Goal: Transaction & Acquisition: Complete application form

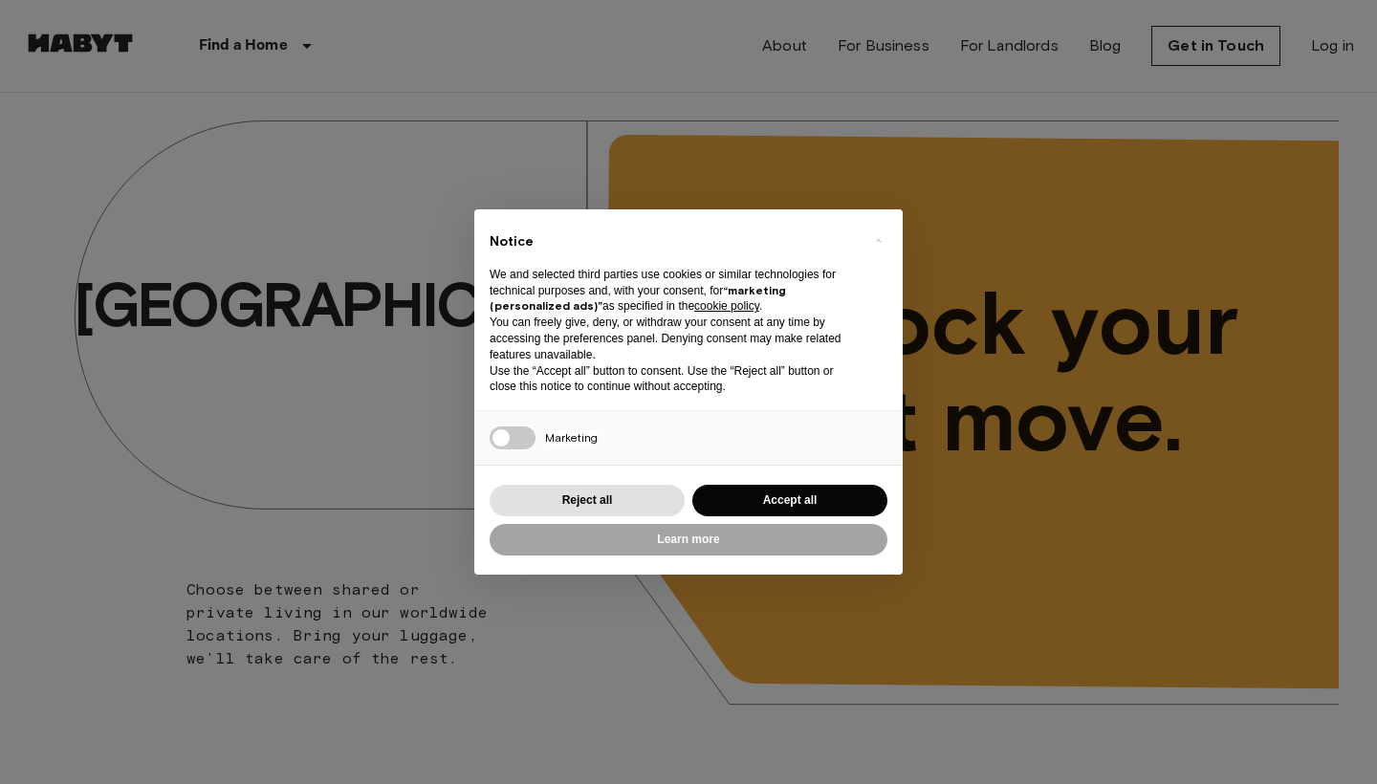
click at [847, 520] on div "Learn more" at bounding box center [689, 539] width 398 height 39
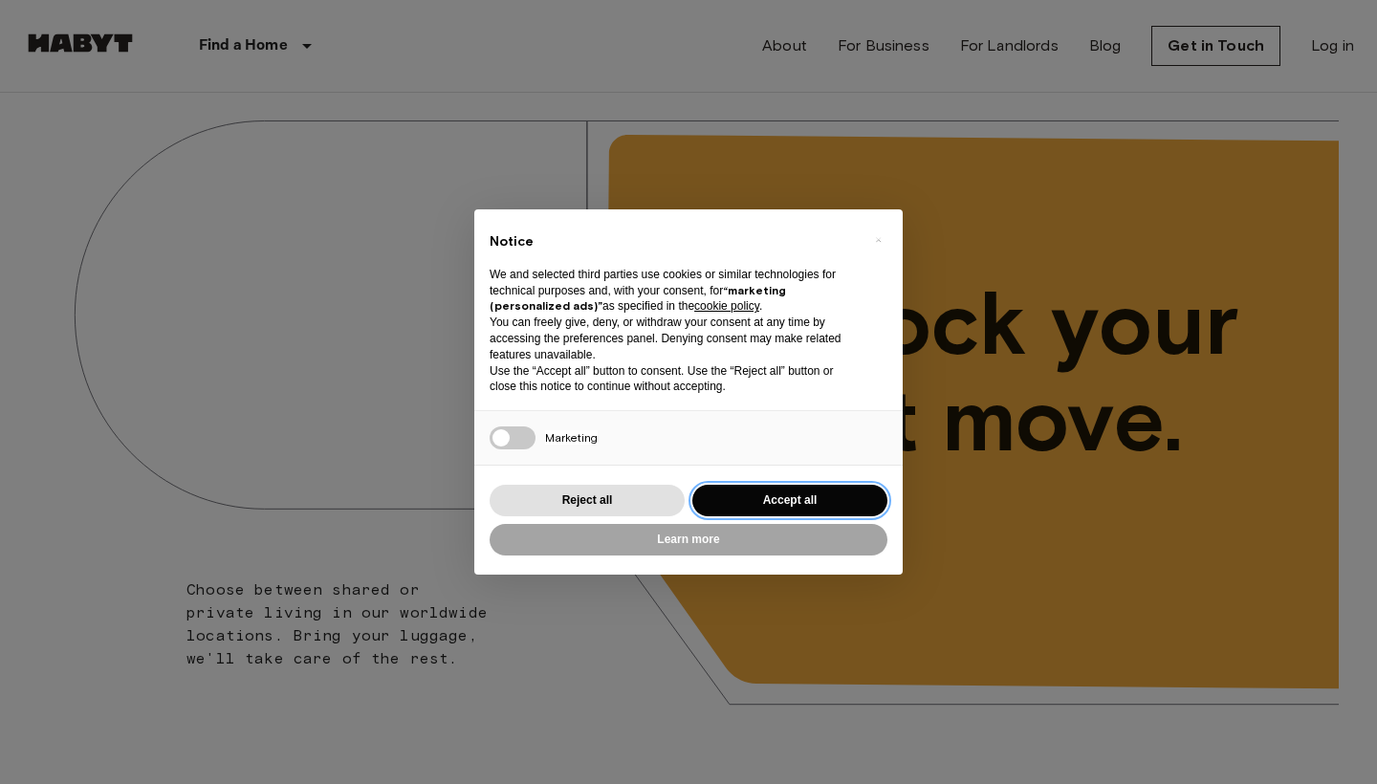
click at [848, 496] on button "Accept all" at bounding box center [789, 501] width 195 height 32
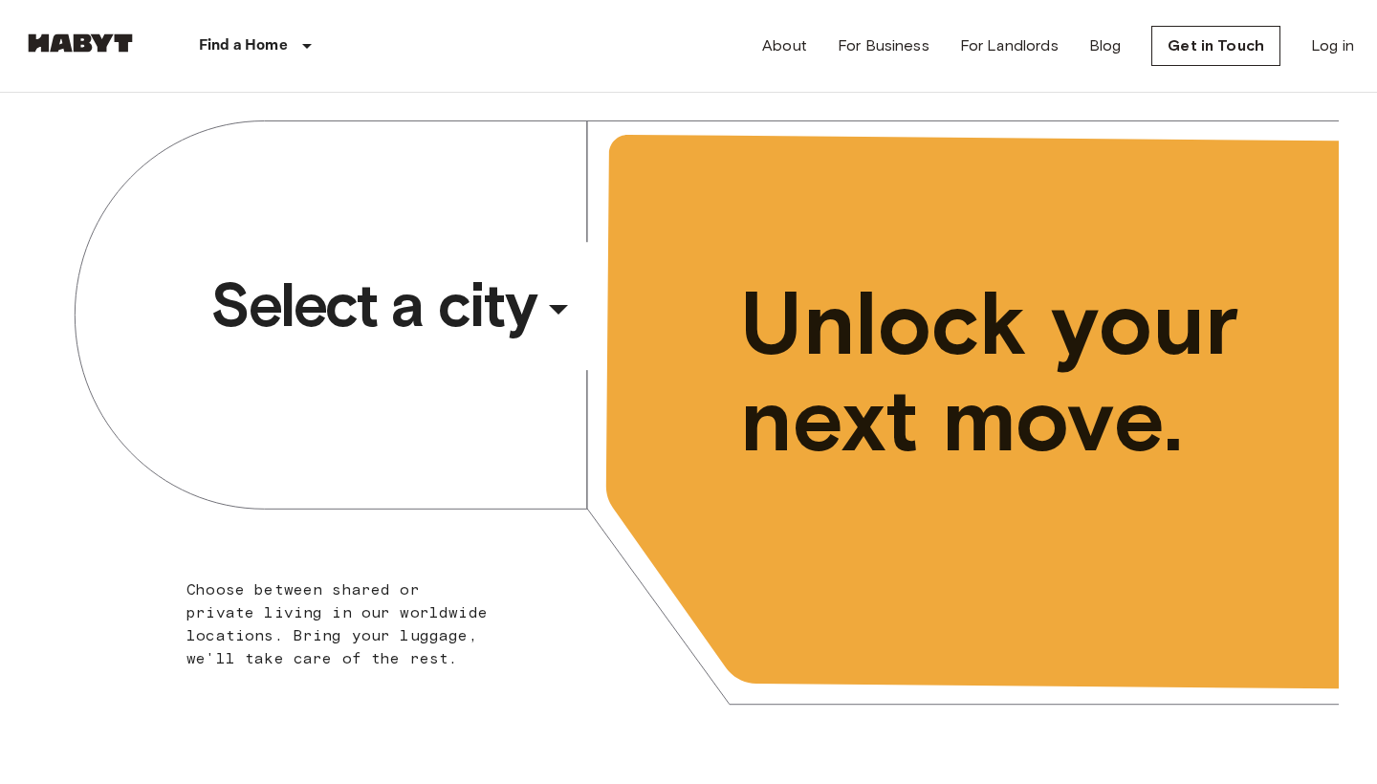
click at [556, 329] on div "​" at bounding box center [584, 324] width 197 height 39
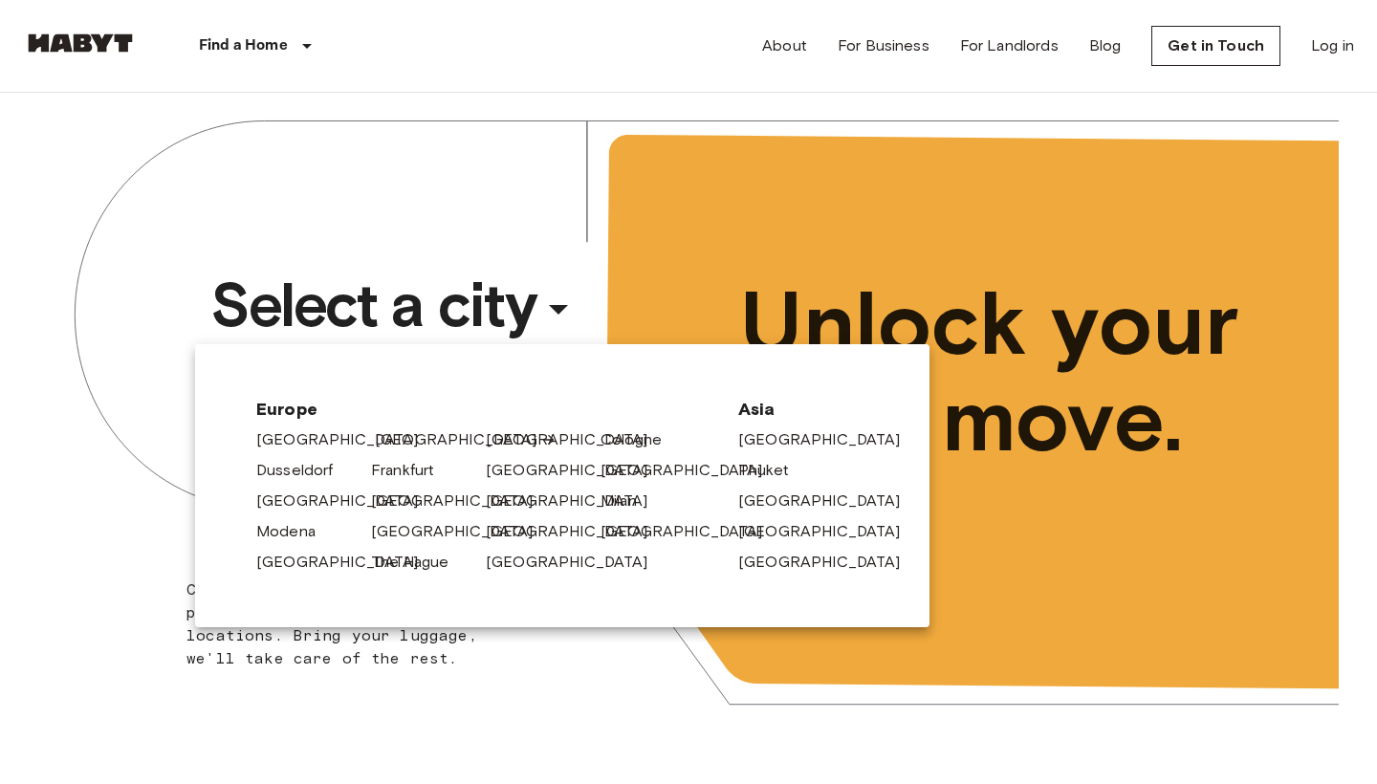
click at [409, 445] on link "[GEOGRAPHIC_DATA]" at bounding box center [466, 439] width 182 height 23
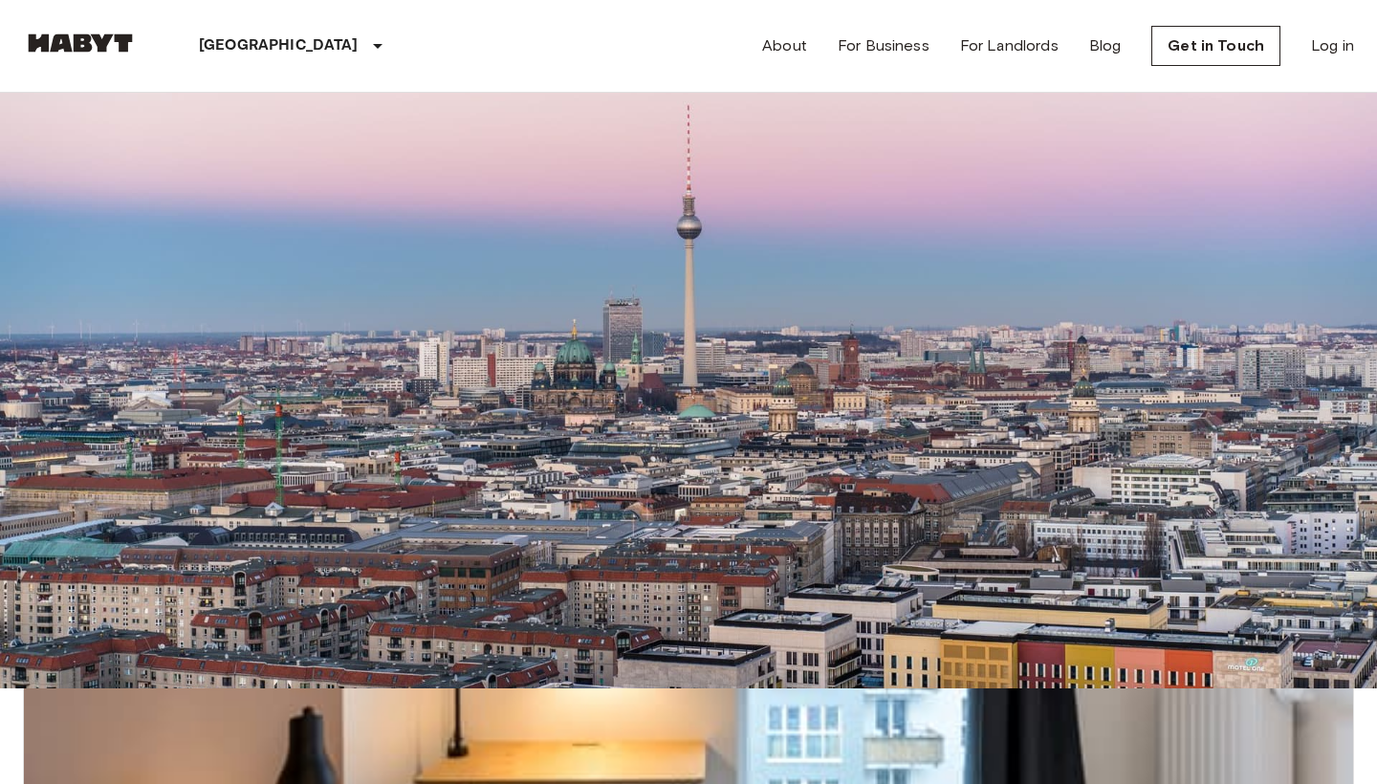
scroll to position [64, 0]
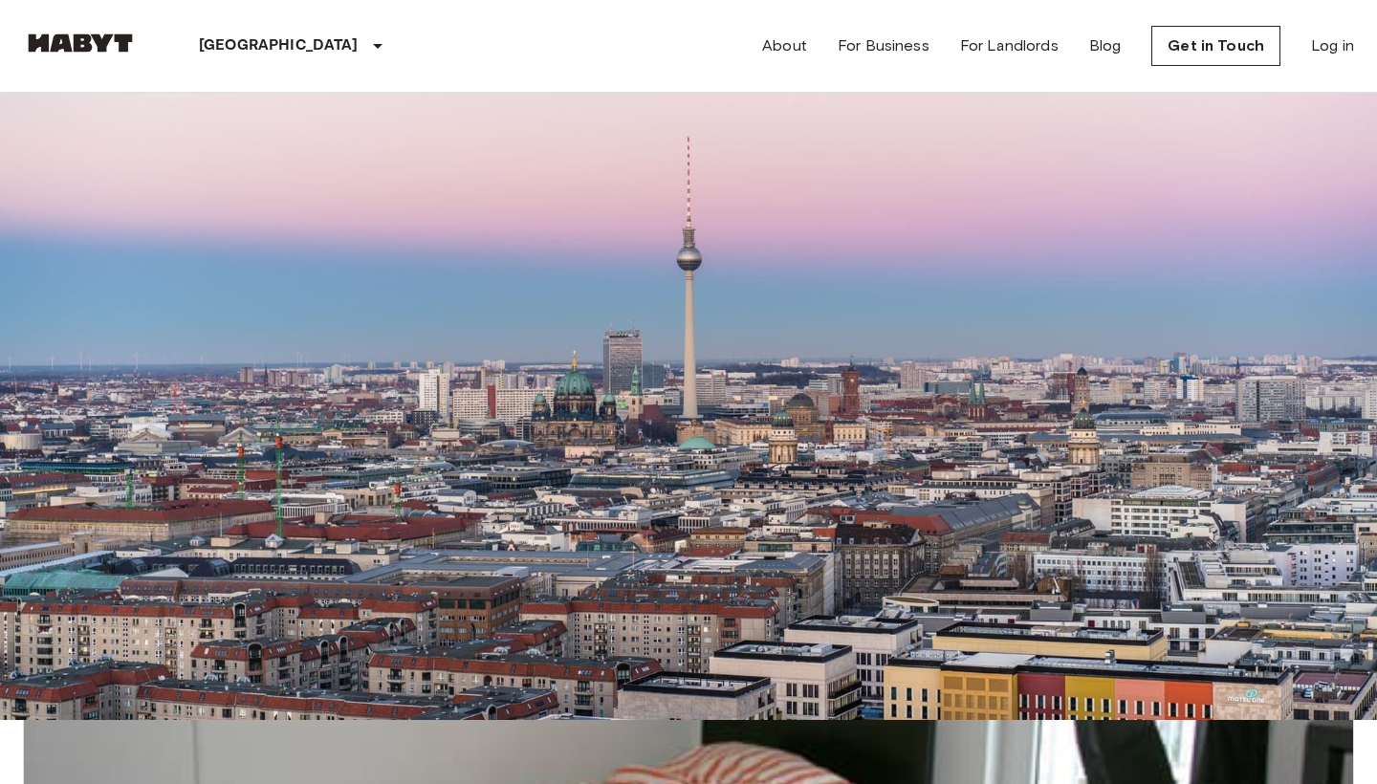
click at [272, 77] on icon "tune" at bounding box center [260, 66] width 23 height 23
type input "****"
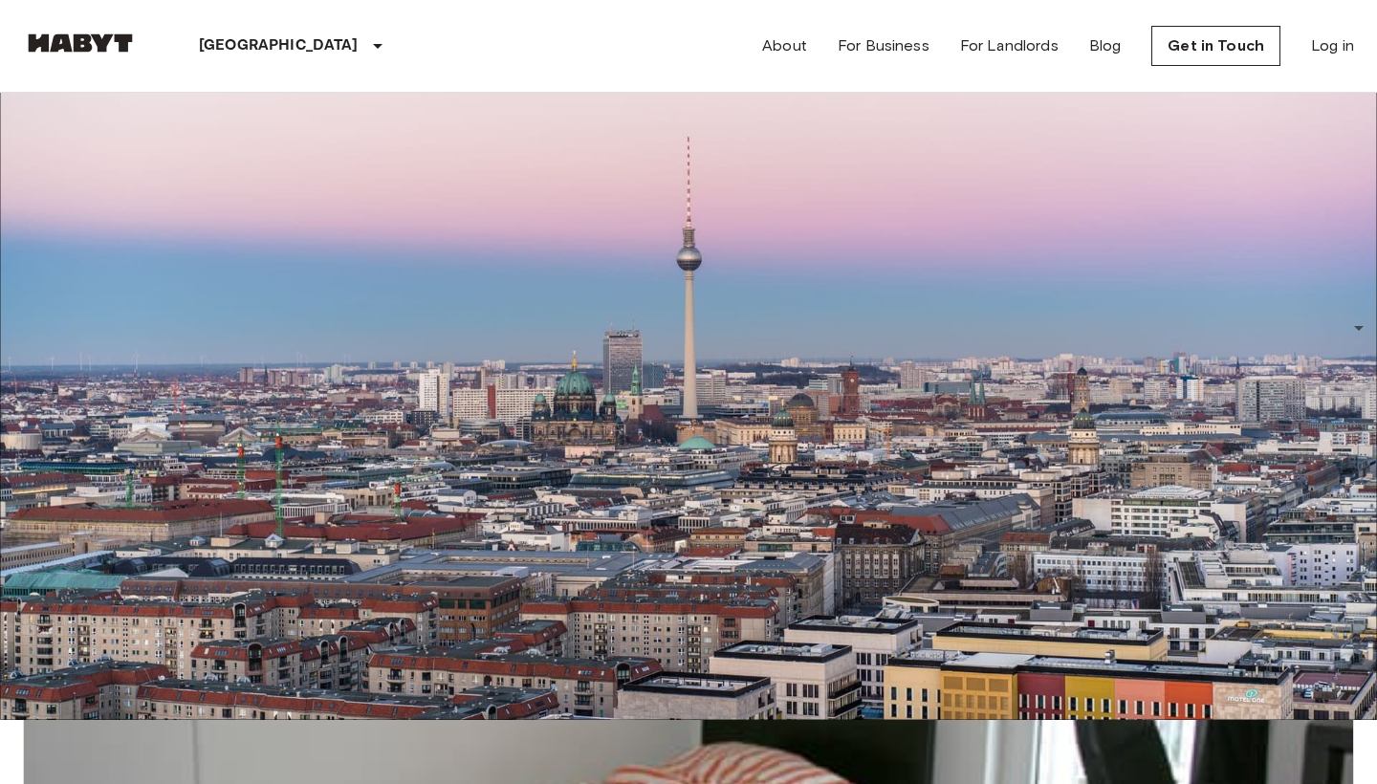
type input "**"
type input "****"
type input "**"
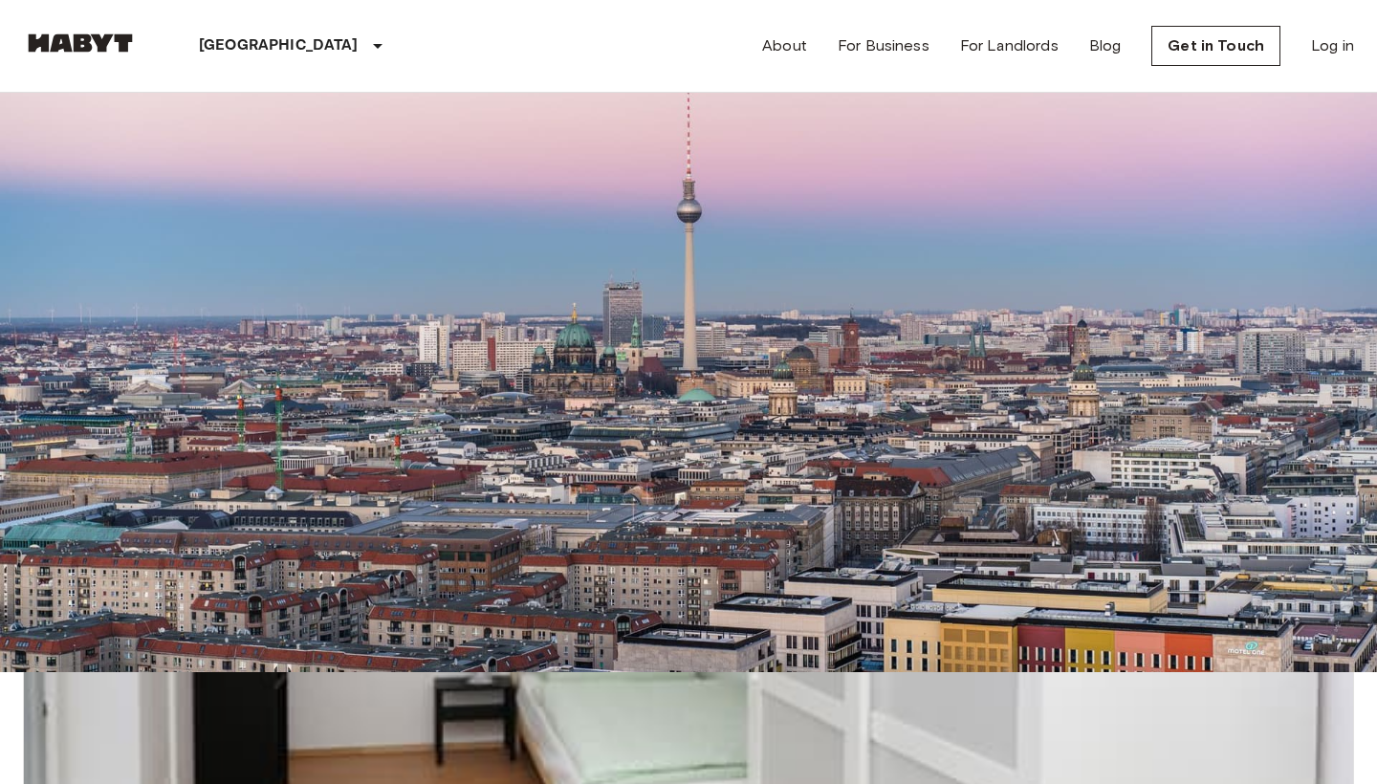
scroll to position [115, 0]
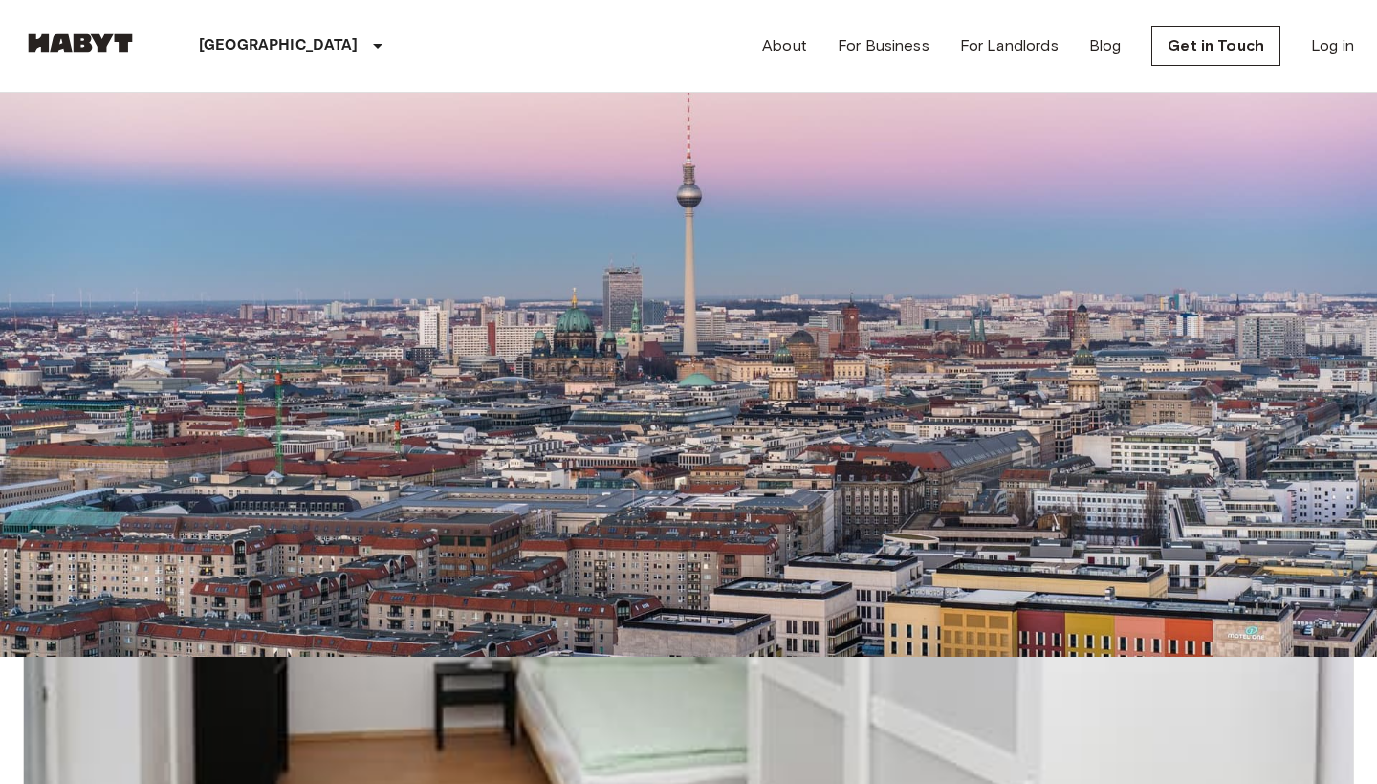
scroll to position [116, 0]
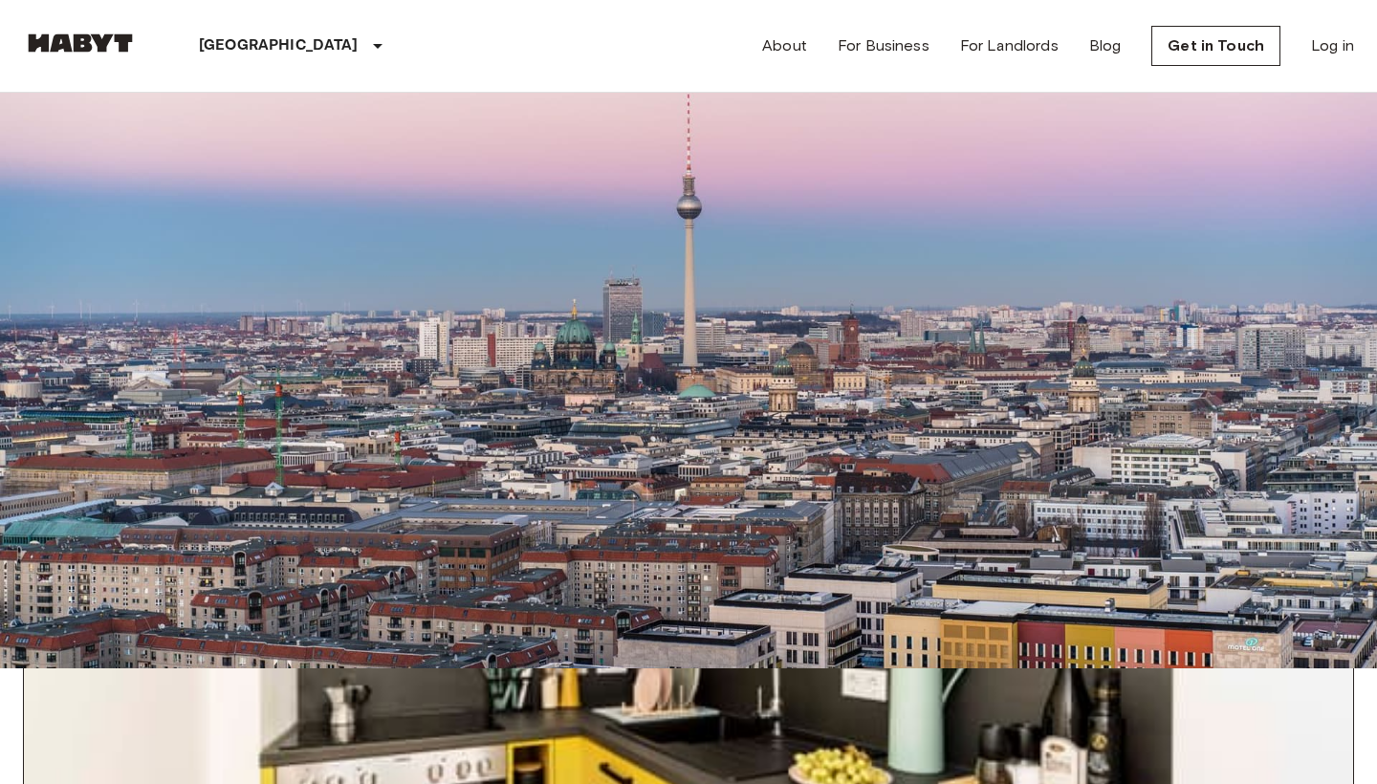
scroll to position [310, 0]
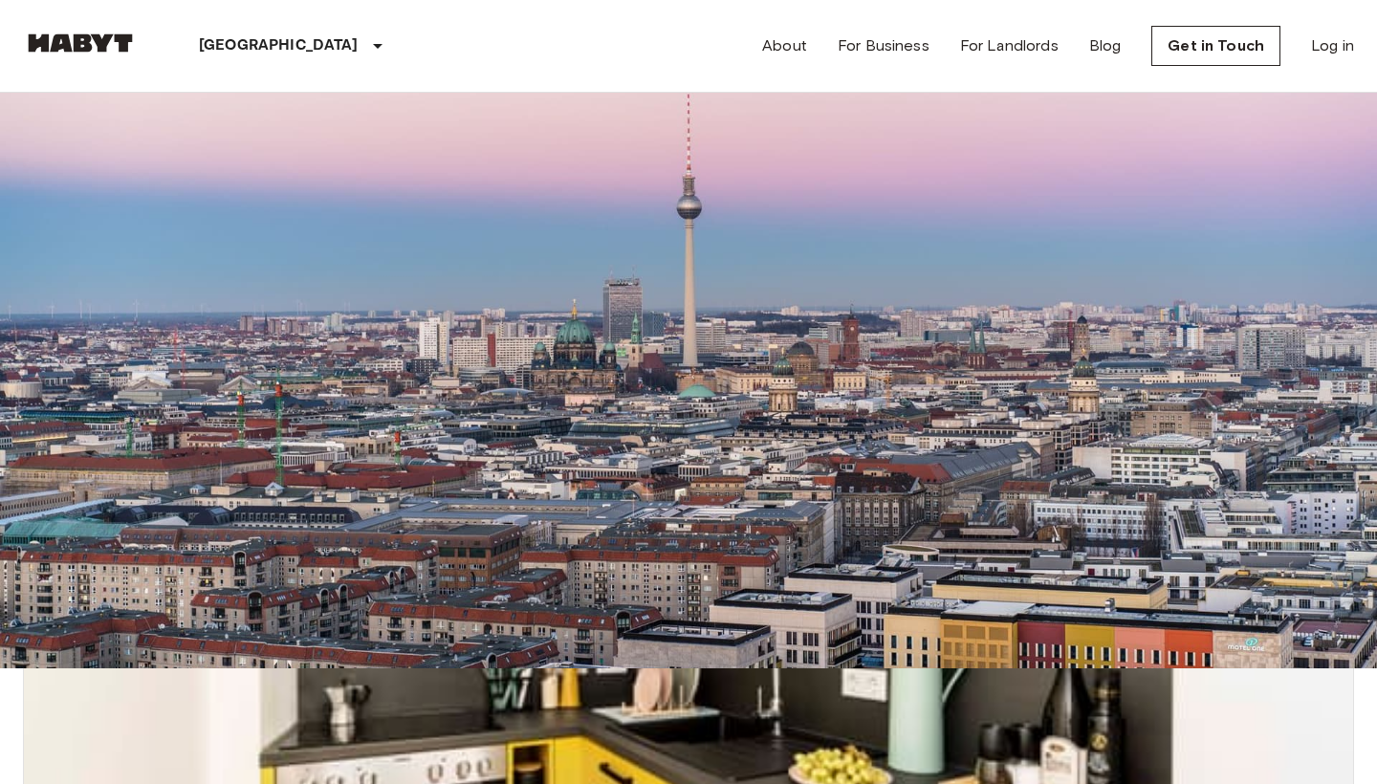
scroll to position [752, 0]
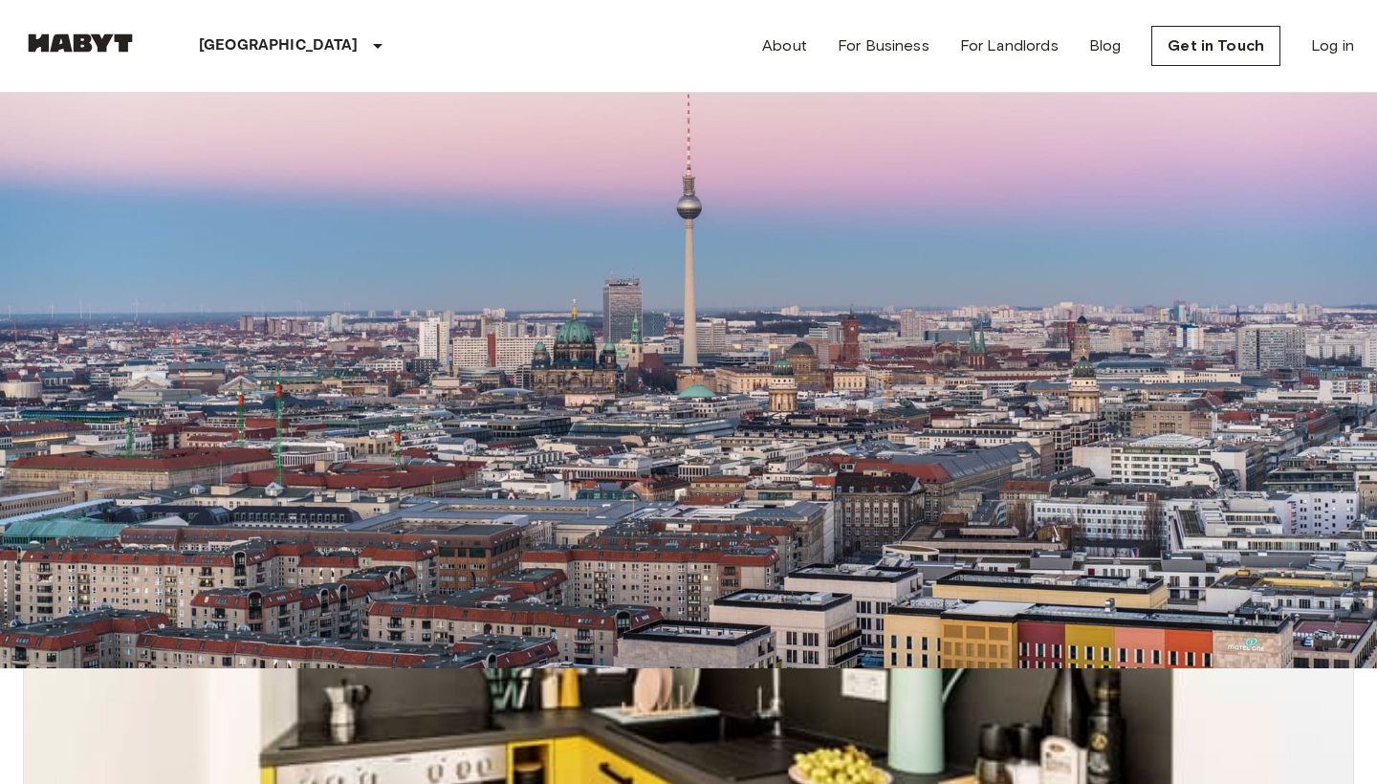
scroll to position [1166, 0]
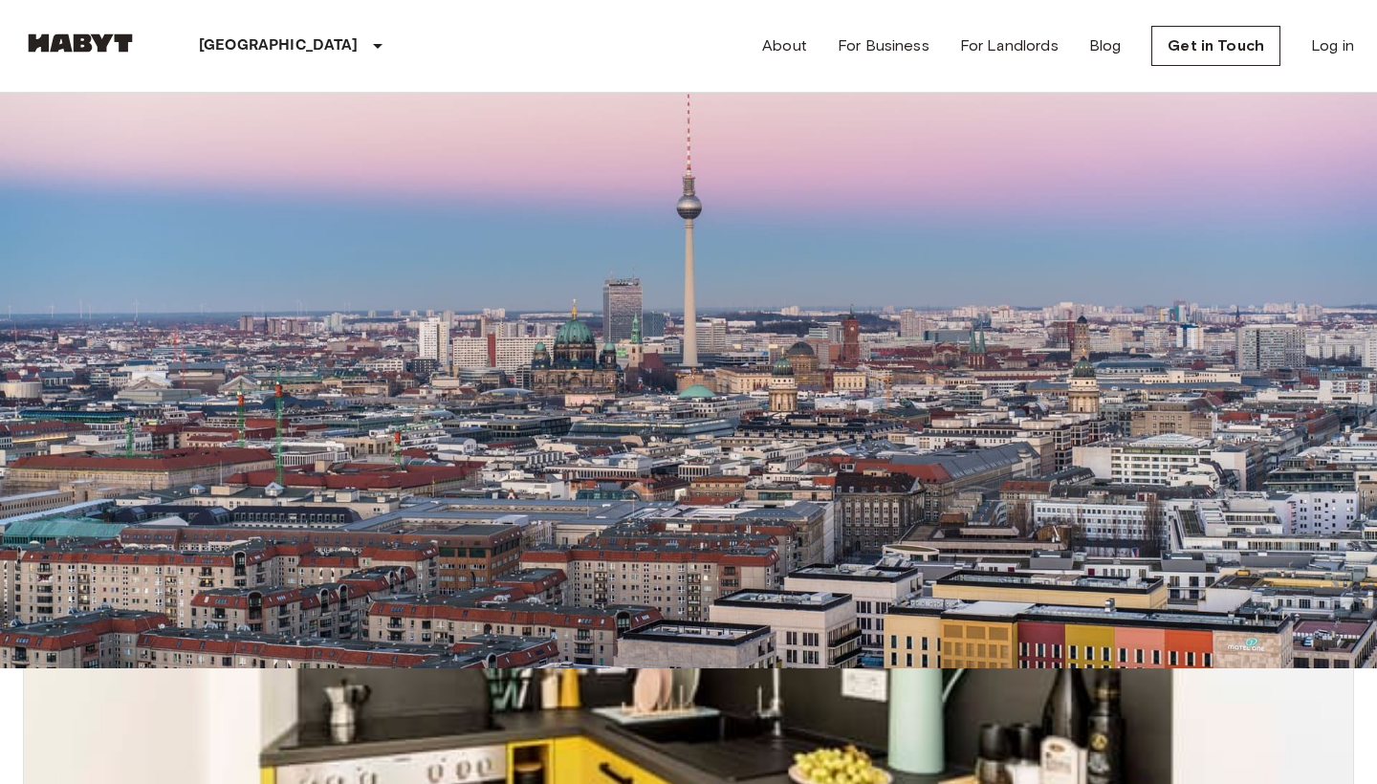
scroll to position [1204, 0]
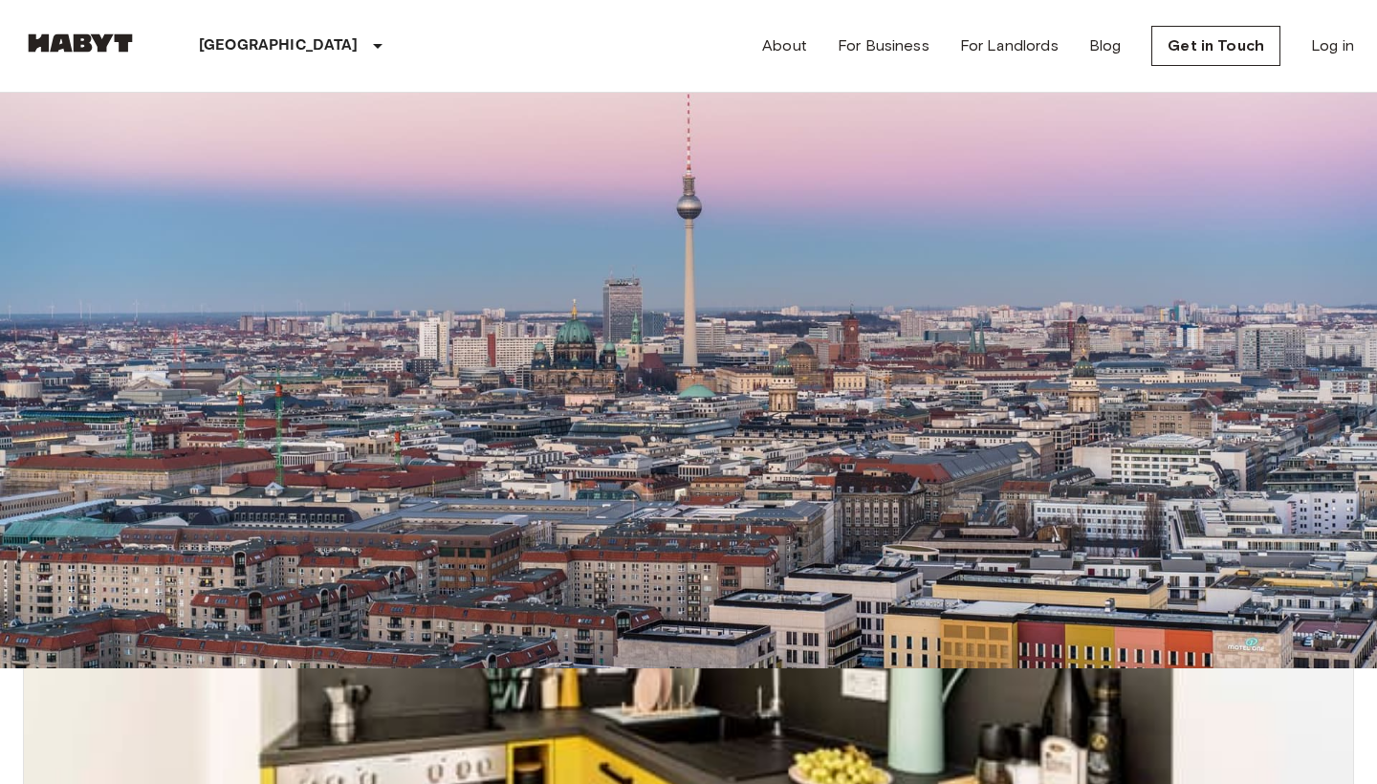
click at [1322, 56] on link "Log in" at bounding box center [1332, 45] width 43 height 23
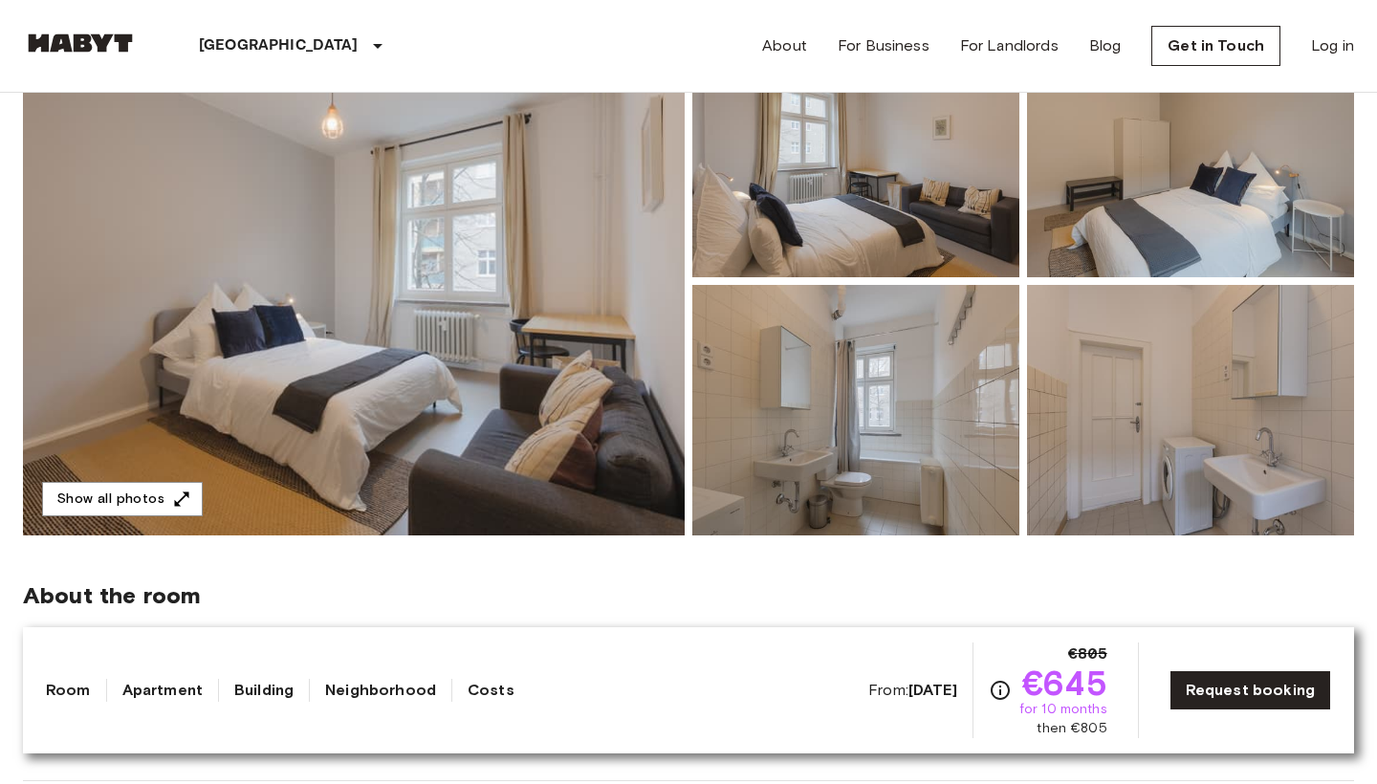
scroll to position [242, 0]
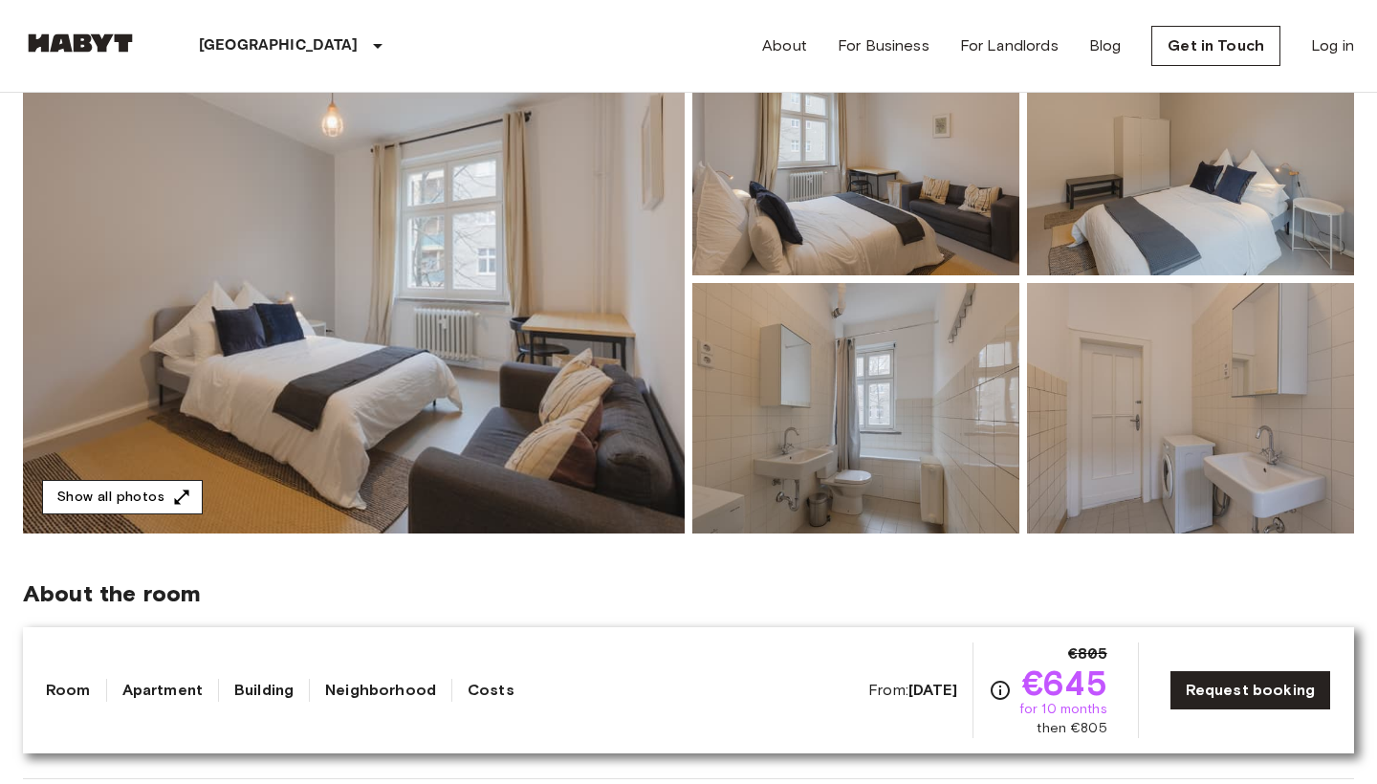
click at [138, 481] on button "Show all photos" at bounding box center [122, 497] width 161 height 35
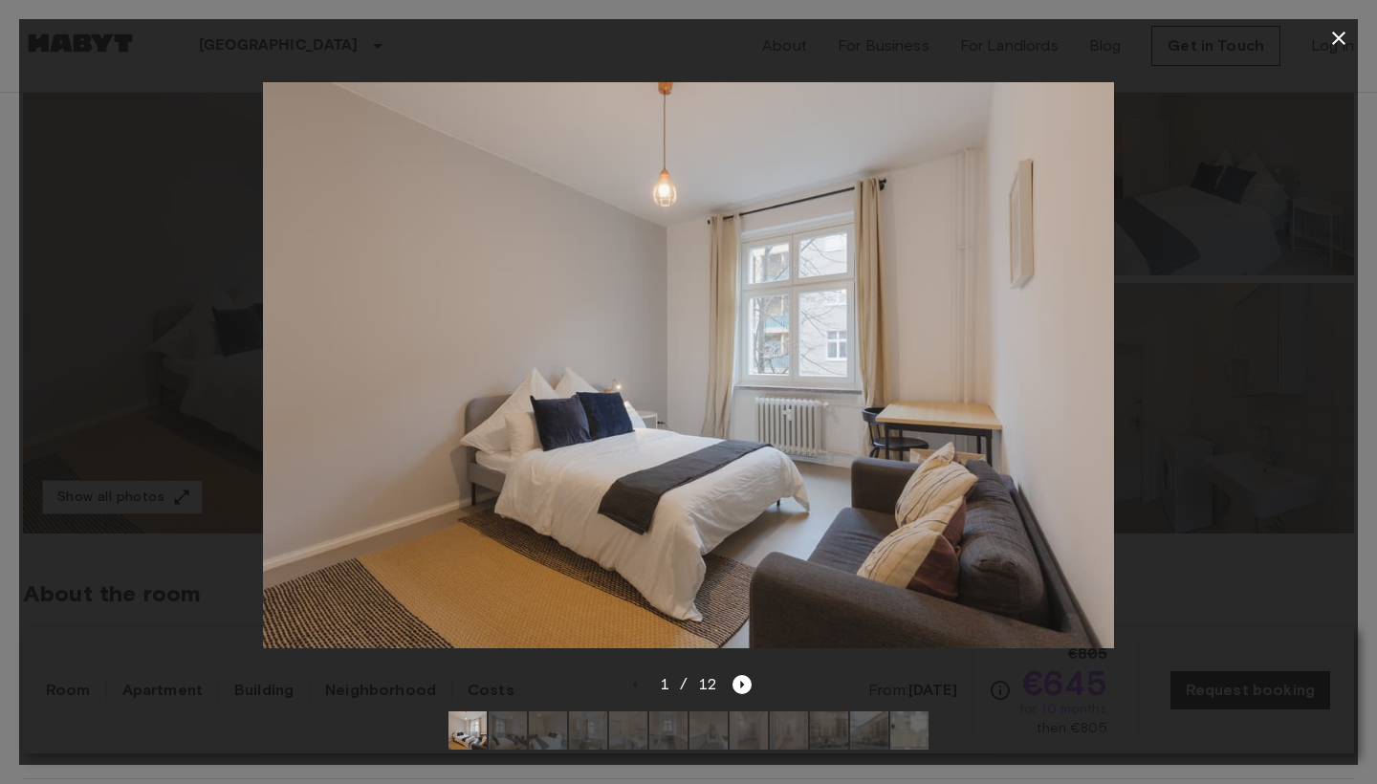
click at [516, 720] on img at bounding box center [508, 731] width 38 height 38
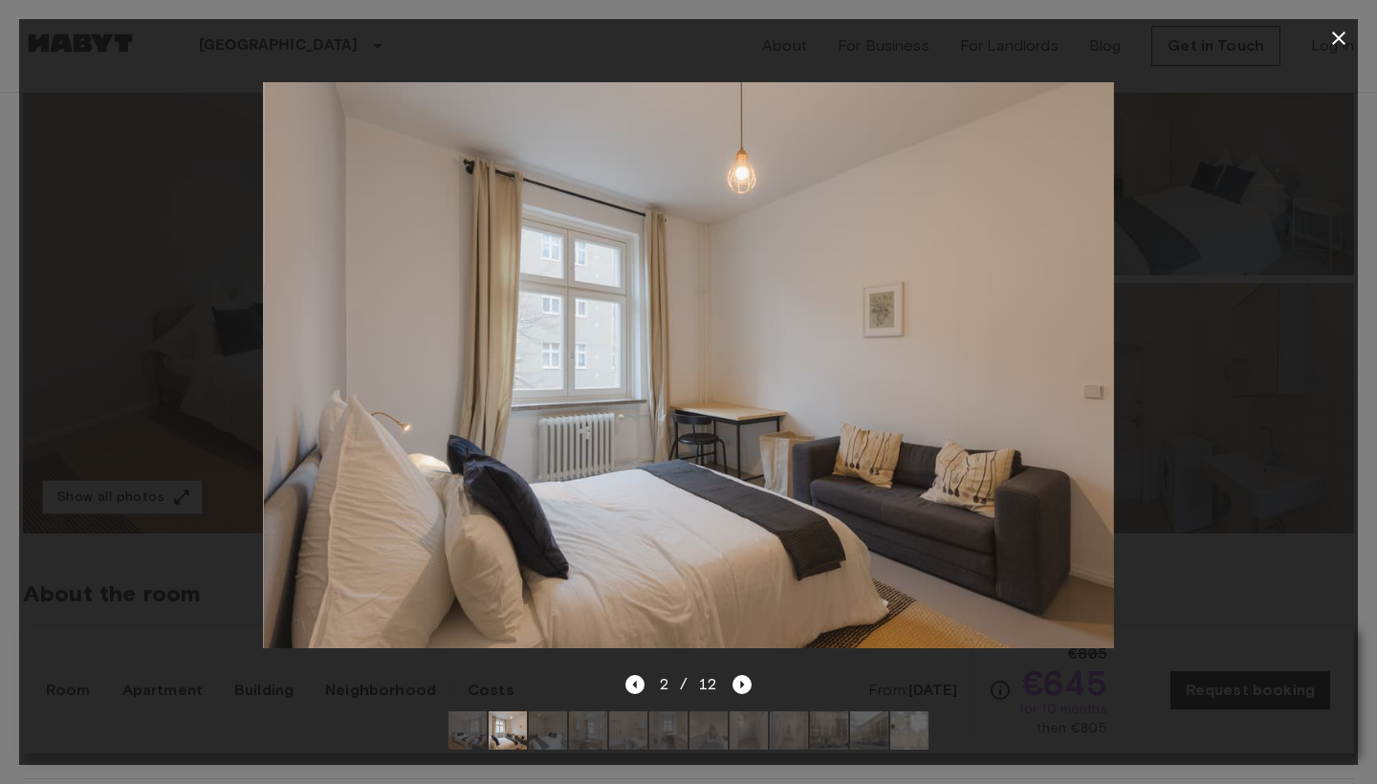
click at [555, 732] on img at bounding box center [548, 731] width 38 height 38
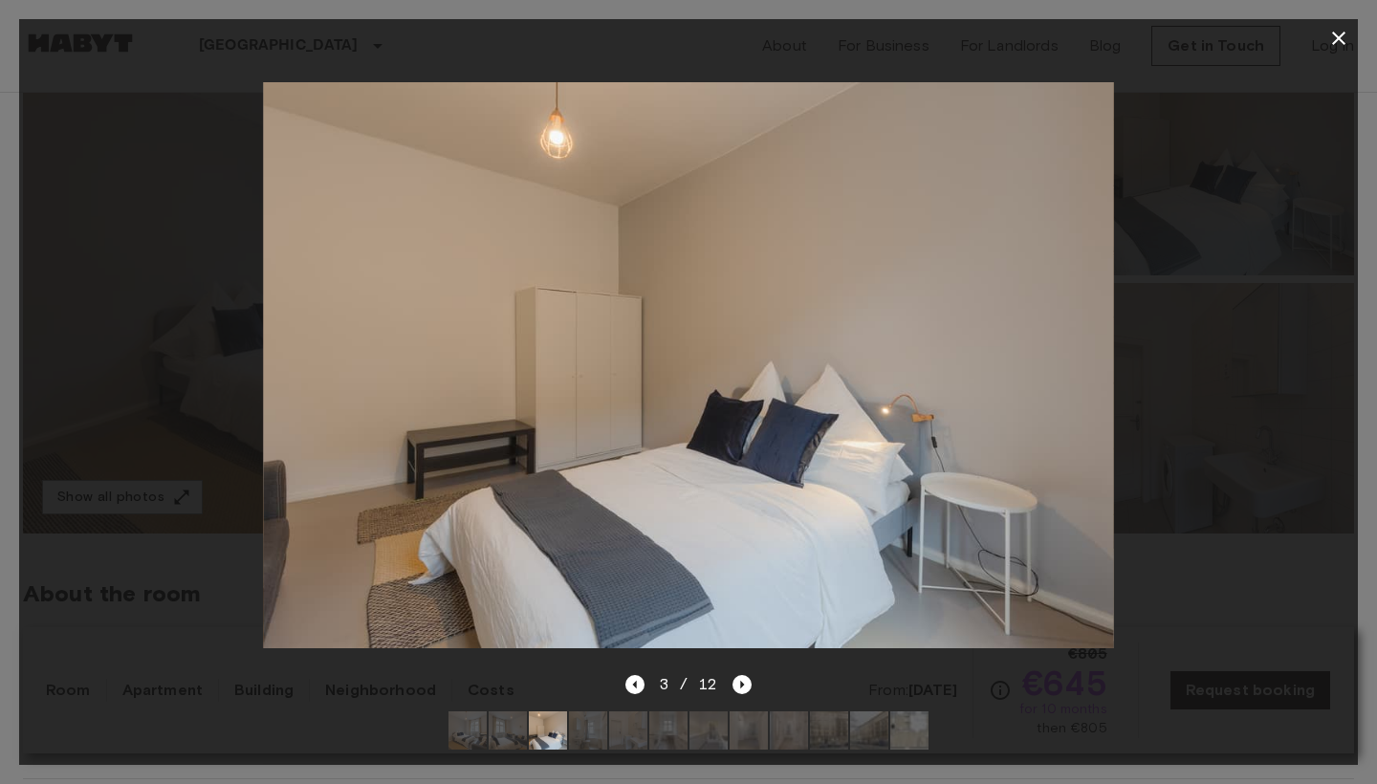
click at [582, 724] on img at bounding box center [588, 731] width 38 height 38
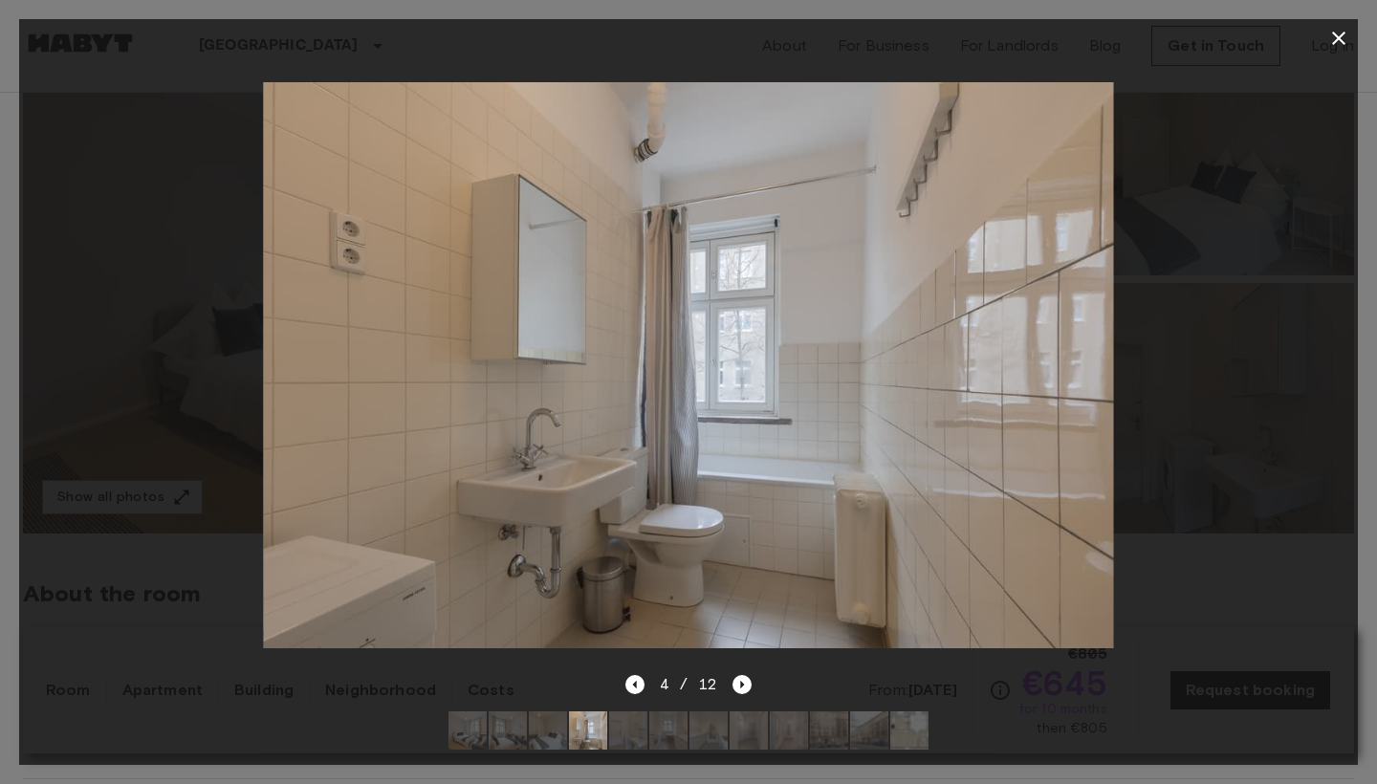
click at [633, 732] on img at bounding box center [628, 731] width 38 height 38
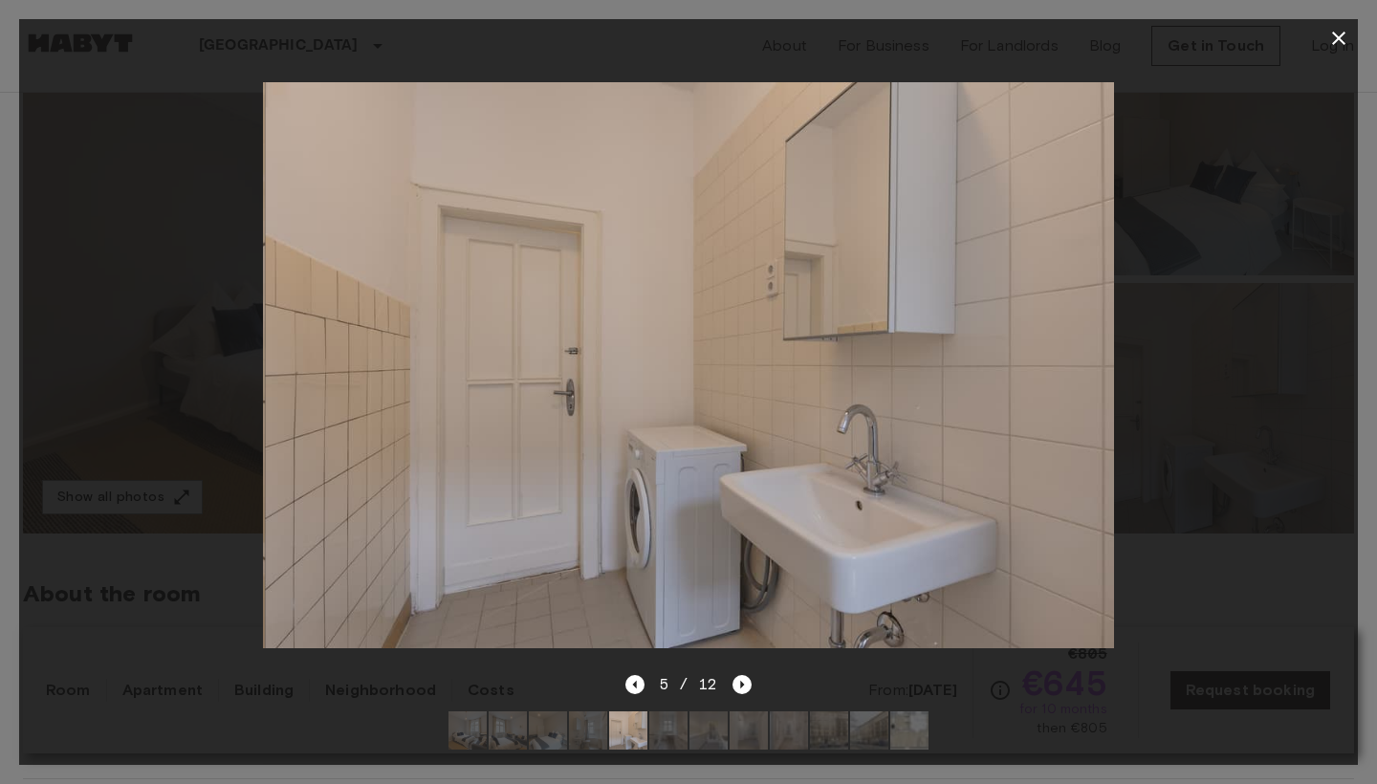
click at [691, 730] on img at bounding box center [709, 731] width 38 height 38
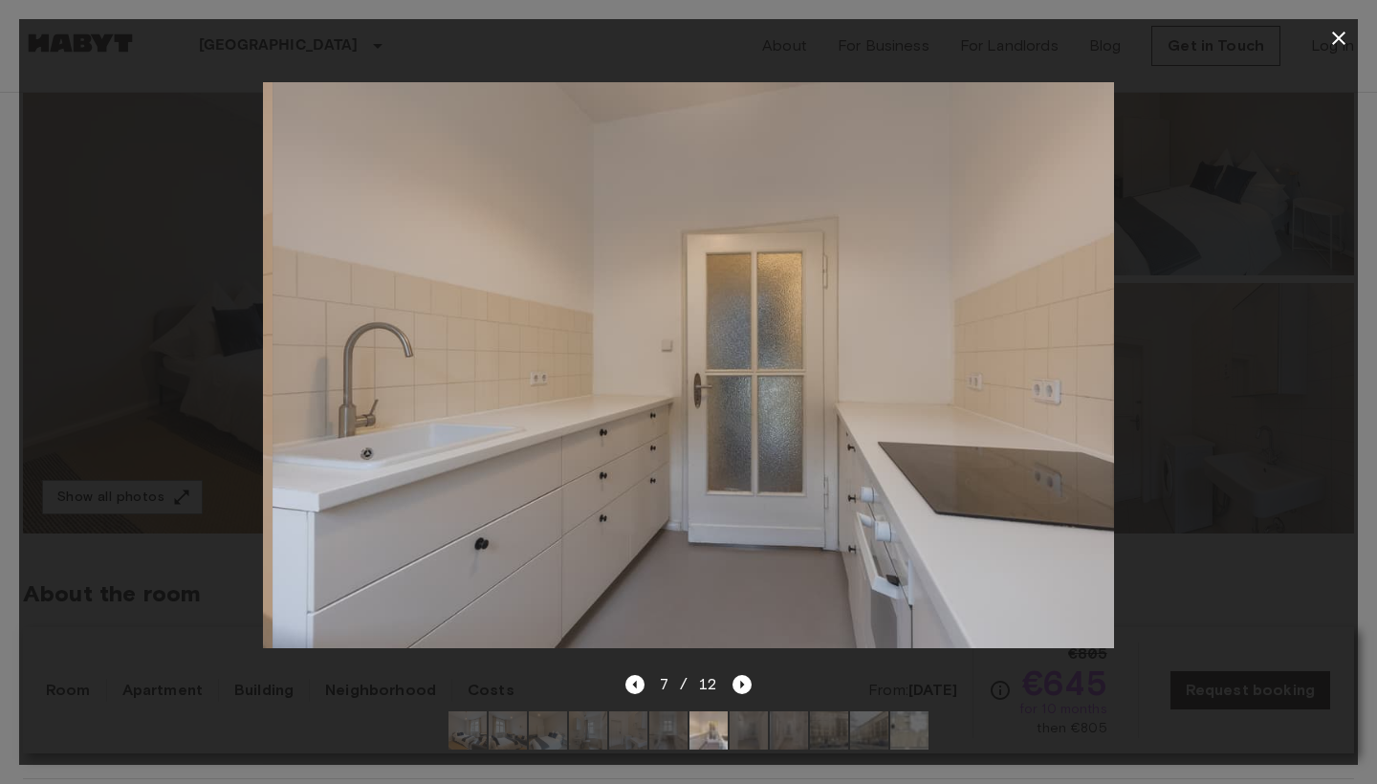
click at [677, 731] on img at bounding box center [668, 731] width 38 height 38
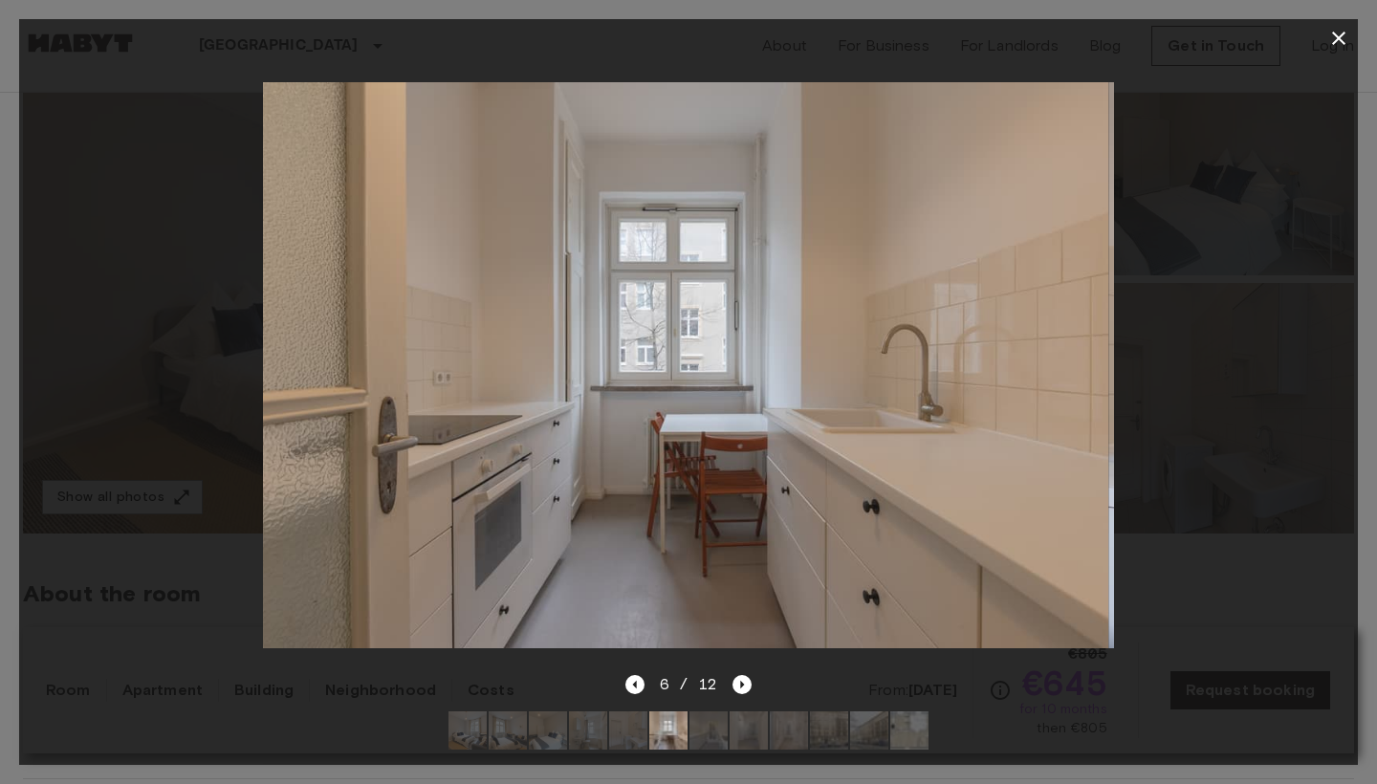
click at [738, 741] on img at bounding box center [749, 731] width 38 height 38
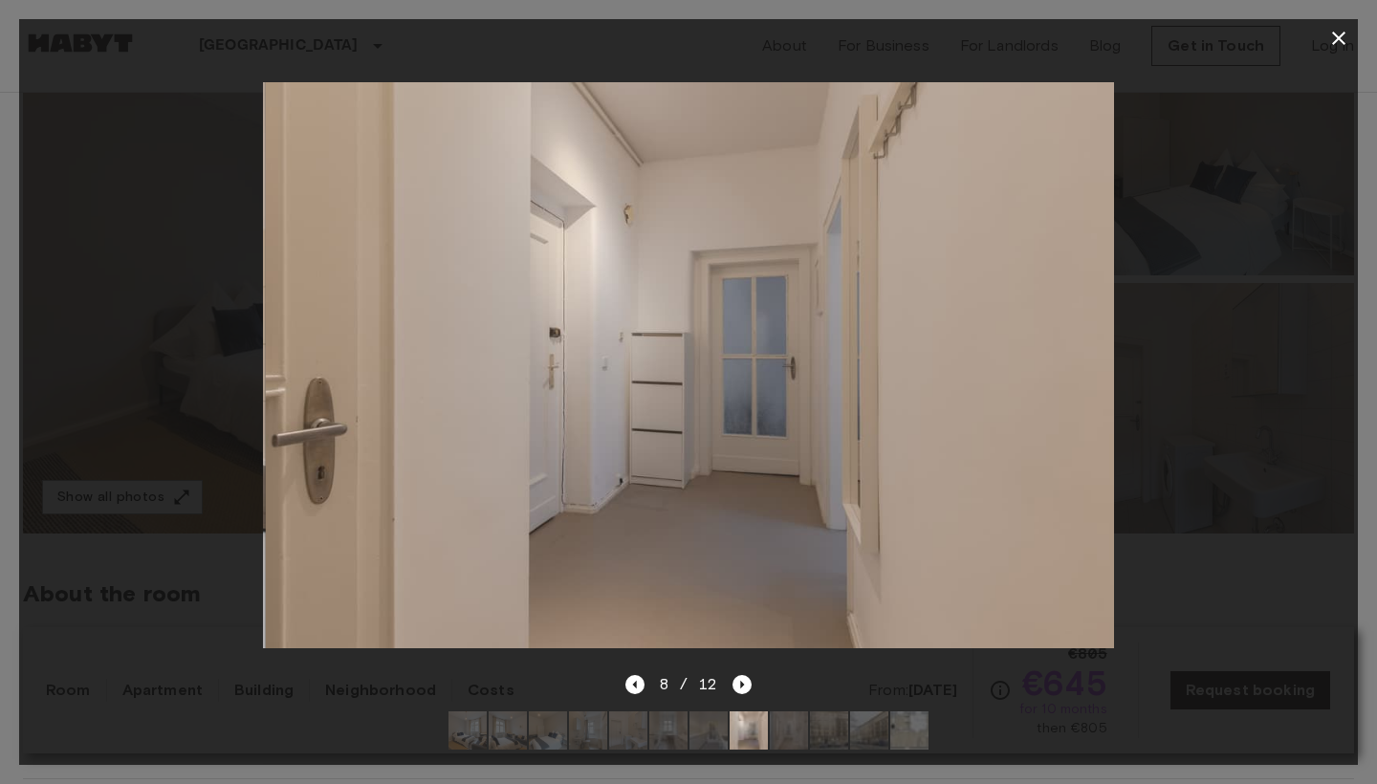
click at [787, 735] on img at bounding box center [789, 731] width 38 height 38
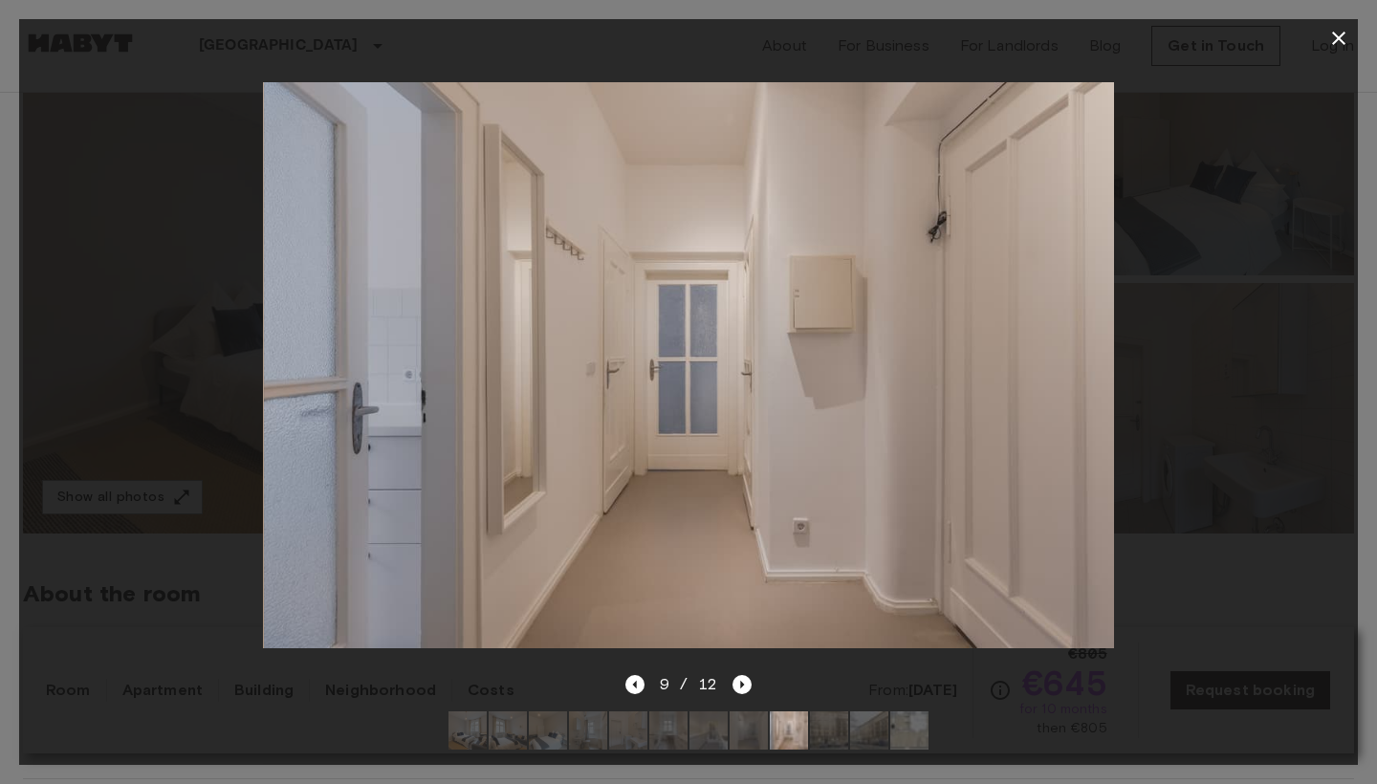
click at [846, 722] on img at bounding box center [829, 731] width 38 height 38
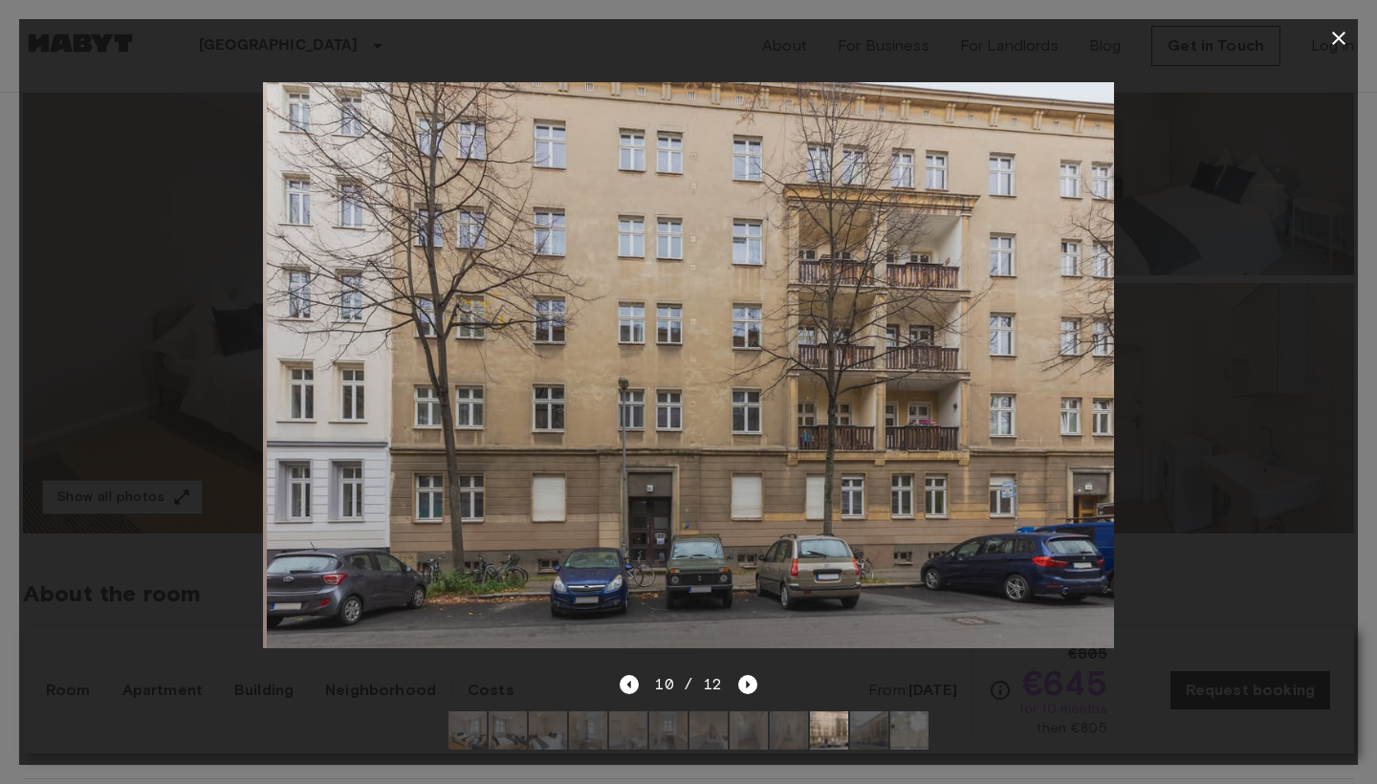
click at [869, 725] on img at bounding box center [869, 731] width 38 height 38
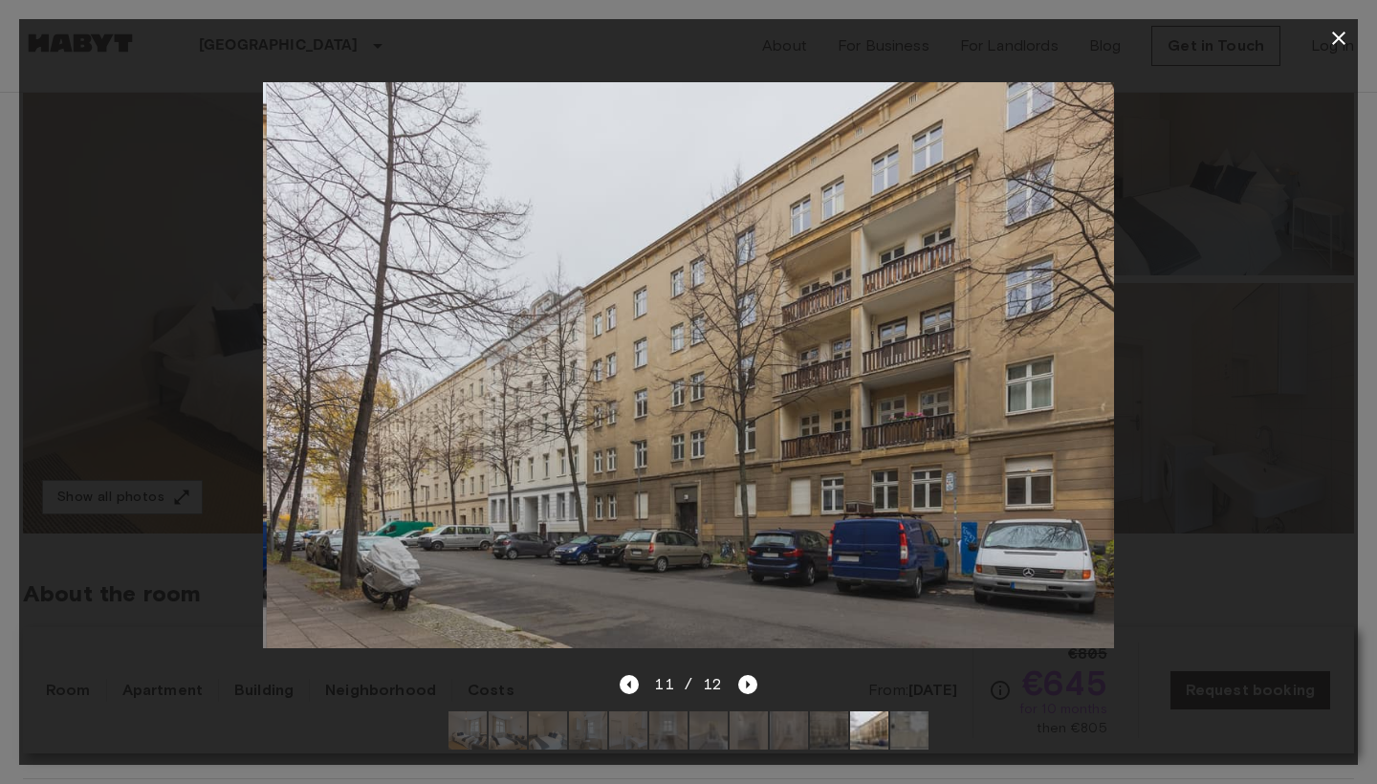
click at [893, 731] on img at bounding box center [909, 731] width 38 height 38
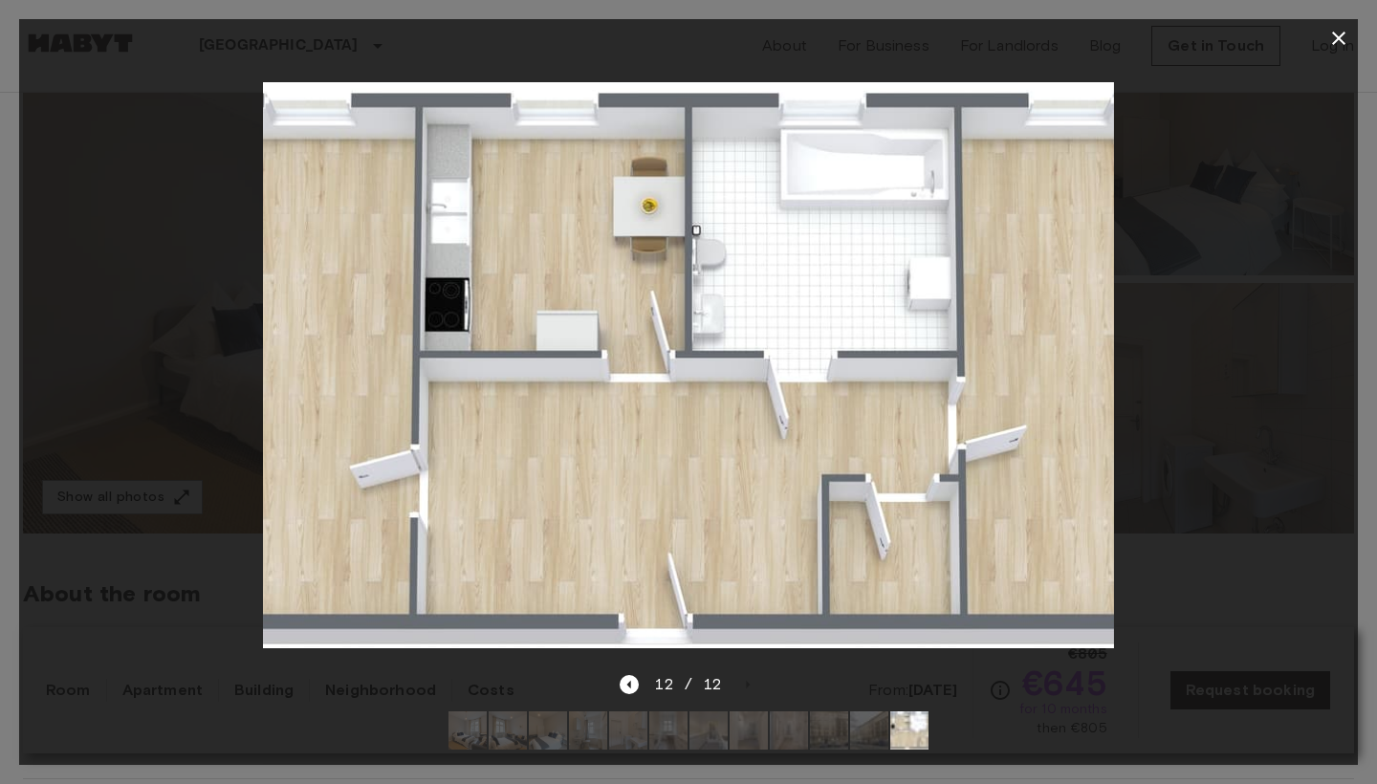
click at [1342, 34] on icon "button" at bounding box center [1338, 38] width 13 height 13
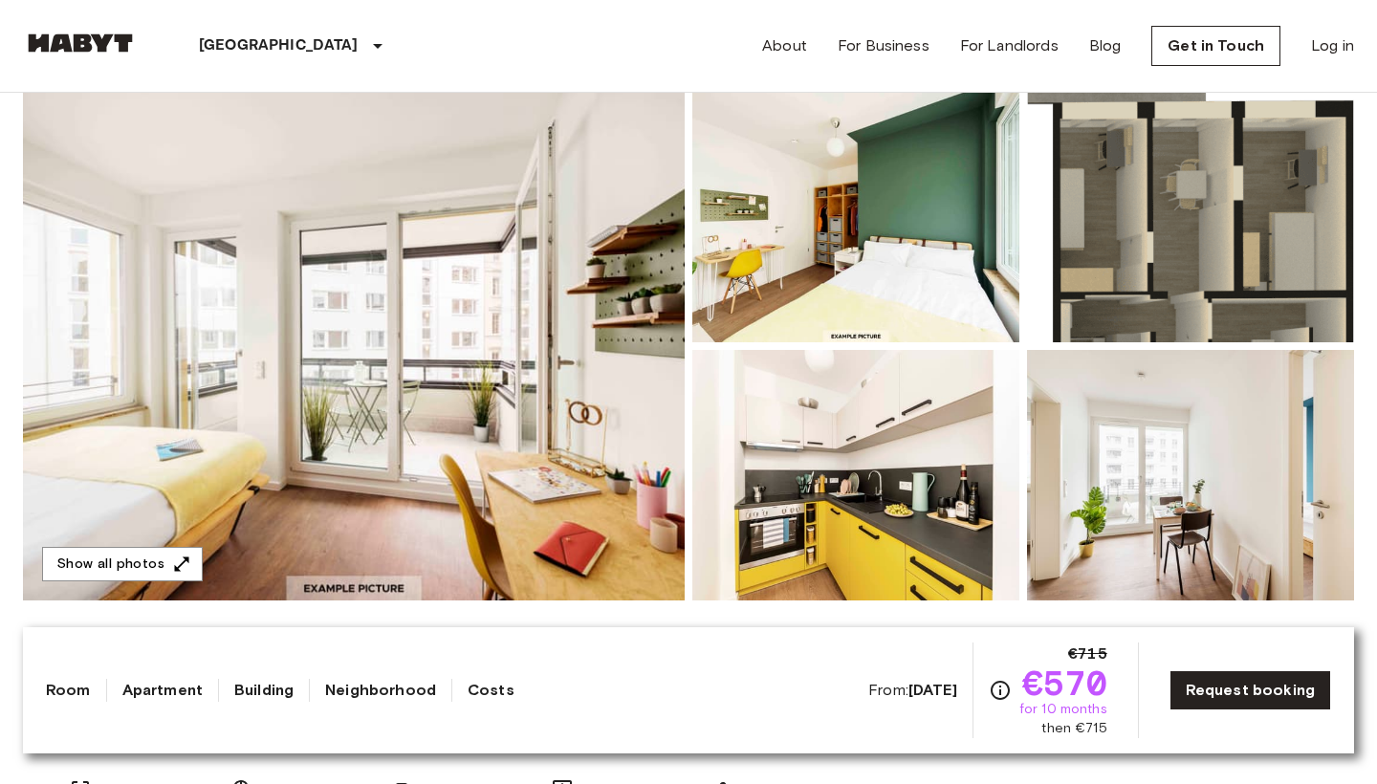
scroll to position [179, 0]
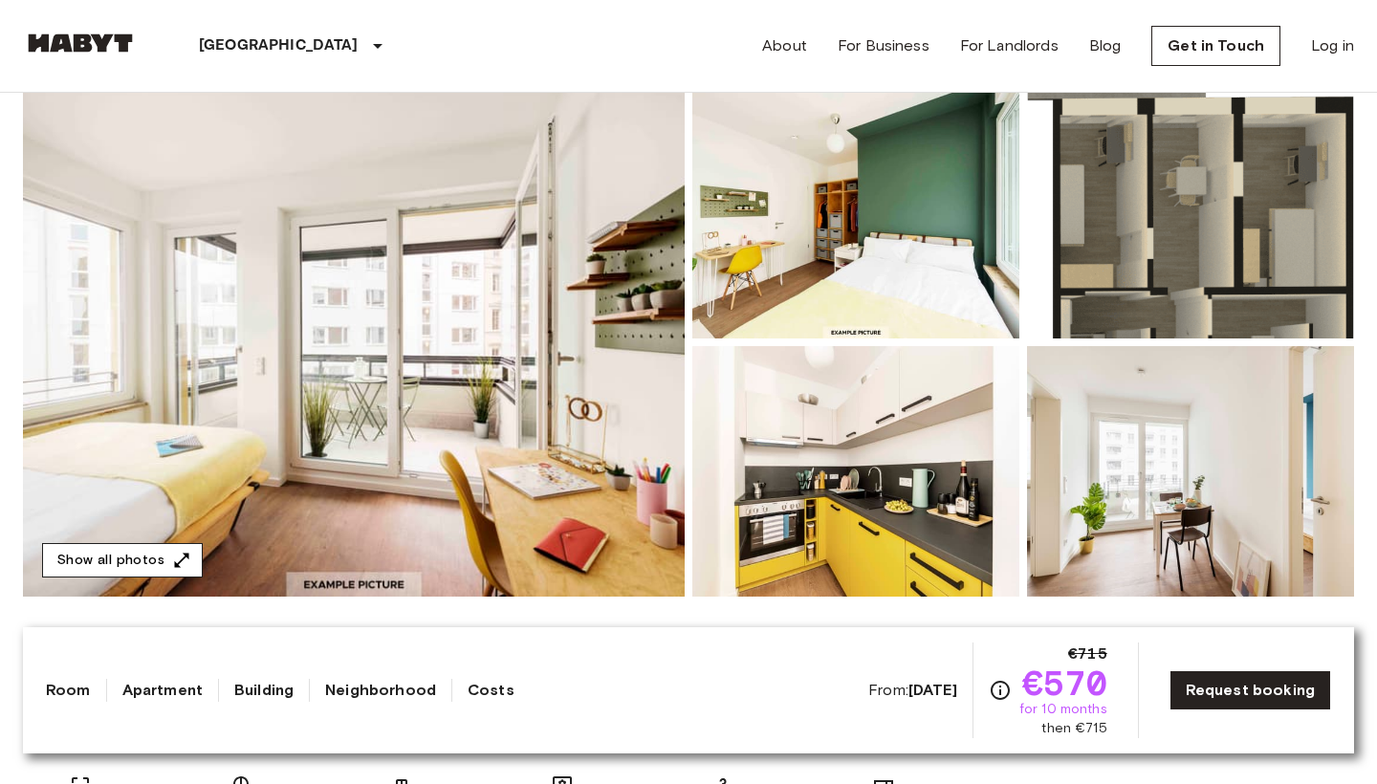
click at [187, 563] on icon "button" at bounding box center [181, 560] width 19 height 19
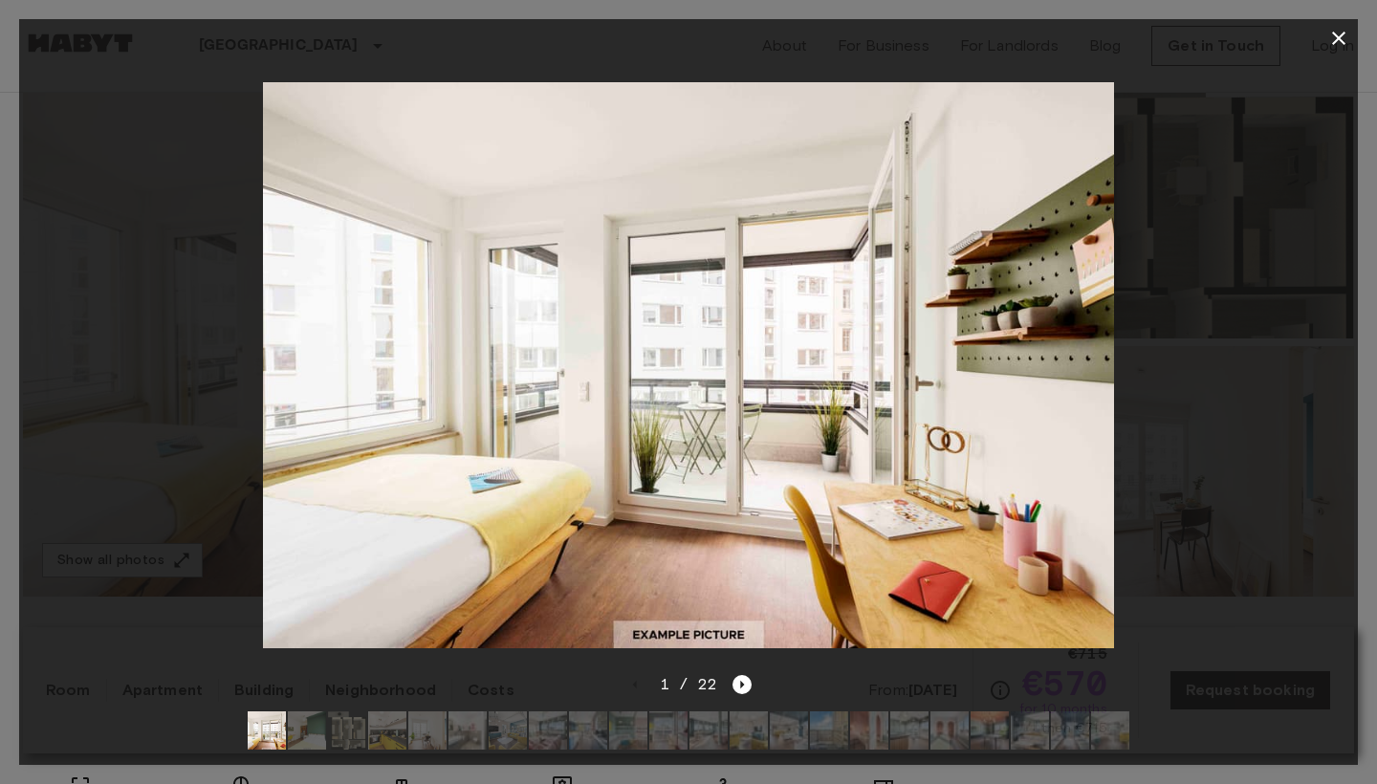
click at [318, 738] on img at bounding box center [307, 731] width 38 height 38
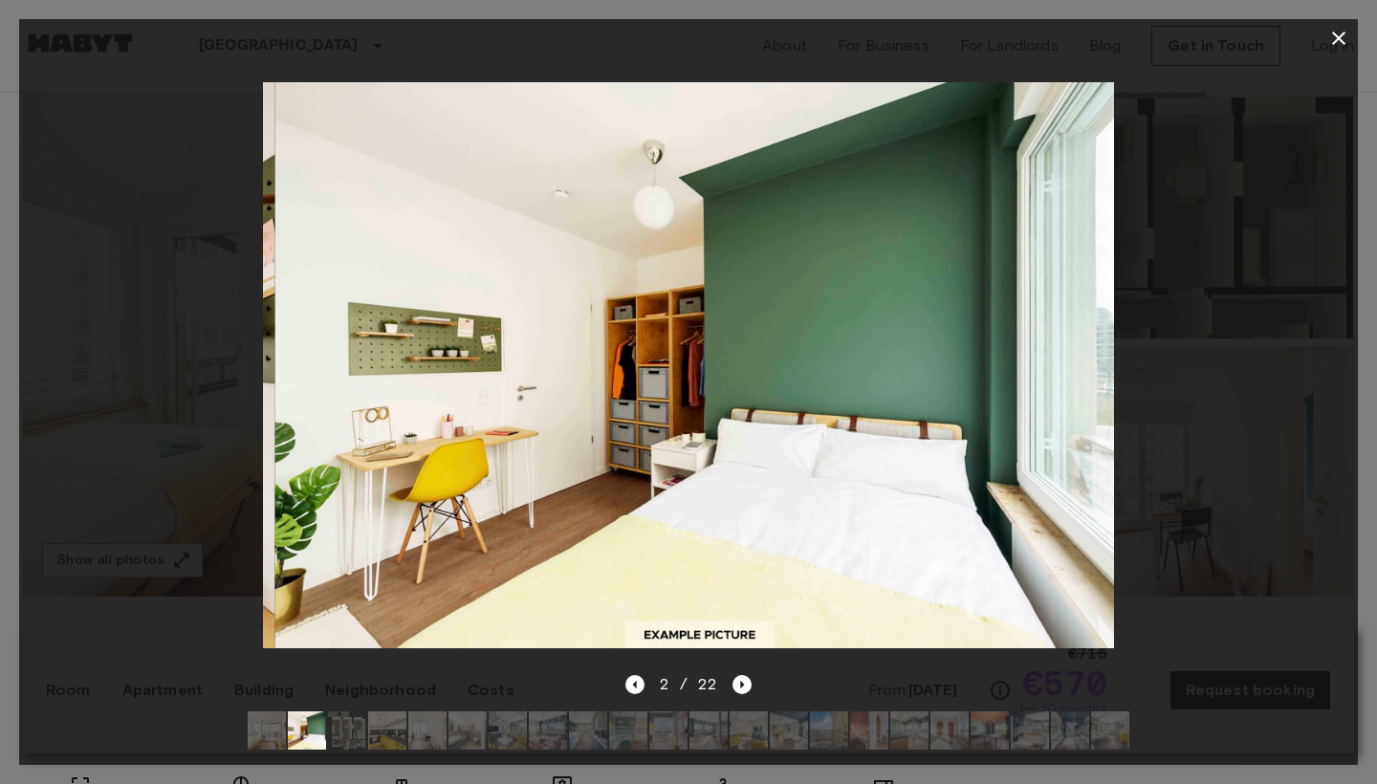
click at [350, 738] on img at bounding box center [347, 731] width 38 height 38
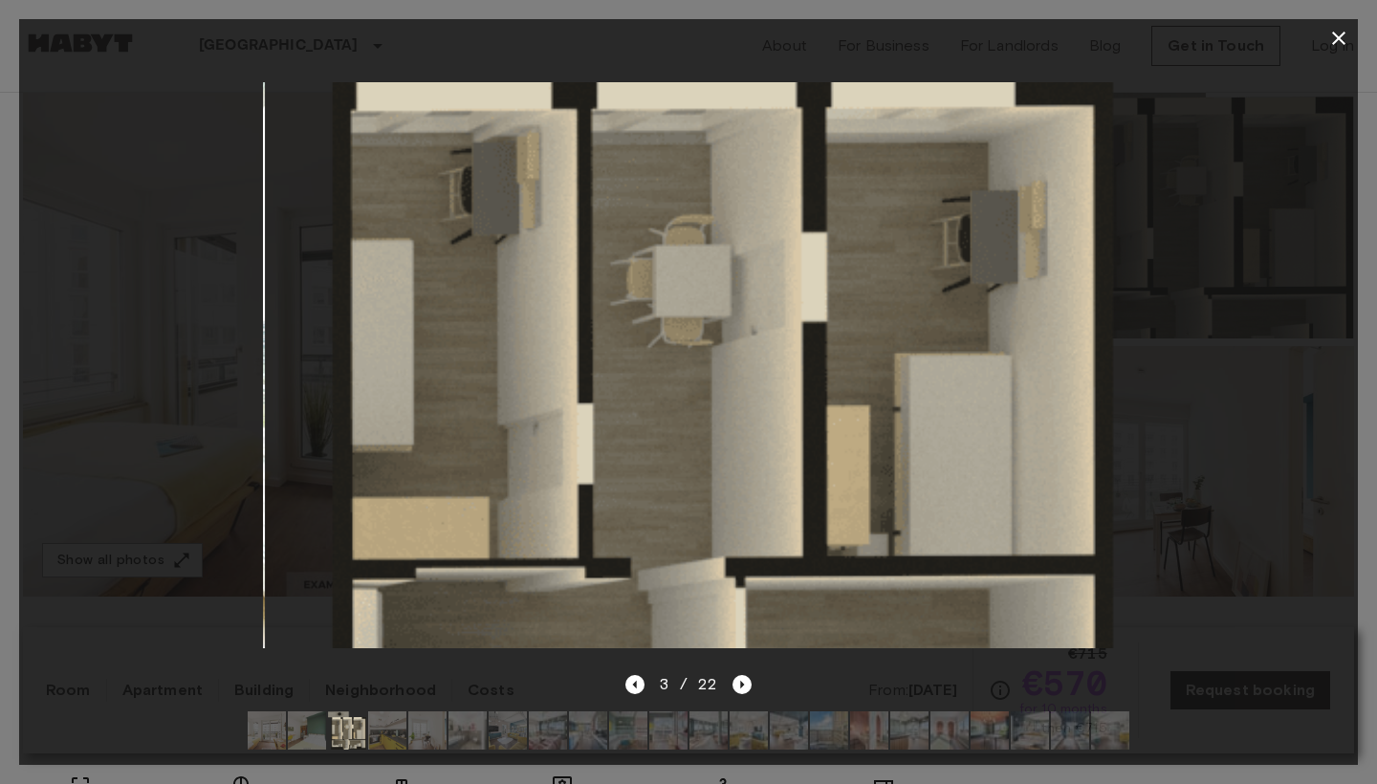
click at [412, 720] on img at bounding box center [427, 731] width 38 height 38
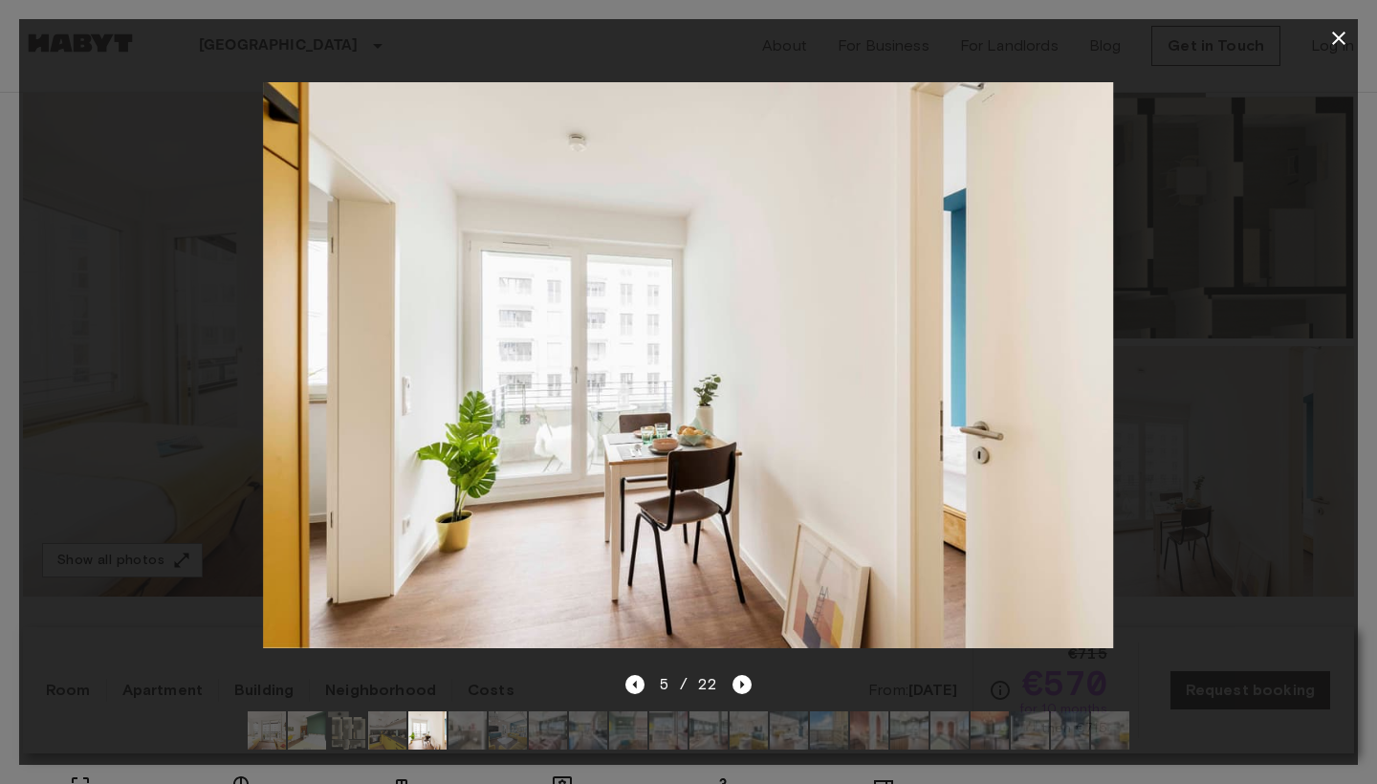
click at [465, 726] on img at bounding box center [468, 731] width 38 height 38
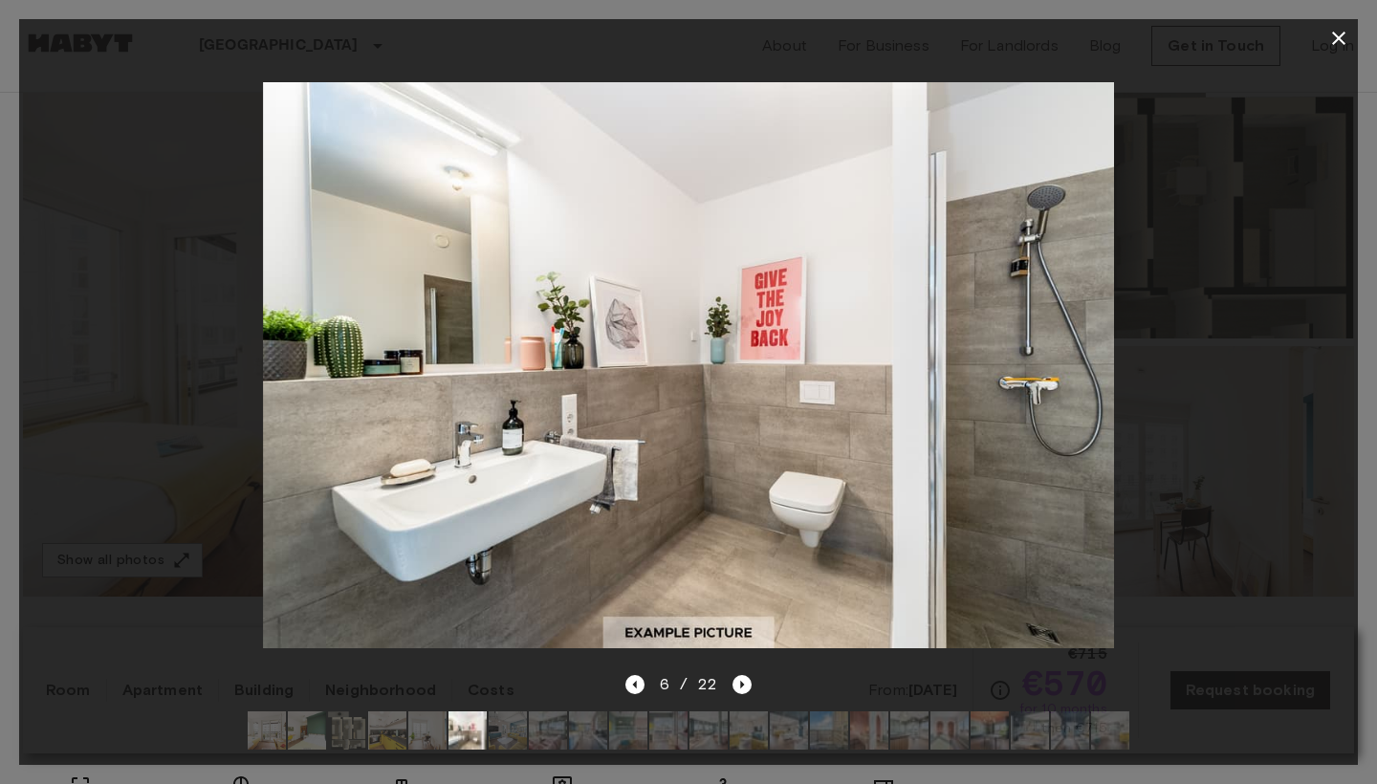
click at [495, 725] on img at bounding box center [508, 731] width 38 height 38
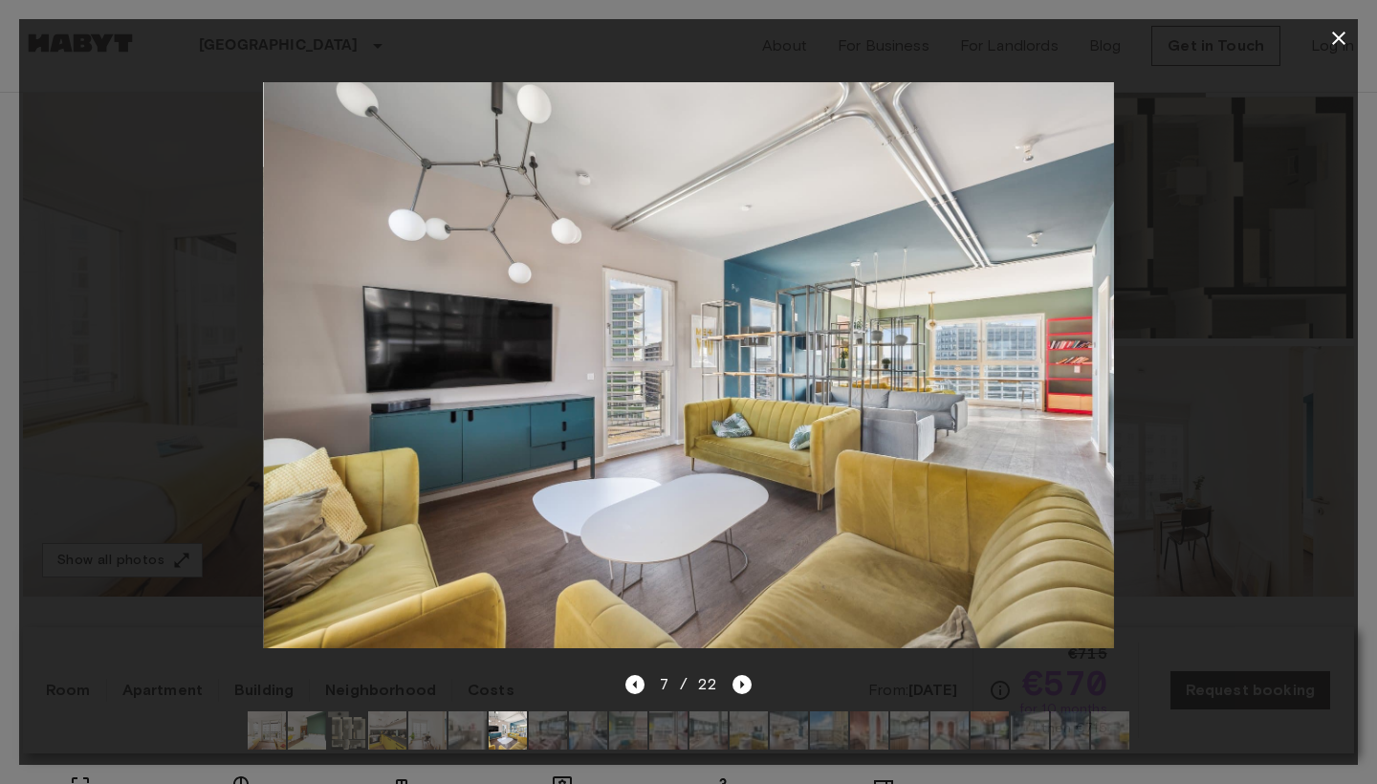
click at [566, 731] on img at bounding box center [548, 731] width 38 height 38
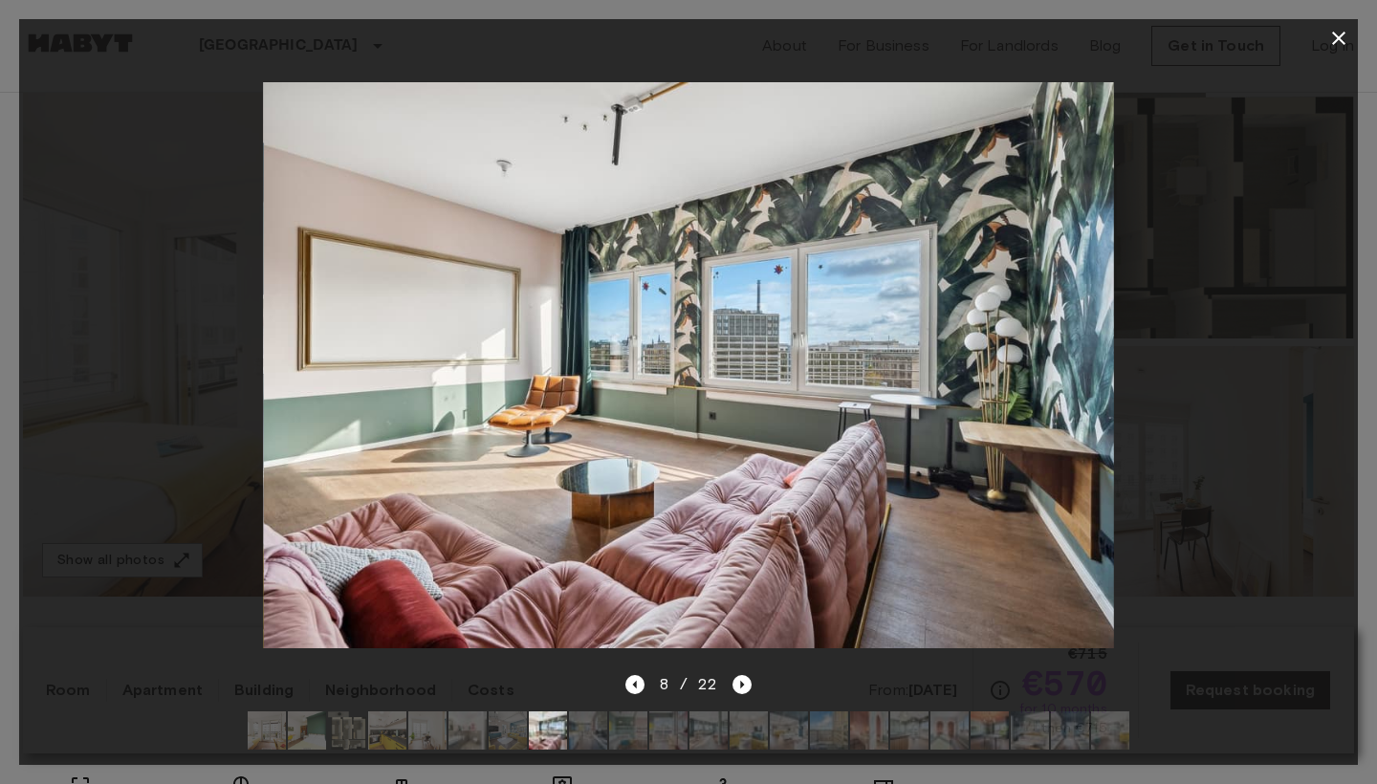
click at [584, 735] on img at bounding box center [588, 731] width 38 height 38
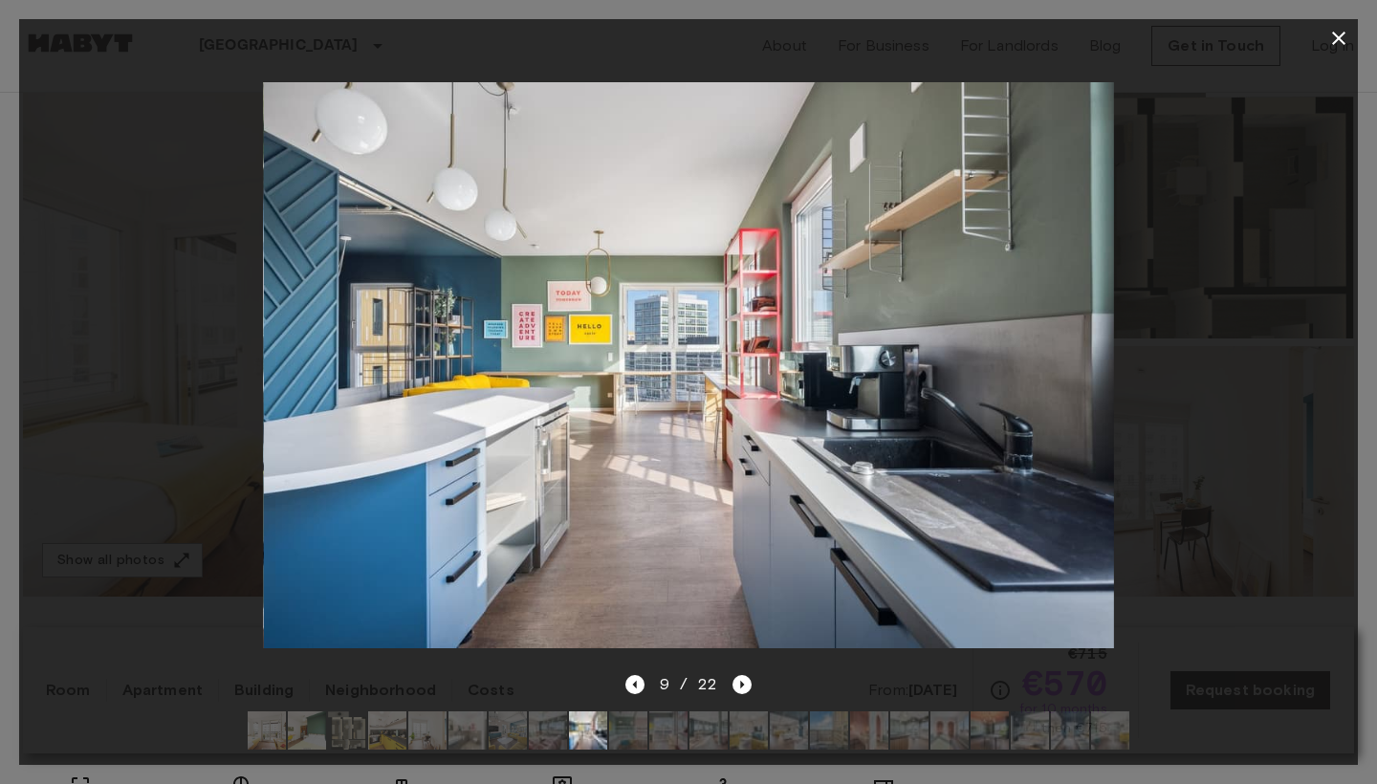
click at [623, 732] on img at bounding box center [628, 731] width 38 height 38
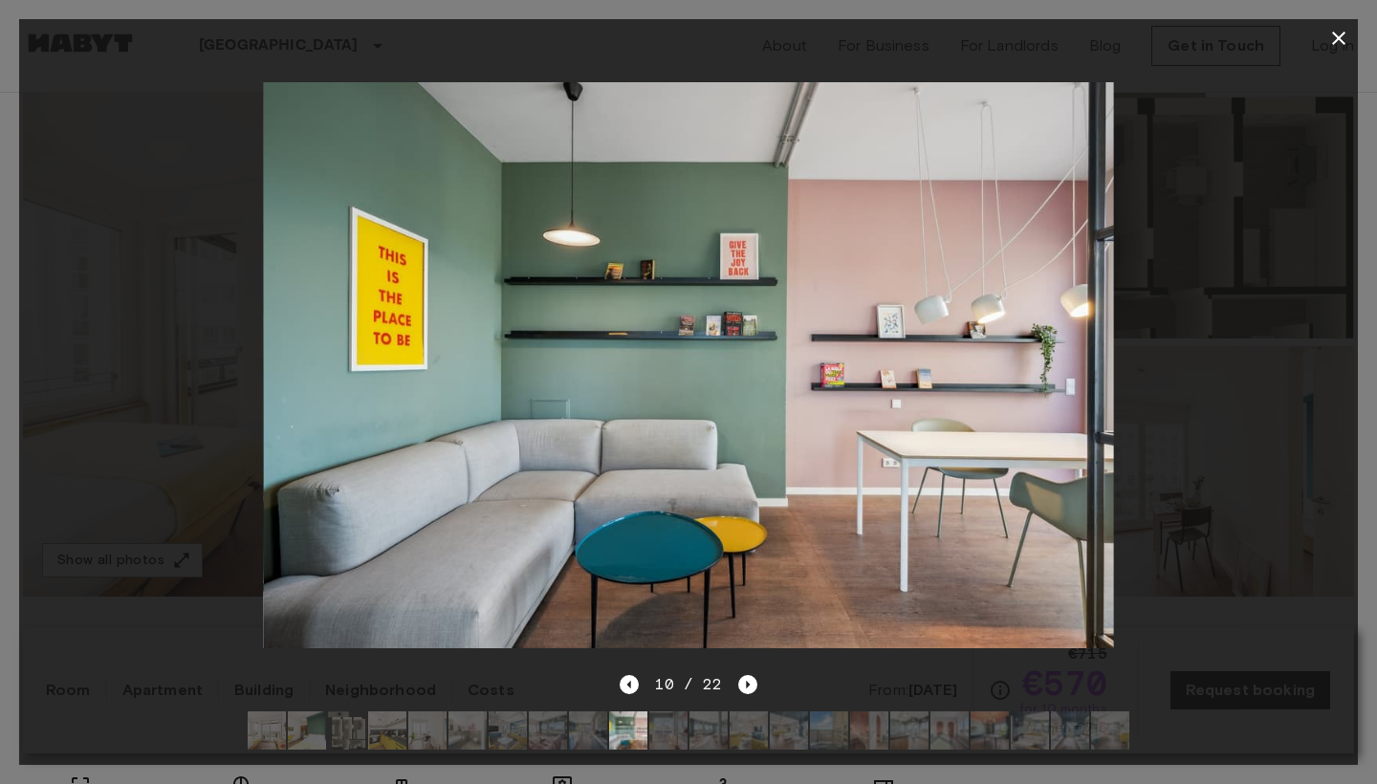
click at [691, 731] on img at bounding box center [709, 731] width 38 height 38
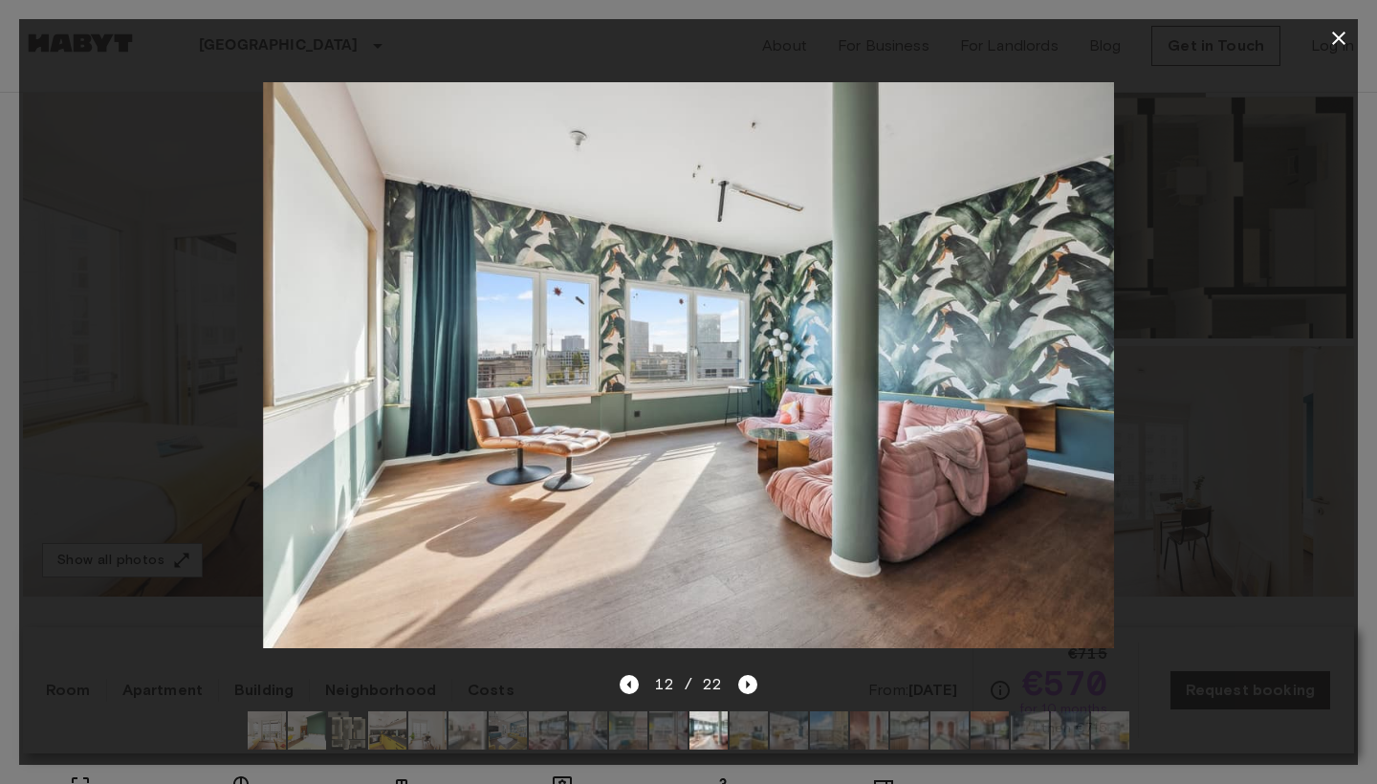
click at [749, 730] on img at bounding box center [749, 731] width 38 height 38
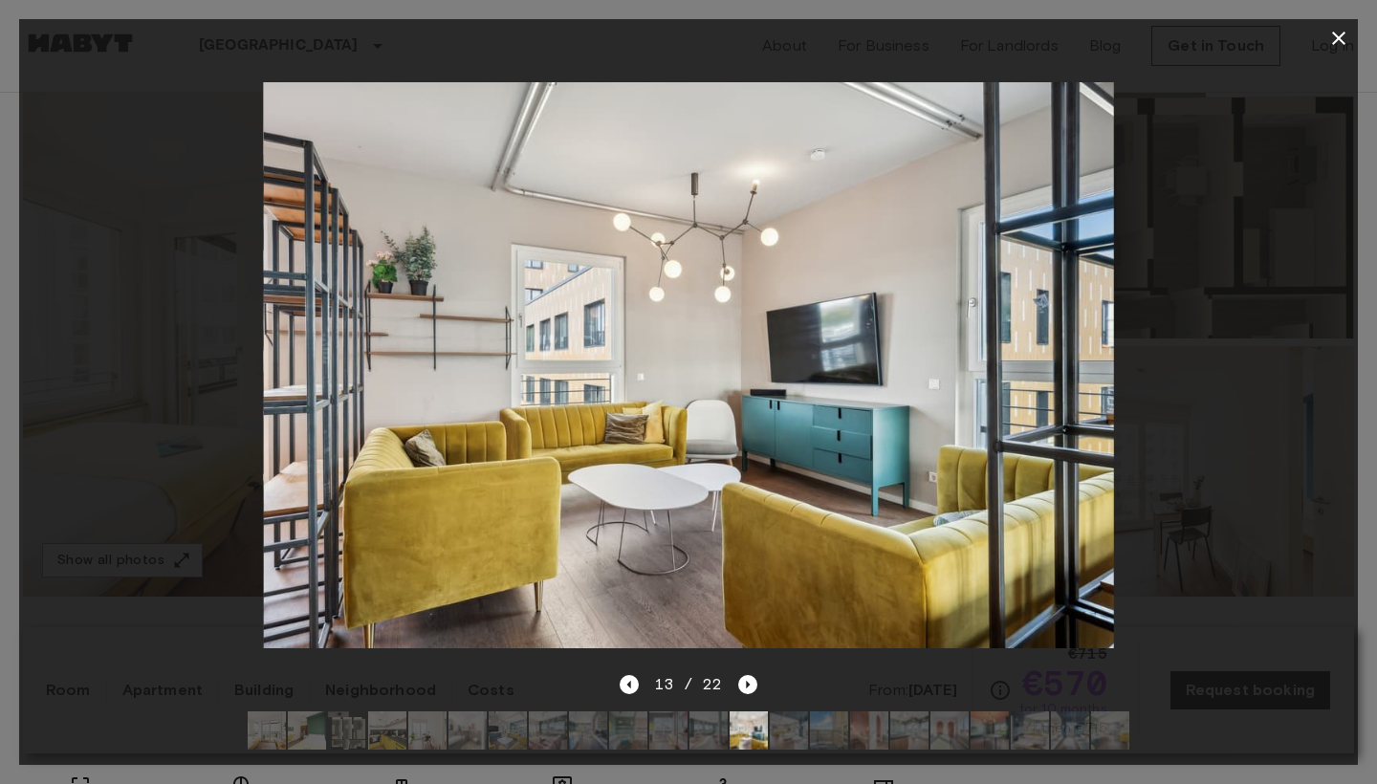
click at [792, 733] on img at bounding box center [789, 731] width 38 height 38
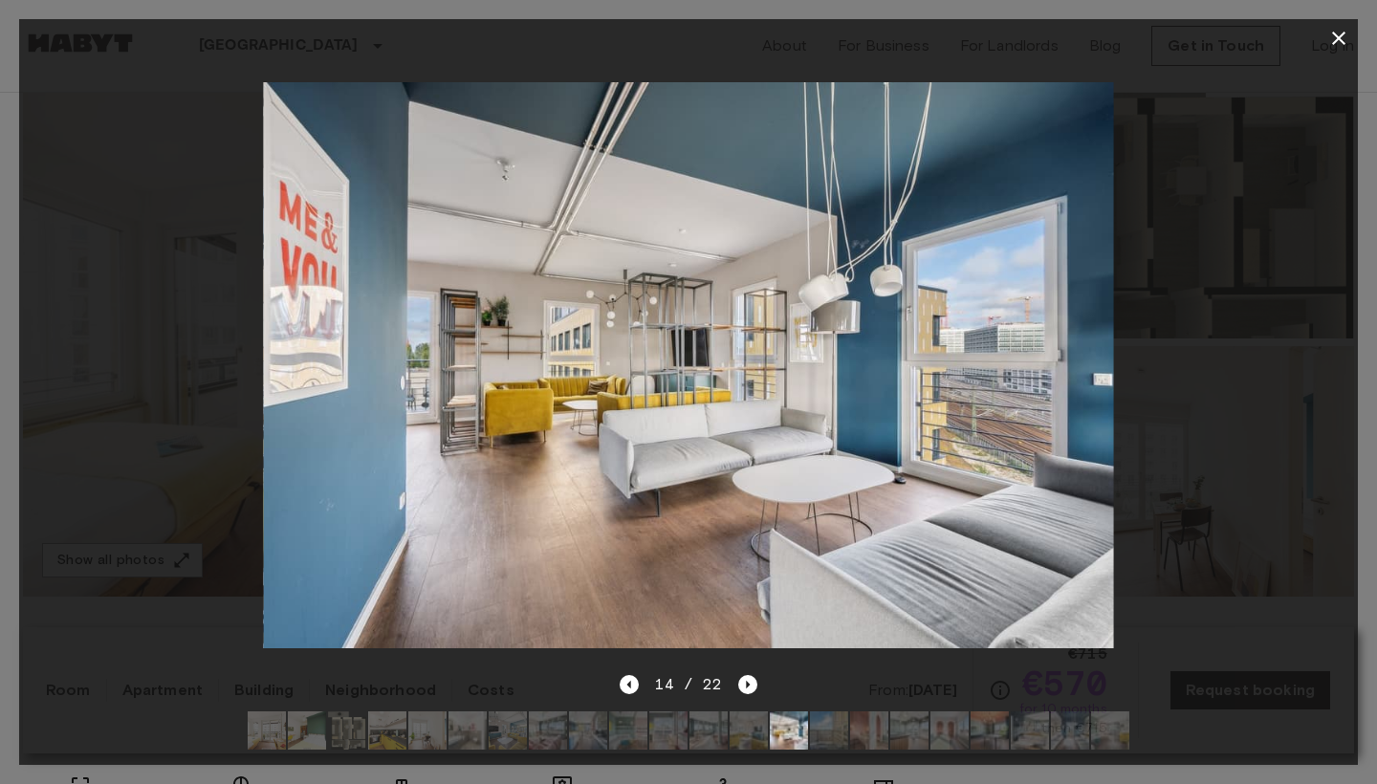
click at [843, 728] on img at bounding box center [829, 731] width 38 height 38
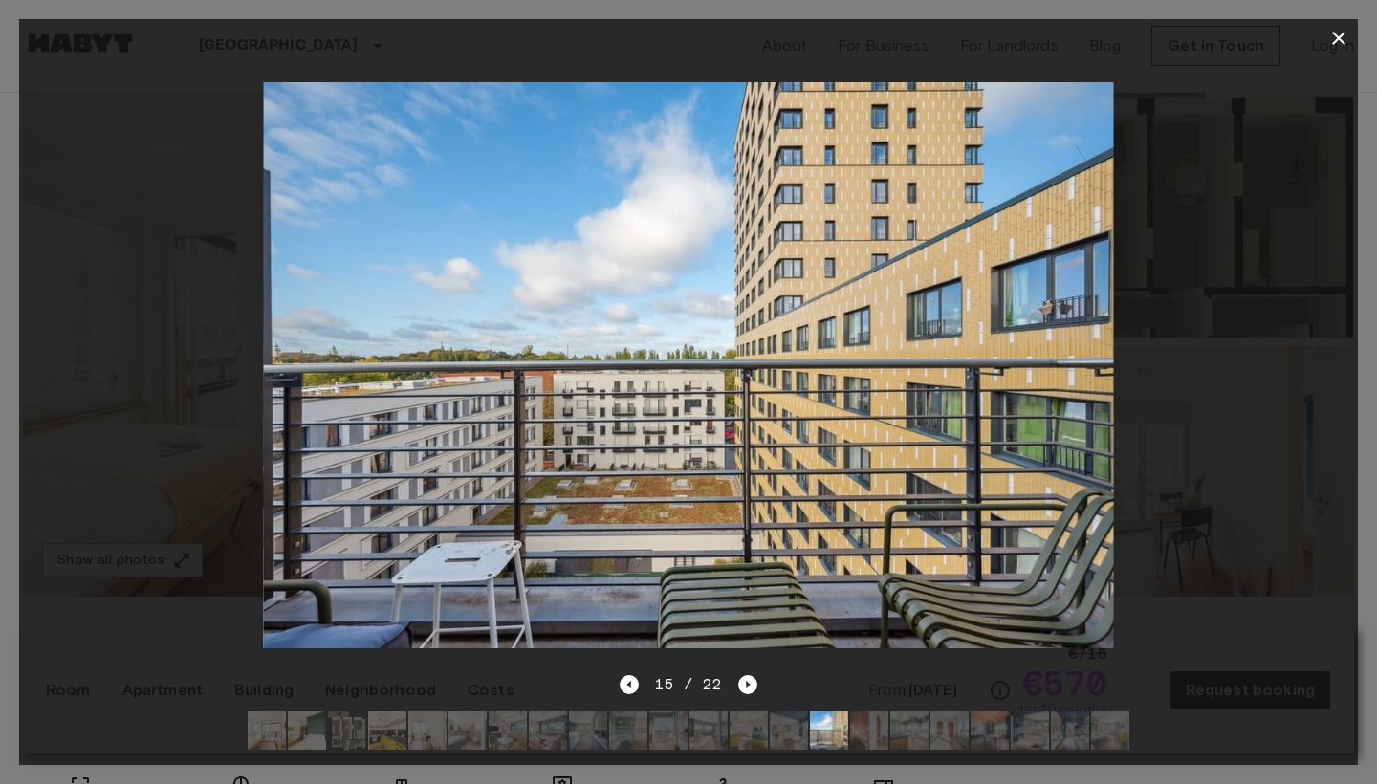
click at [885, 727] on img at bounding box center [869, 731] width 38 height 38
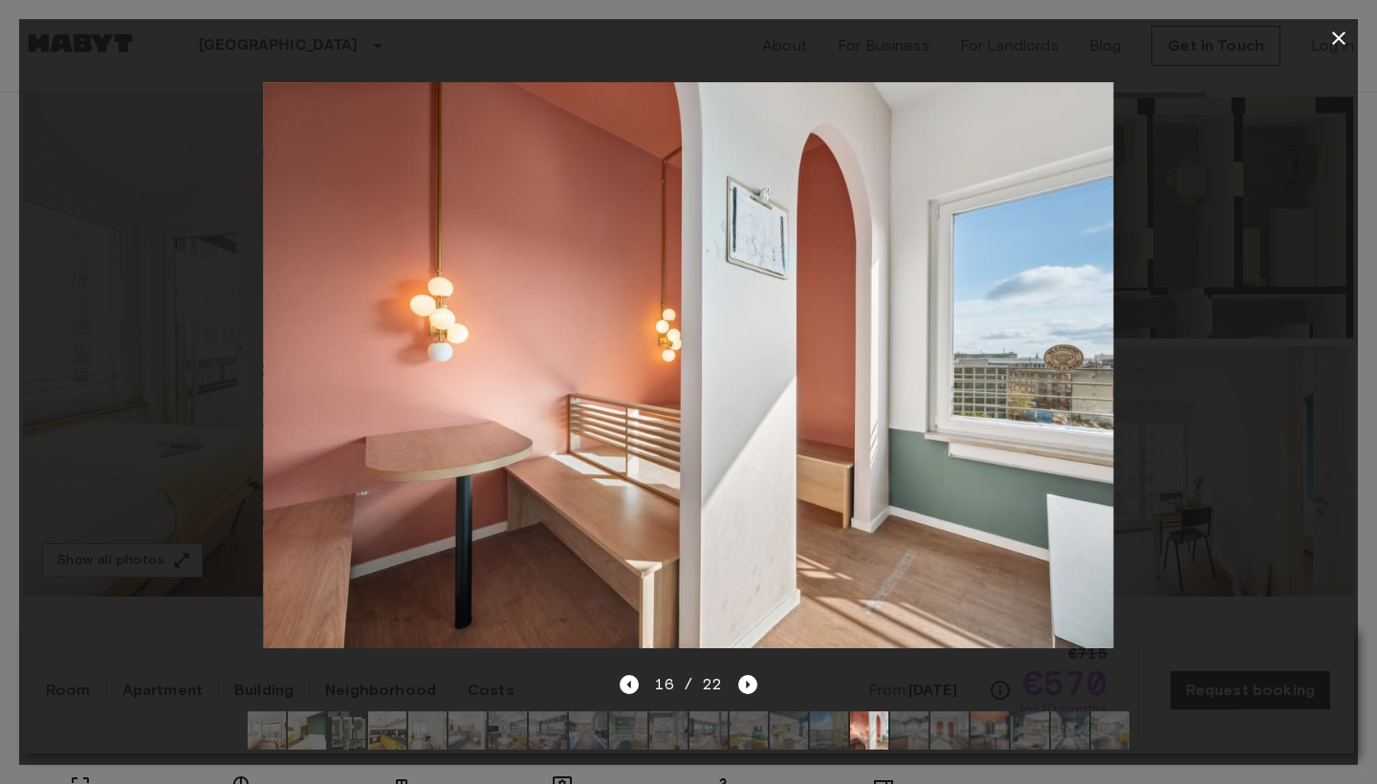
click at [909, 732] on img at bounding box center [909, 731] width 38 height 38
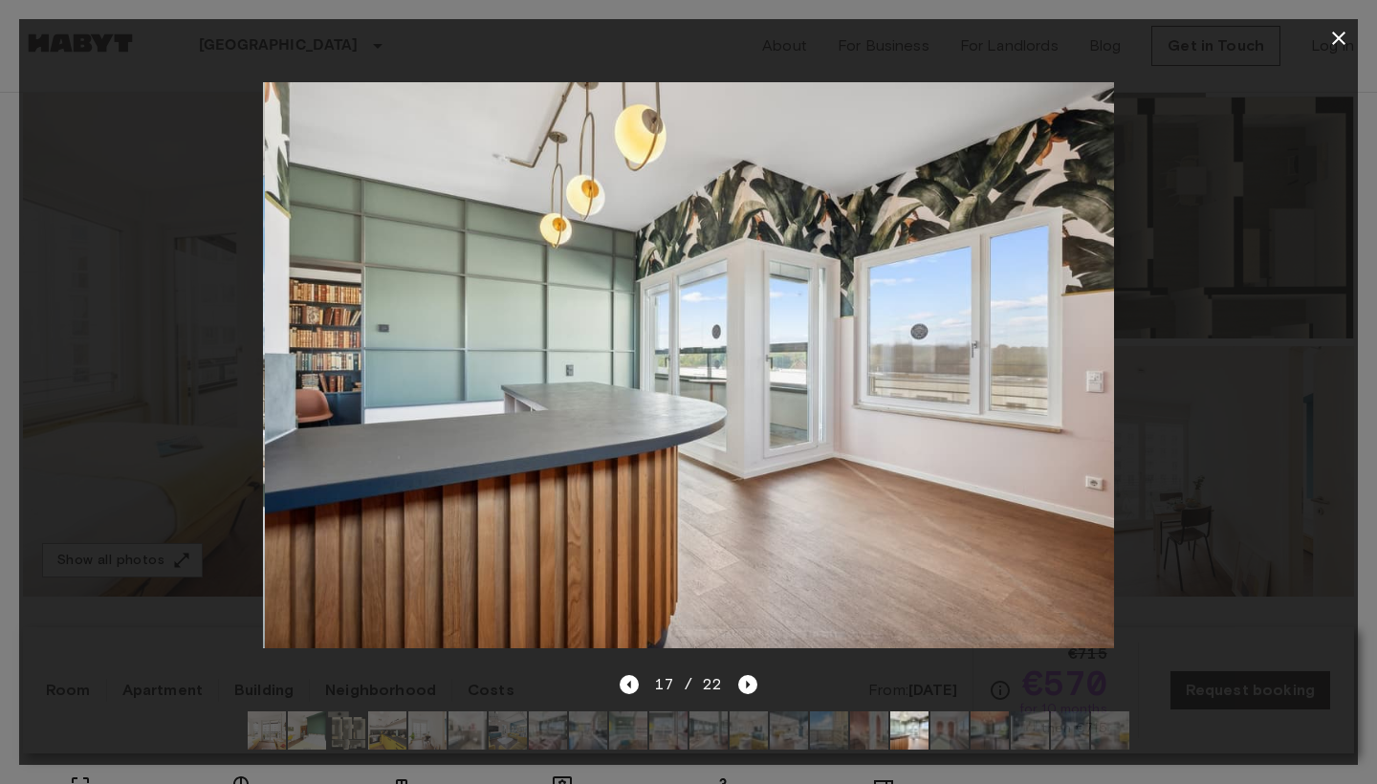
click at [937, 735] on img at bounding box center [950, 731] width 38 height 38
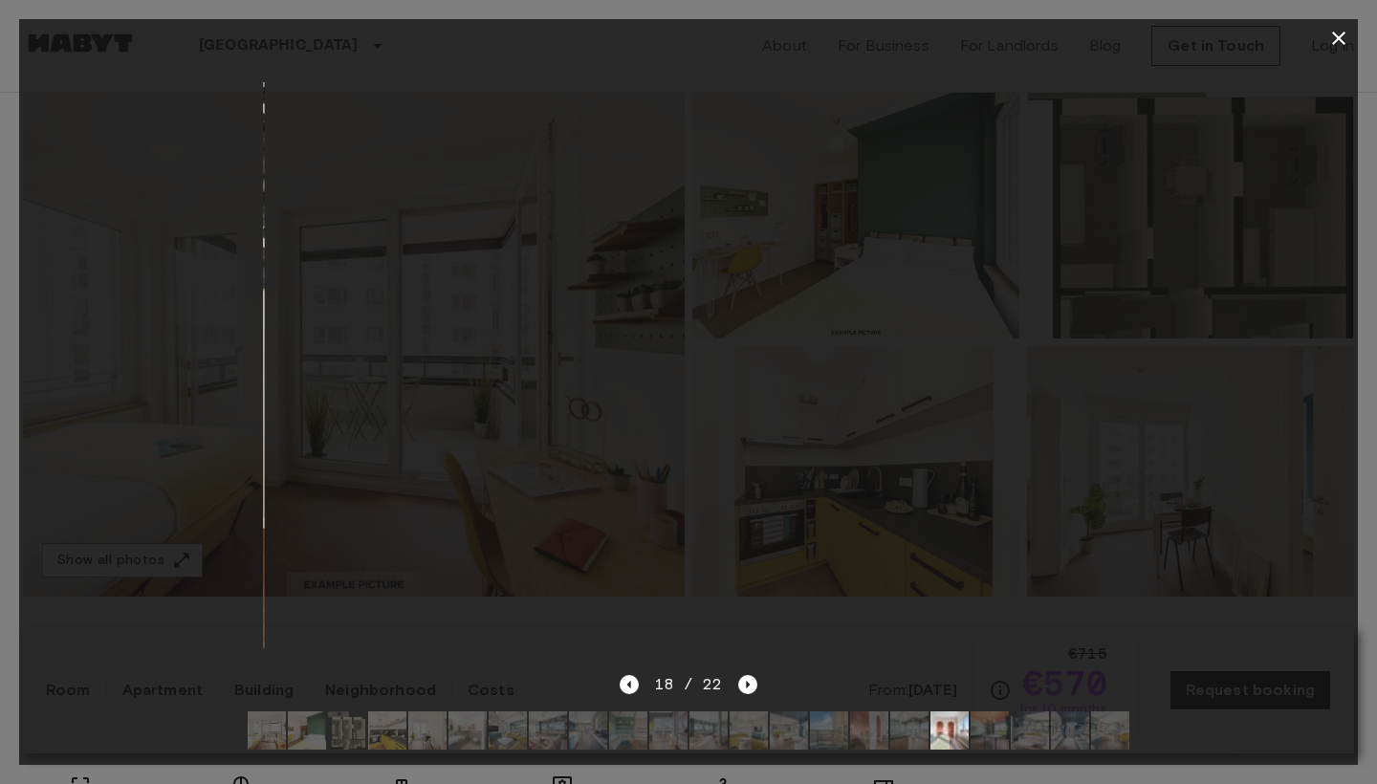
click at [969, 738] on div at bounding box center [688, 730] width 912 height 69
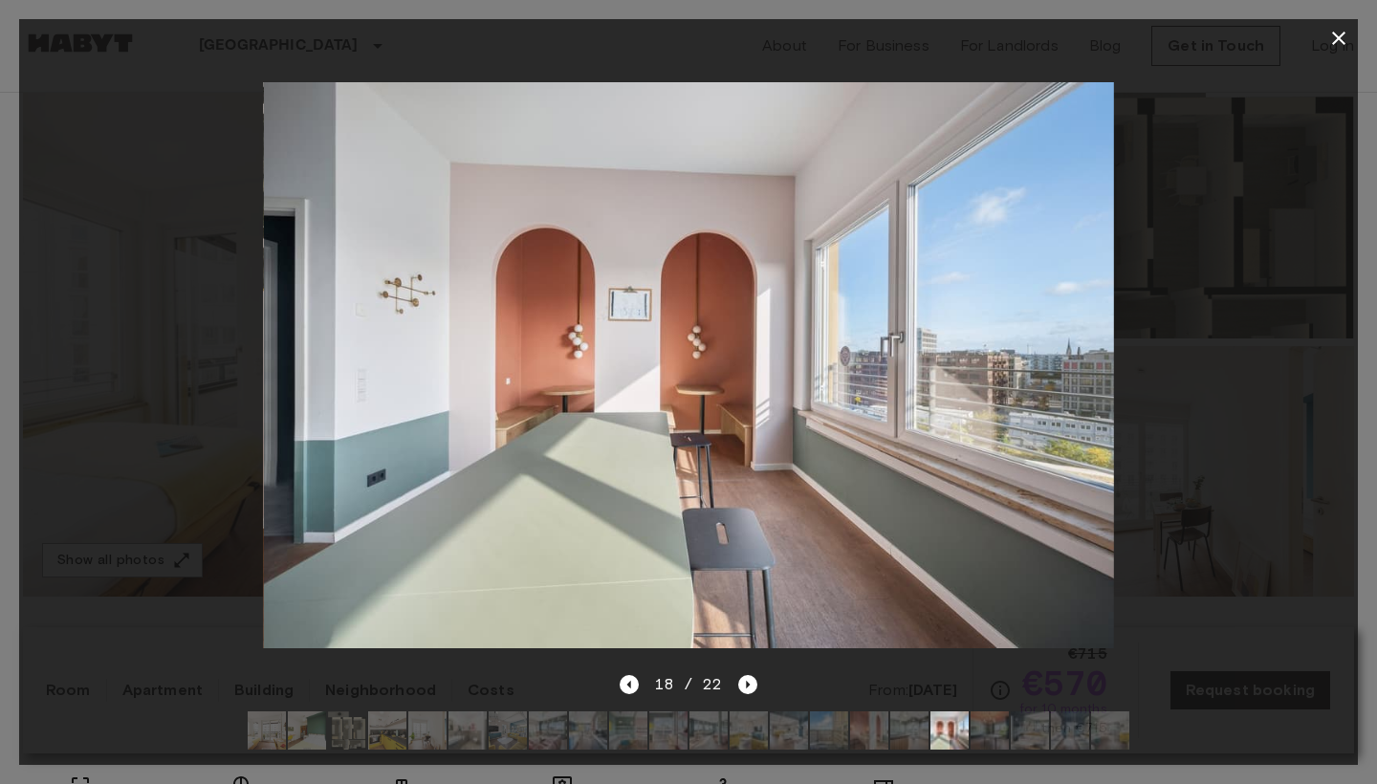
click at [982, 740] on img at bounding box center [990, 731] width 38 height 38
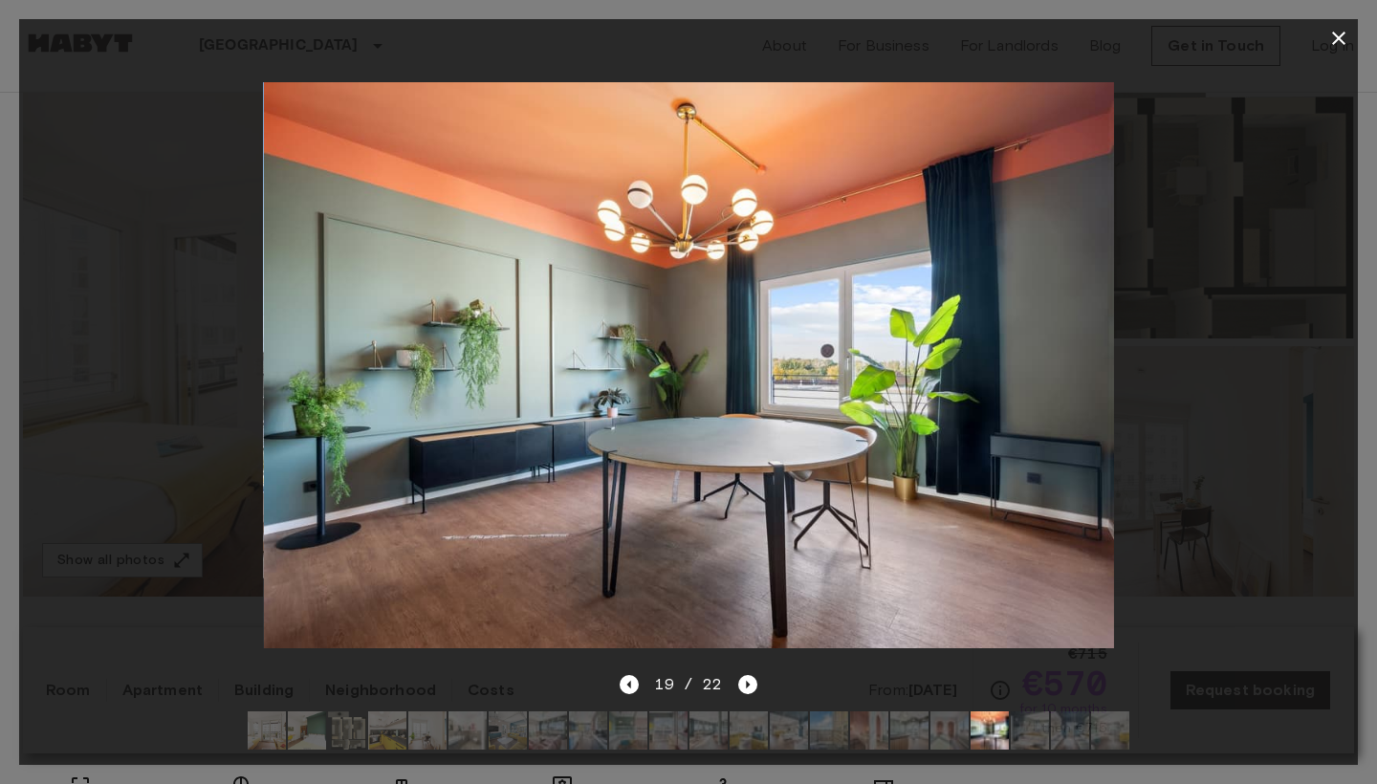
click at [1033, 739] on img at bounding box center [1030, 731] width 38 height 38
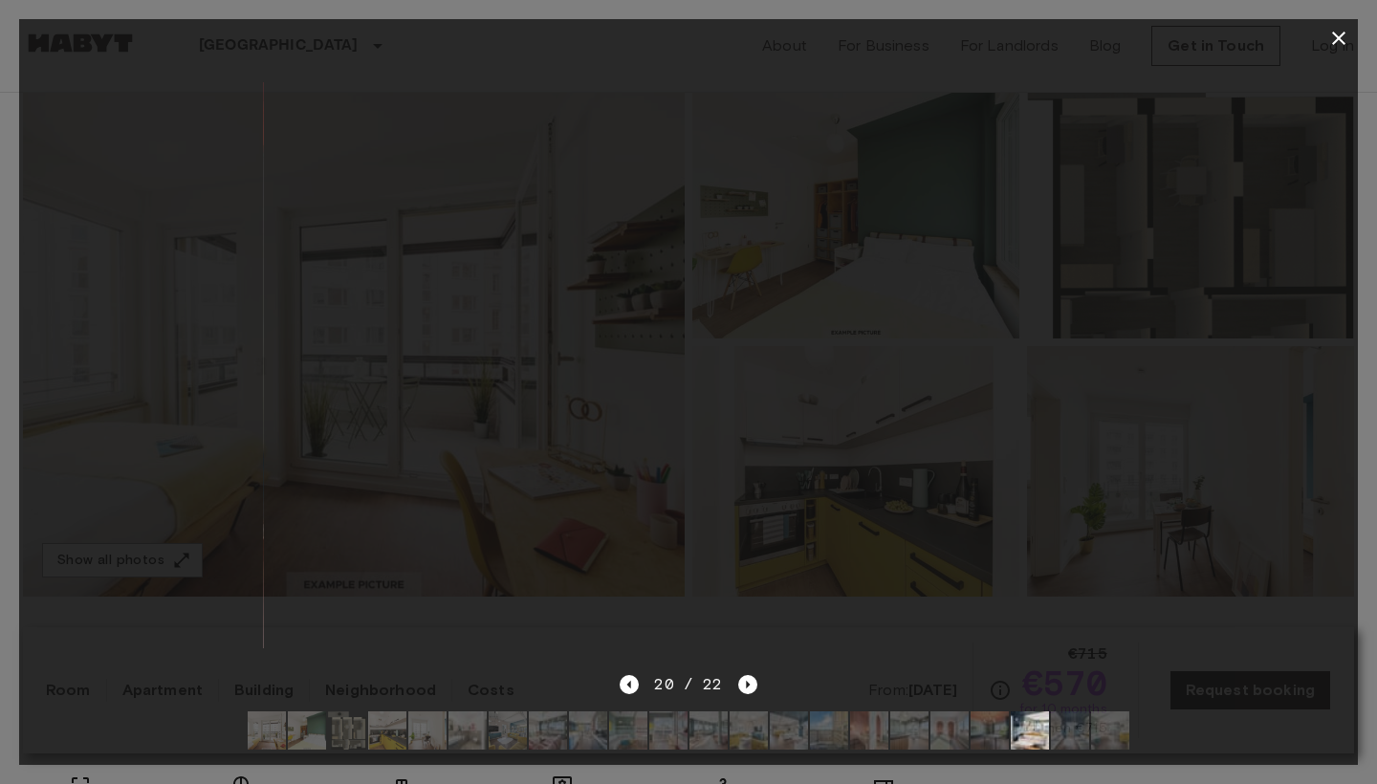
click at [1062, 740] on img at bounding box center [1070, 731] width 38 height 38
click at [1095, 740] on img at bounding box center [1110, 731] width 38 height 38
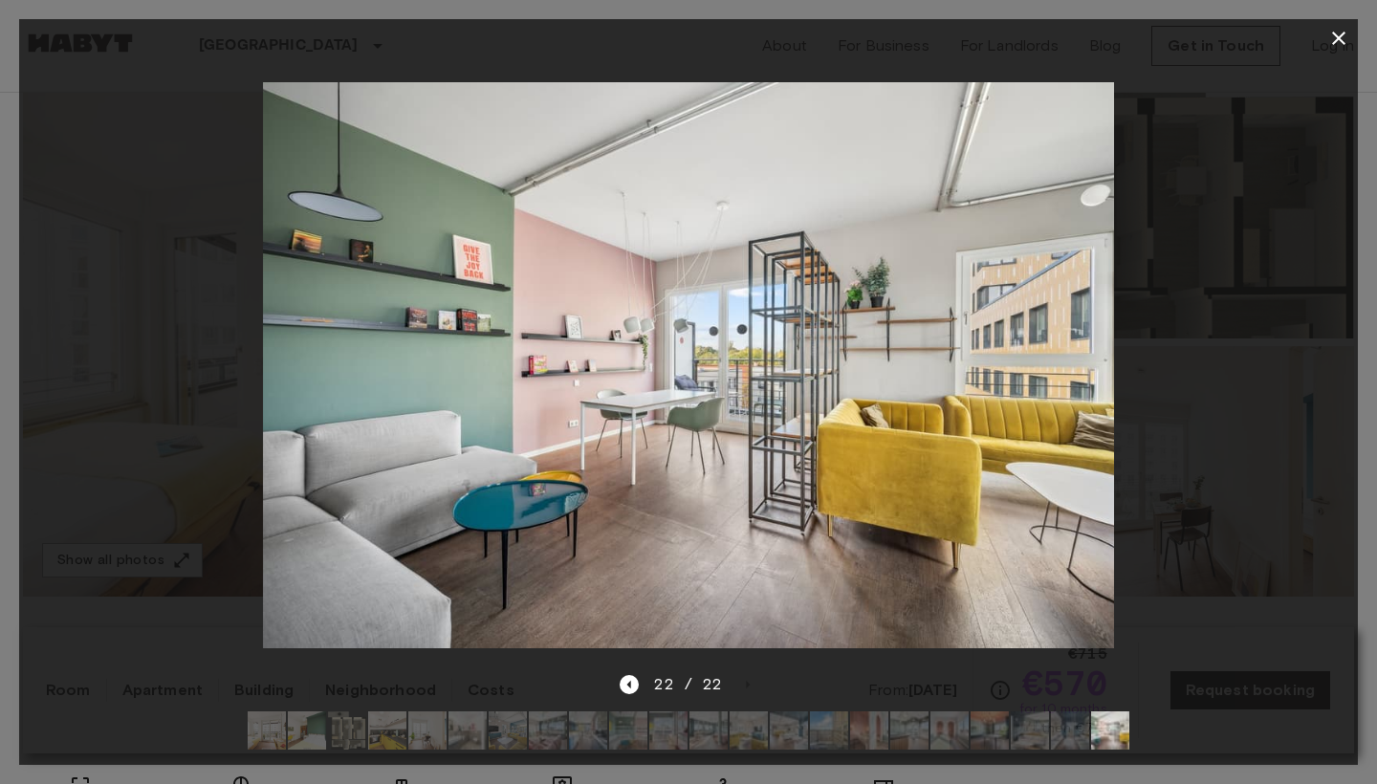
click at [1336, 42] on icon "button" at bounding box center [1338, 38] width 13 height 13
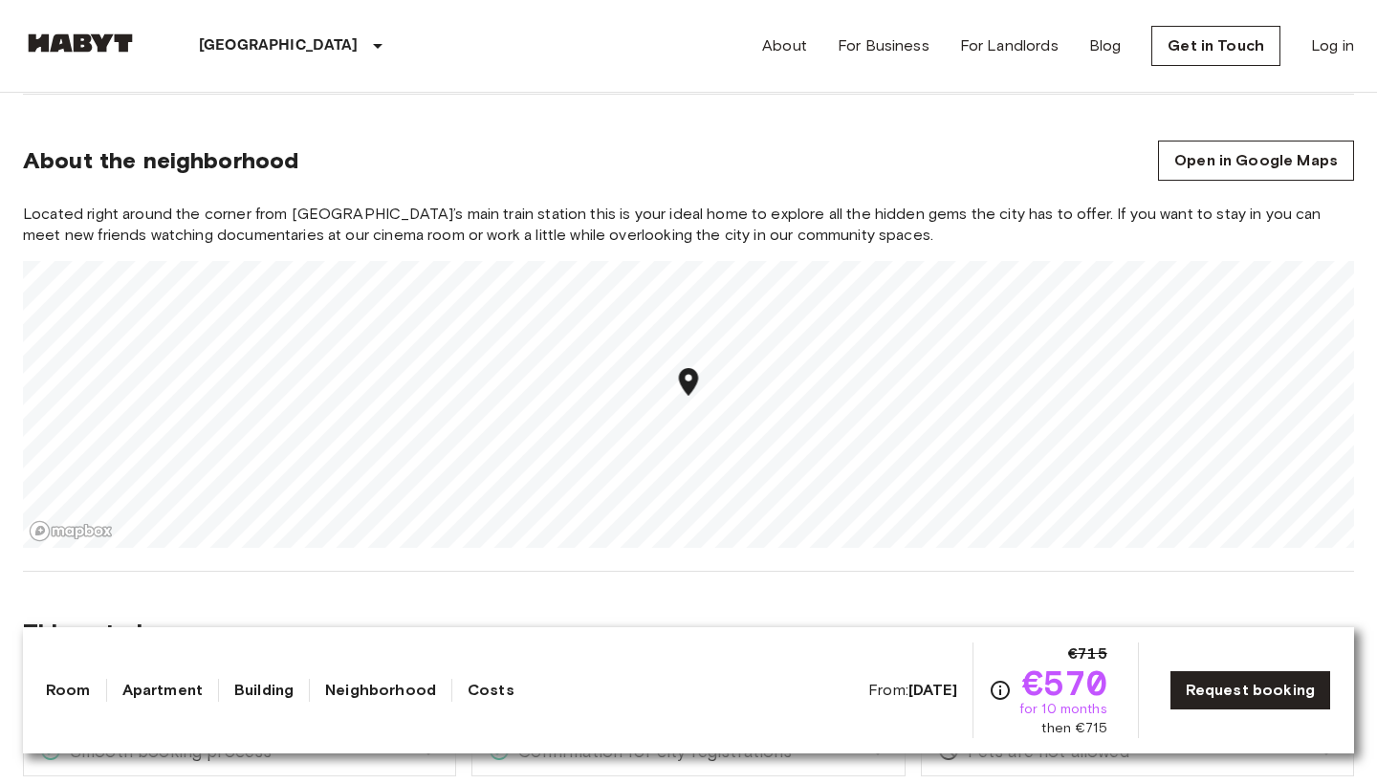
scroll to position [2154, 0]
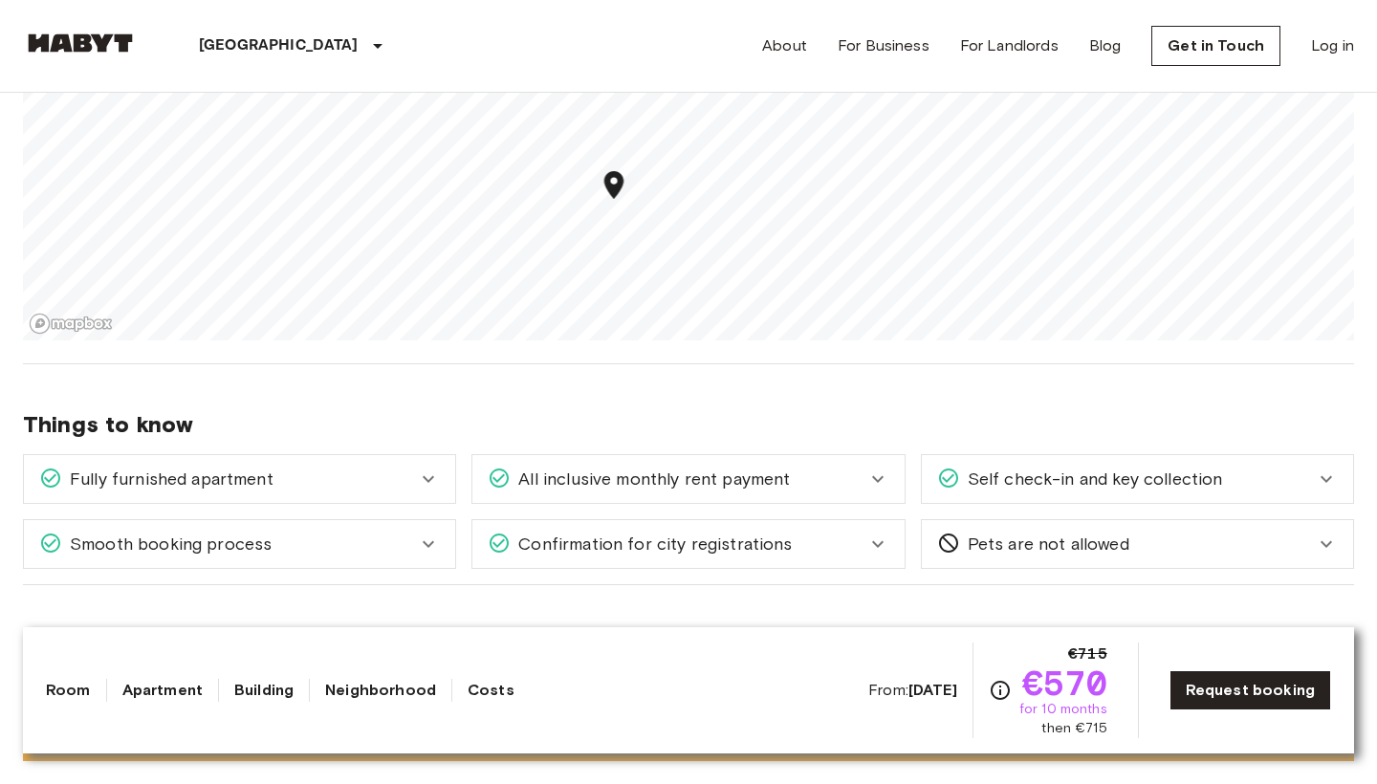
click at [601, 405] on div "Europe Germany Berlin Private room Private room From Oct 19 2025 Klara-Franke-S…" at bounding box center [688, 400] width 1377 height 4922
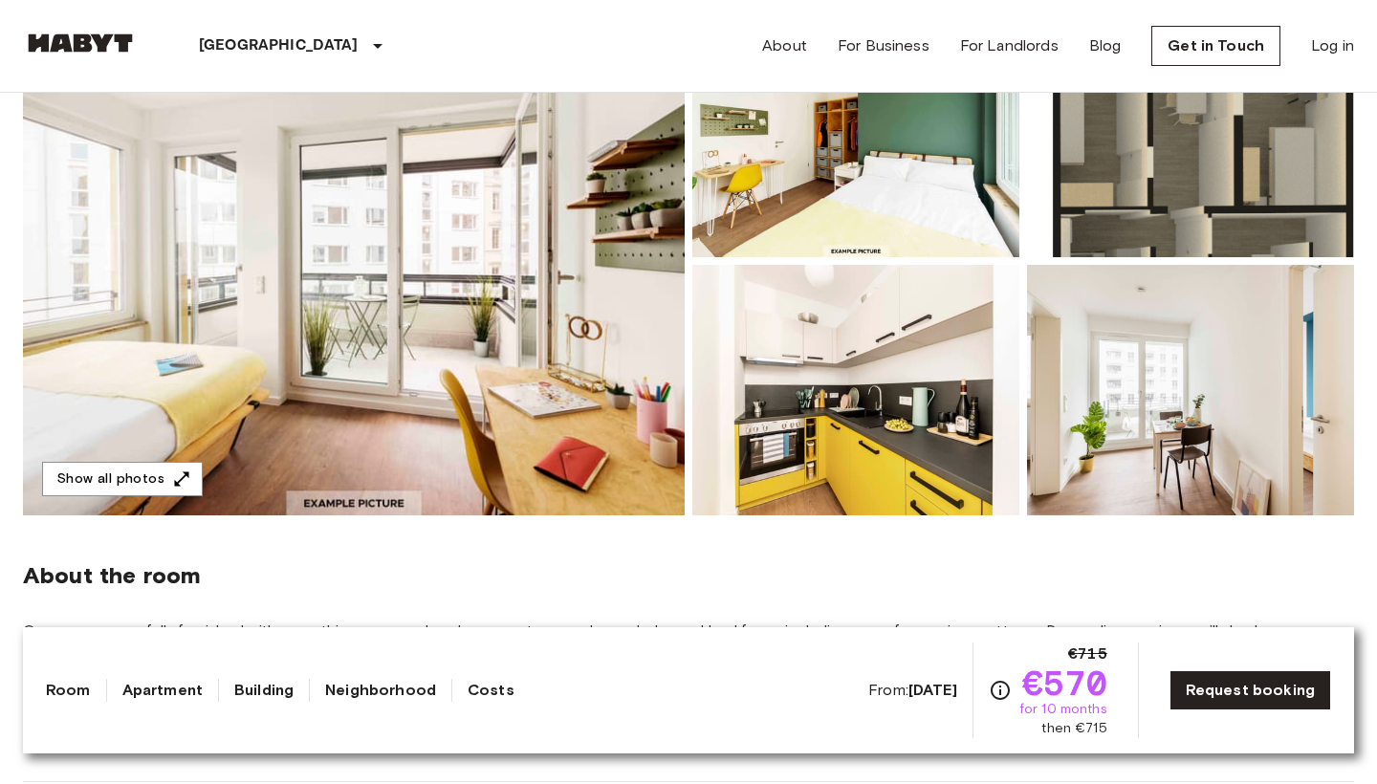
scroll to position [258, 0]
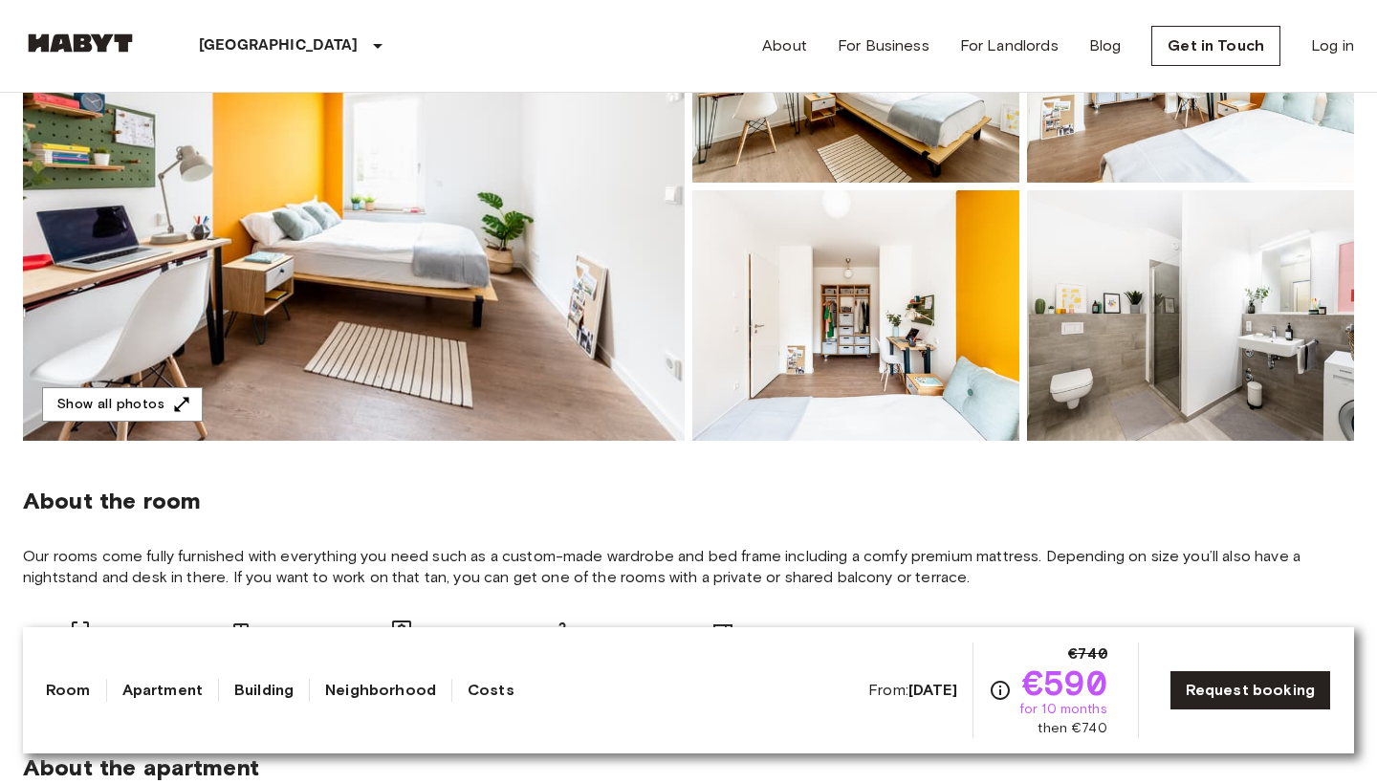
scroll to position [344, 0]
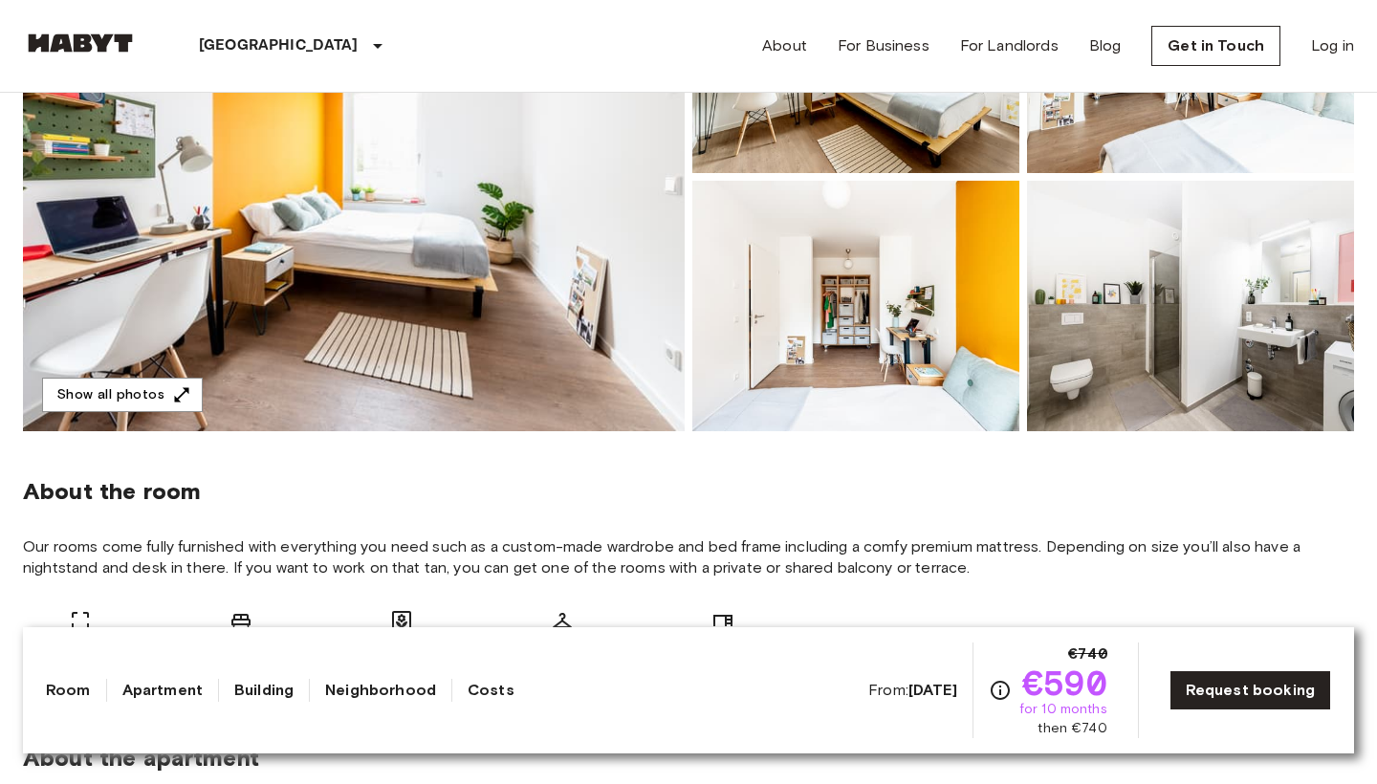
click at [82, 287] on img at bounding box center [354, 177] width 662 height 509
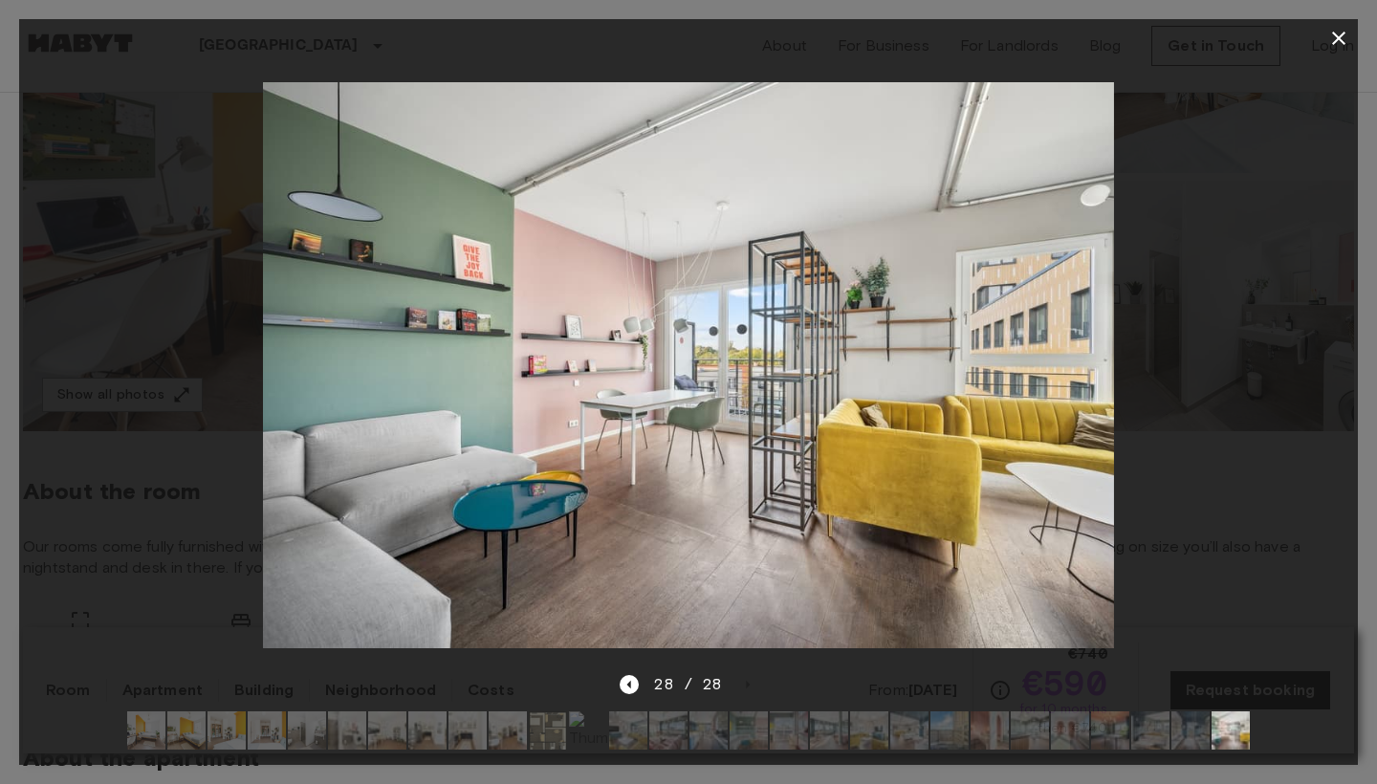
click at [1333, 40] on icon "button" at bounding box center [1339, 38] width 23 height 23
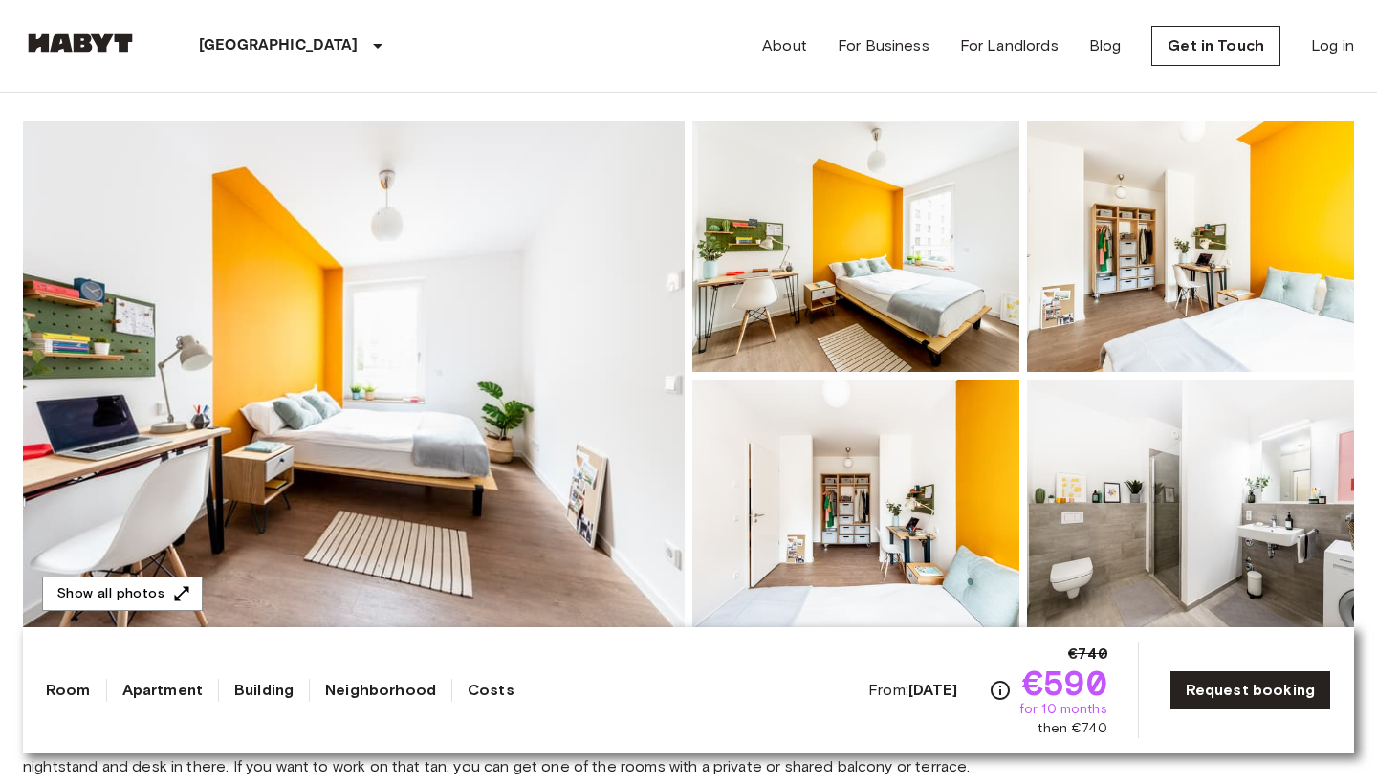
scroll to position [10, 0]
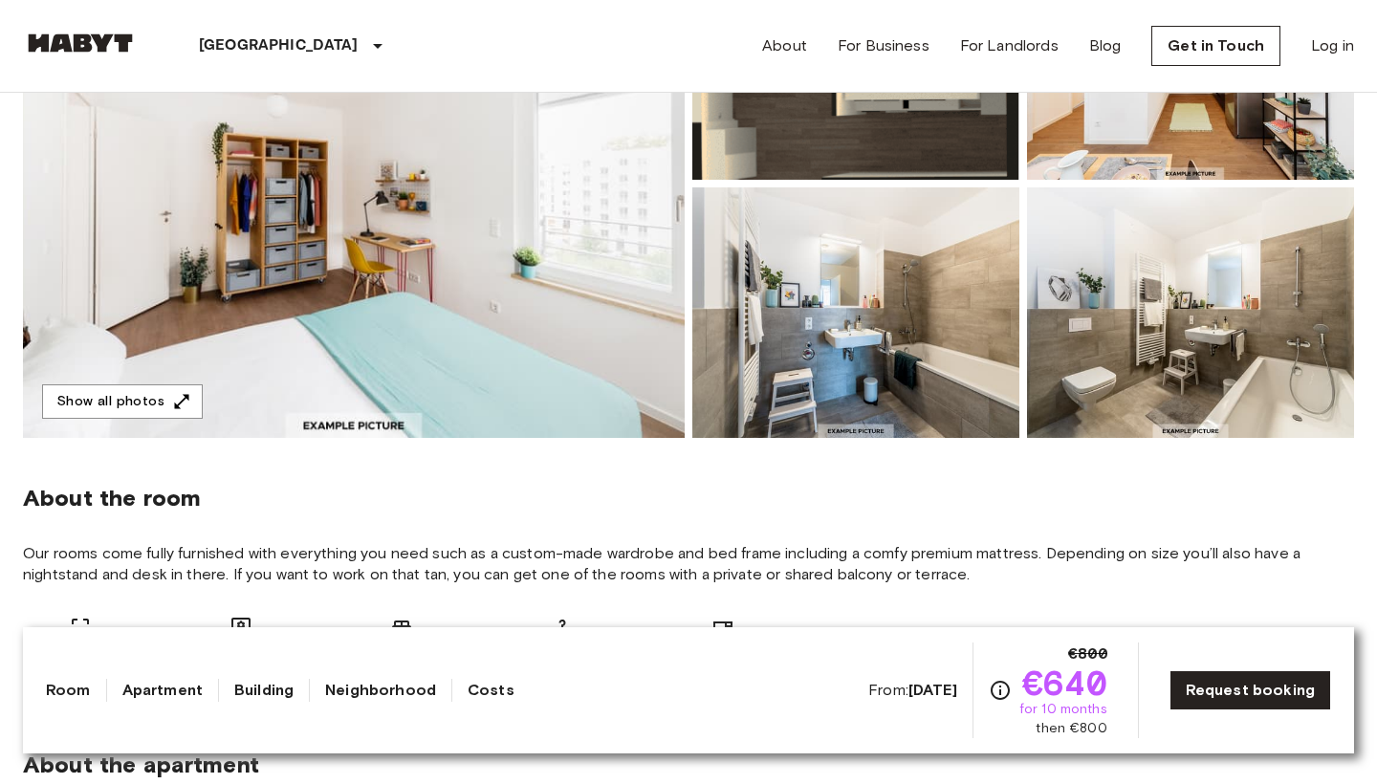
scroll to position [341, 0]
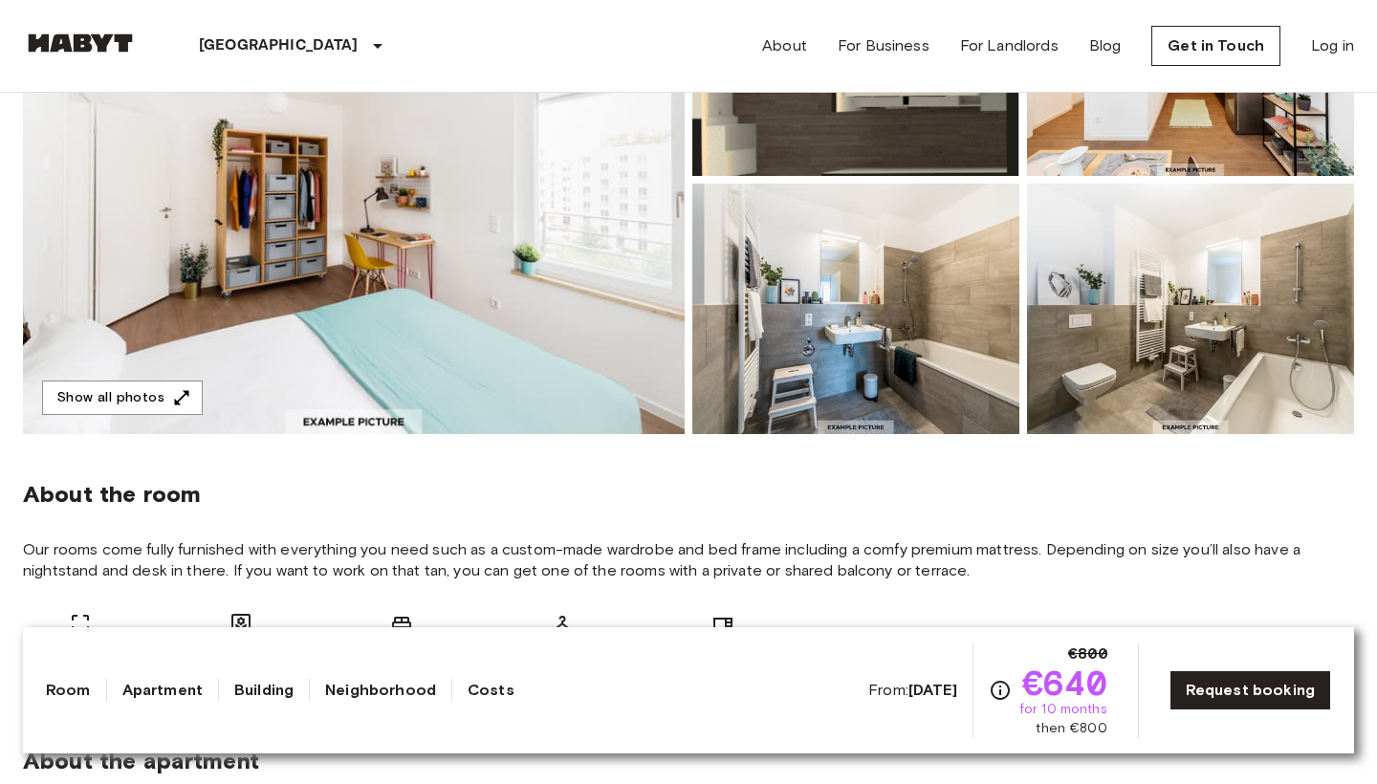
click at [548, 382] on img at bounding box center [354, 179] width 662 height 509
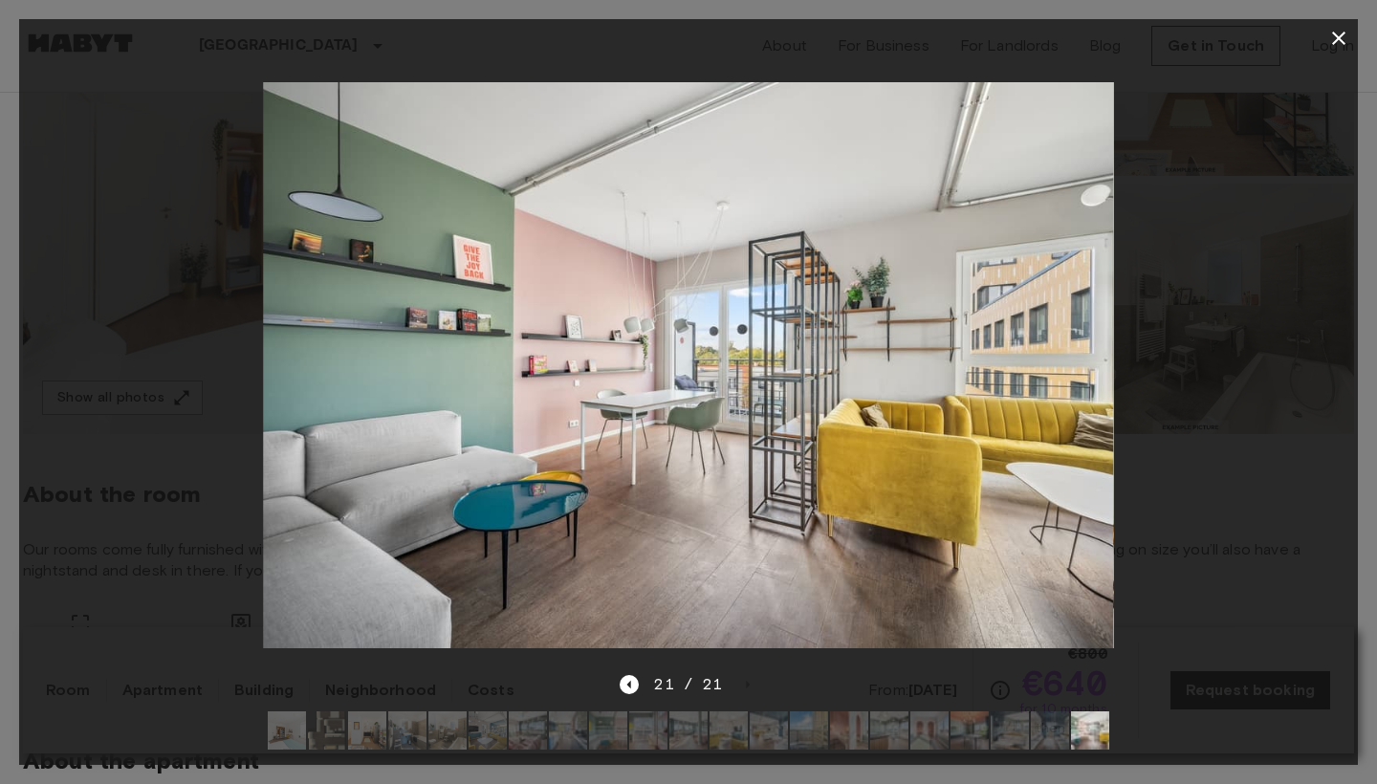
click at [1339, 34] on icon "button" at bounding box center [1339, 38] width 23 height 23
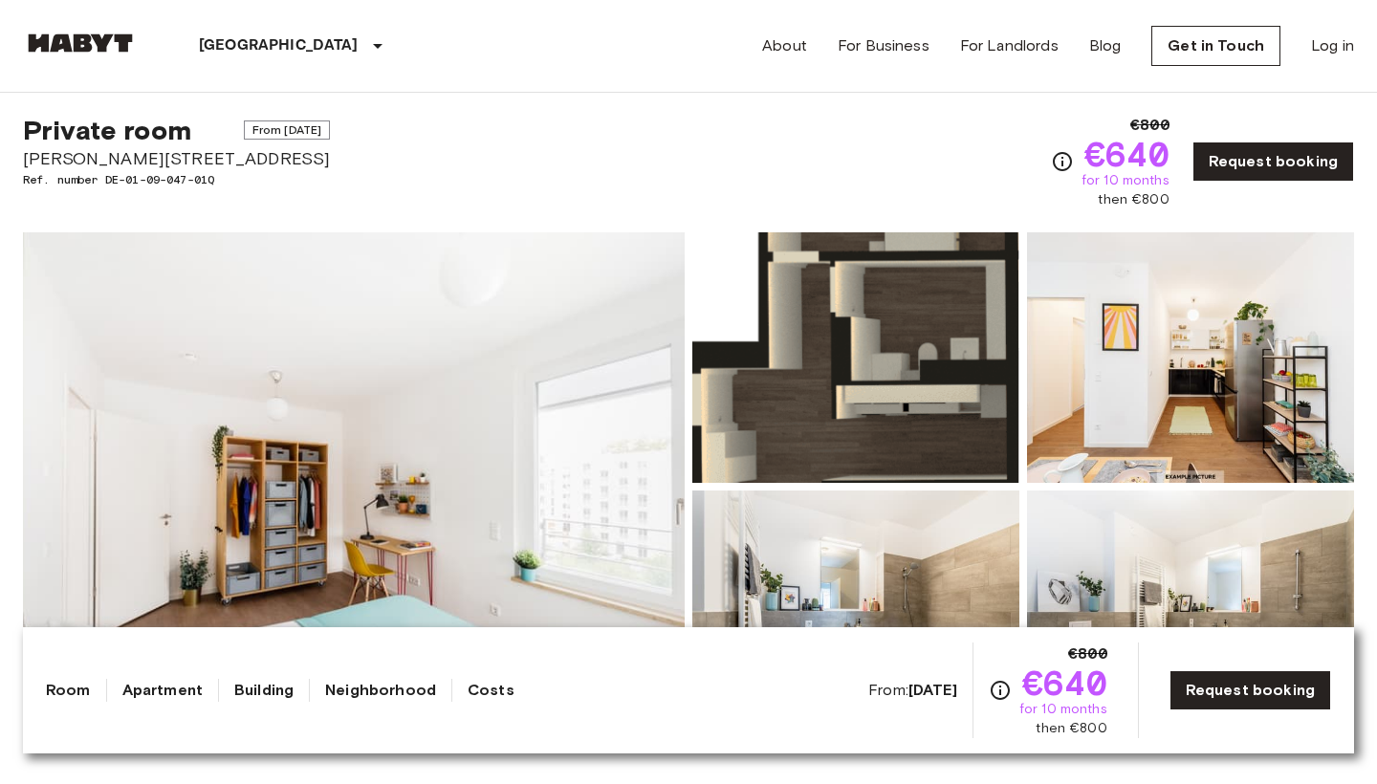
scroll to position [31, 0]
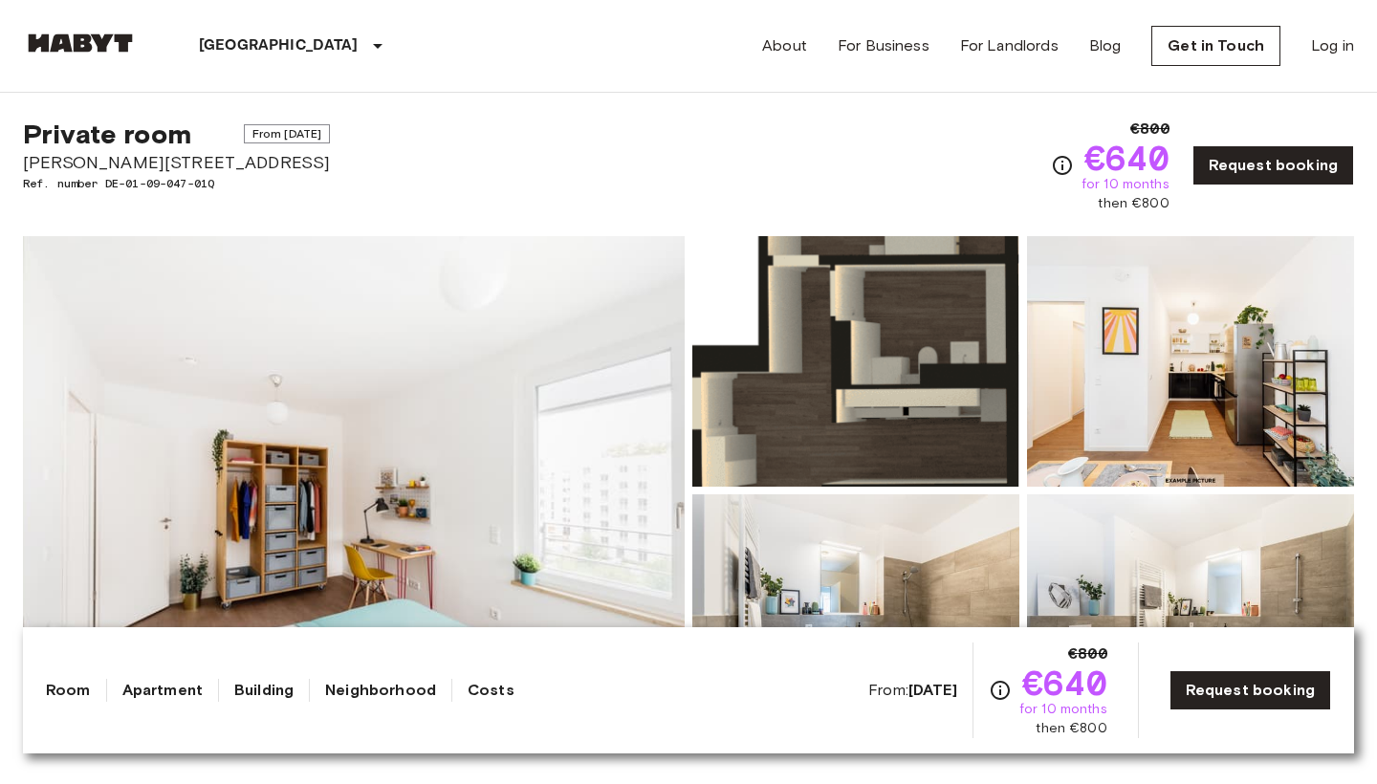
click at [765, 409] on img at bounding box center [855, 361] width 327 height 251
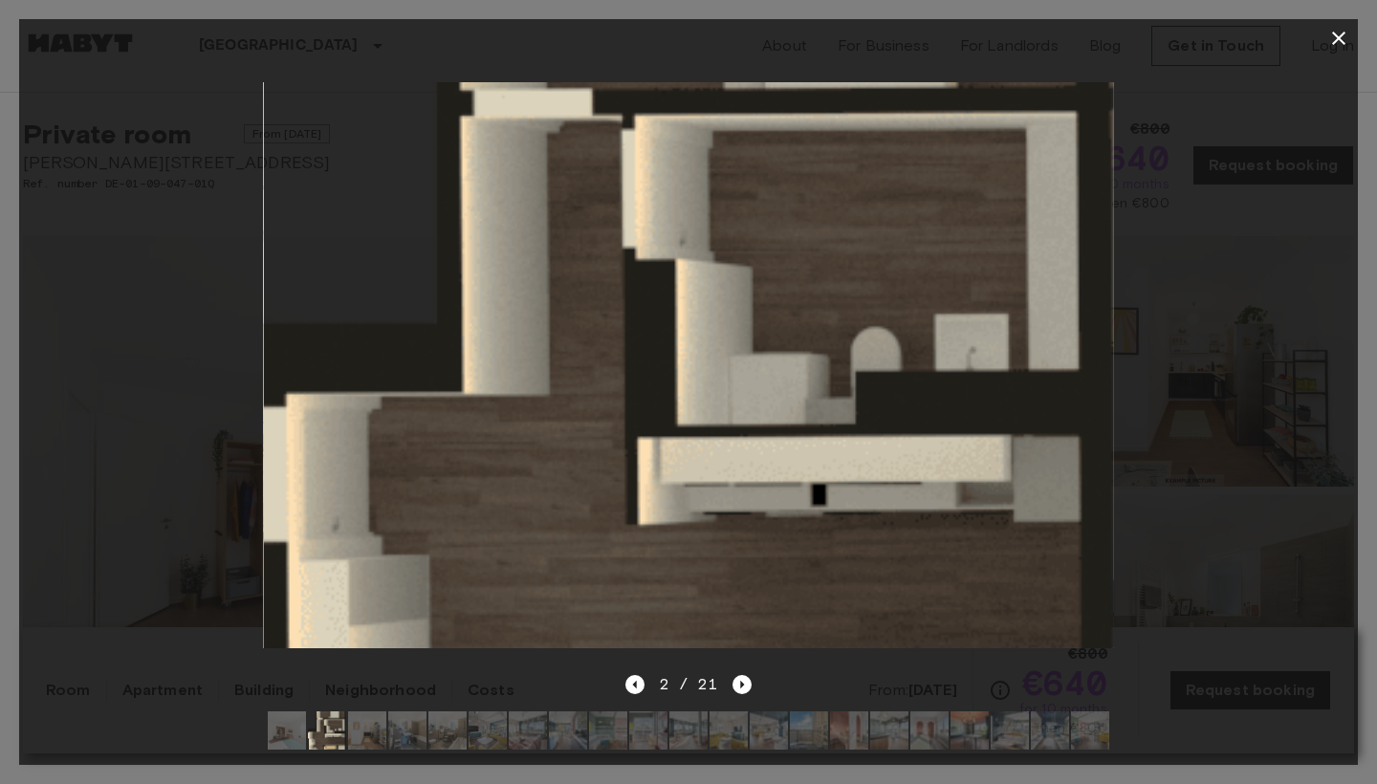
click at [1337, 41] on icon "button" at bounding box center [1338, 38] width 13 height 13
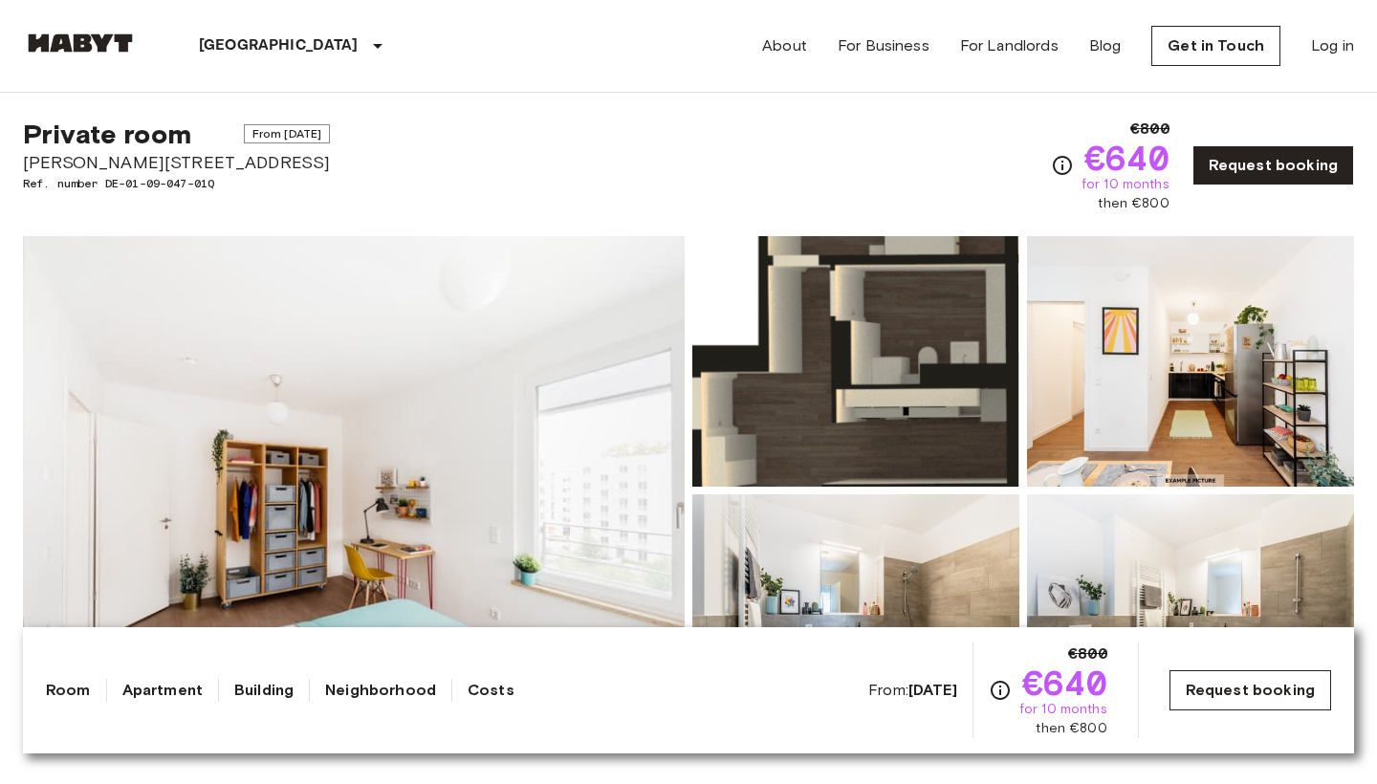
click at [1238, 697] on link "Request booking" at bounding box center [1251, 690] width 162 height 40
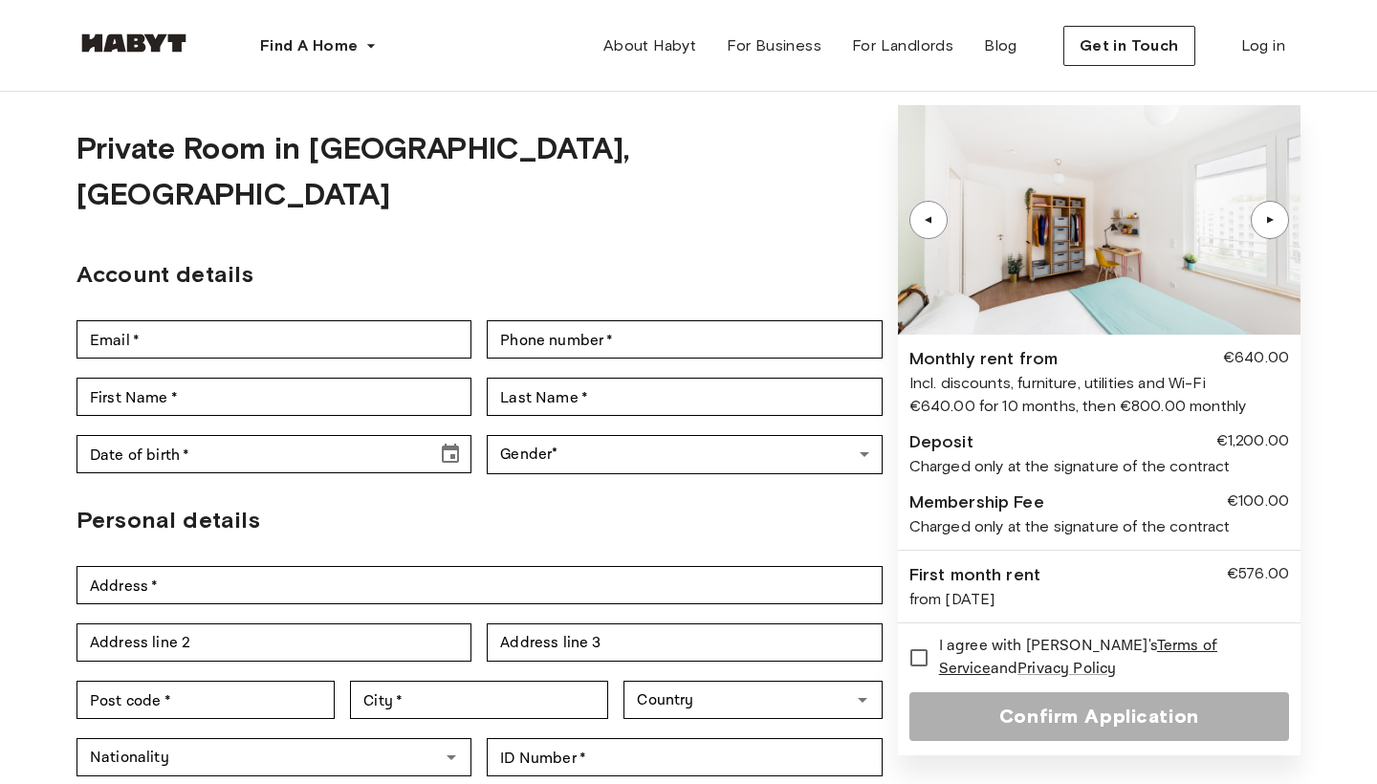
scroll to position [98, 0]
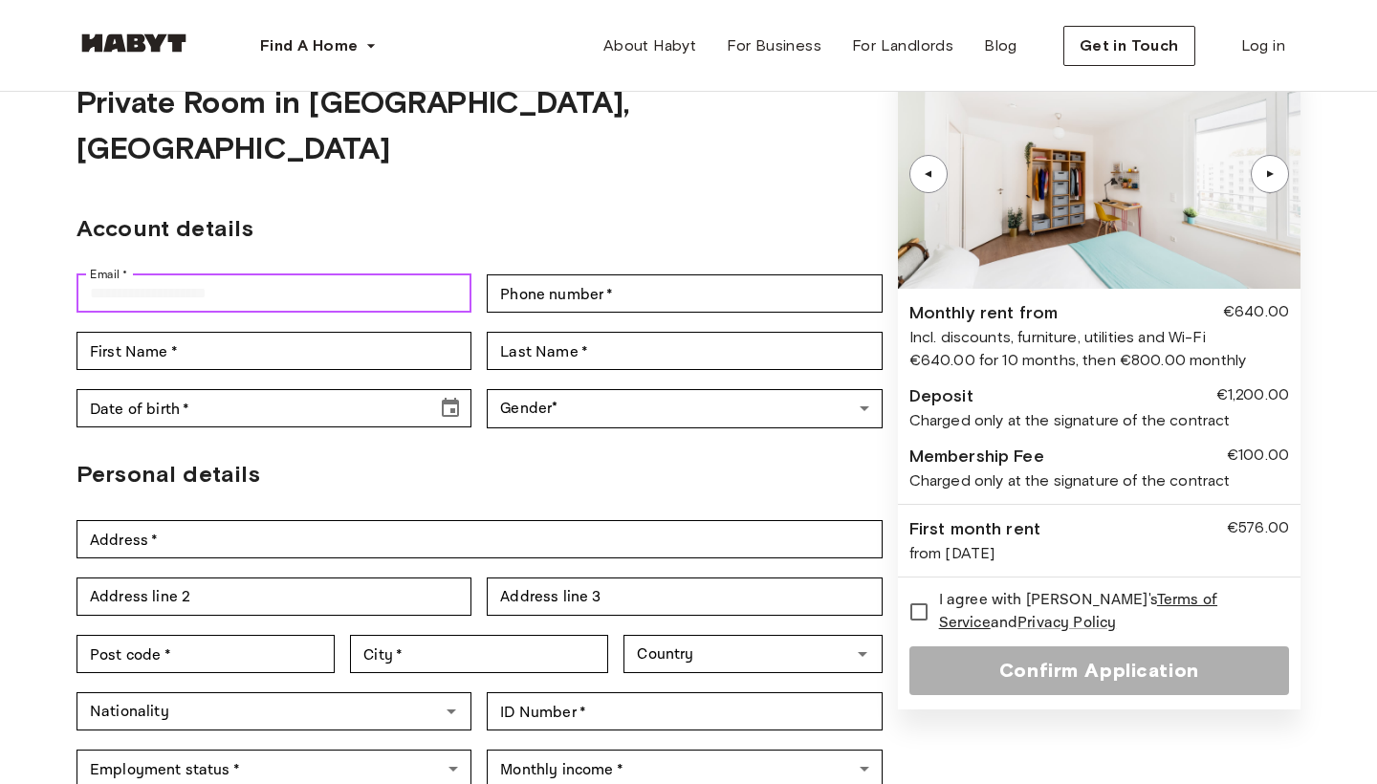
type input "*"
type input "**********"
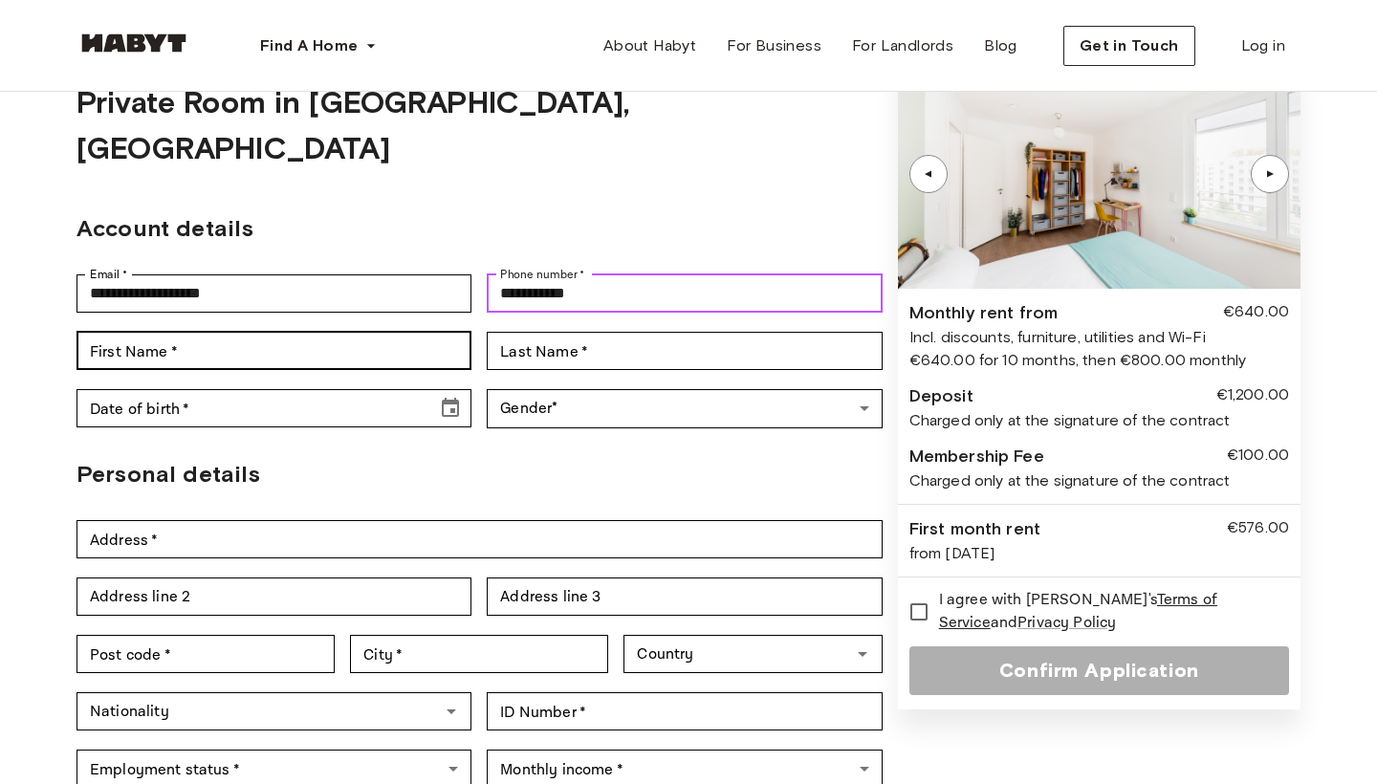
type input "**********"
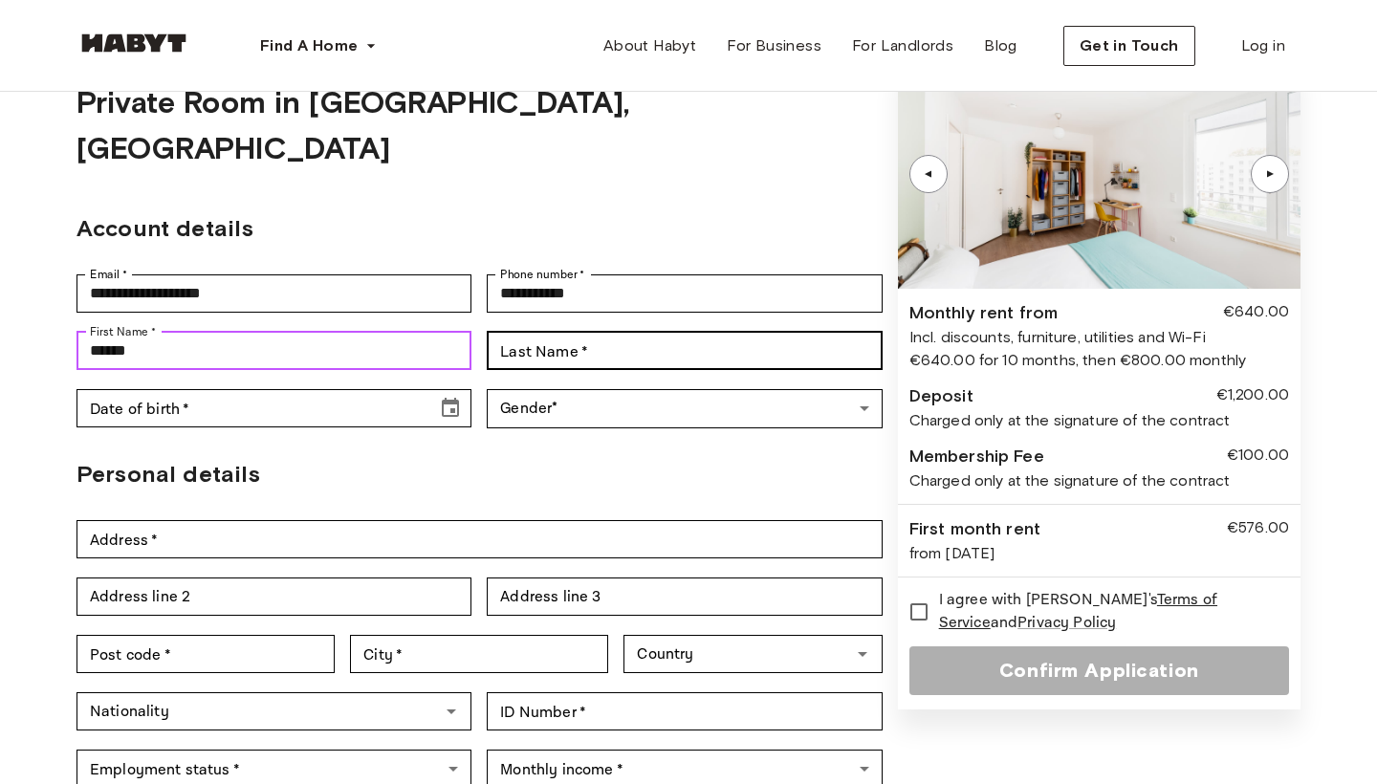
type input "******"
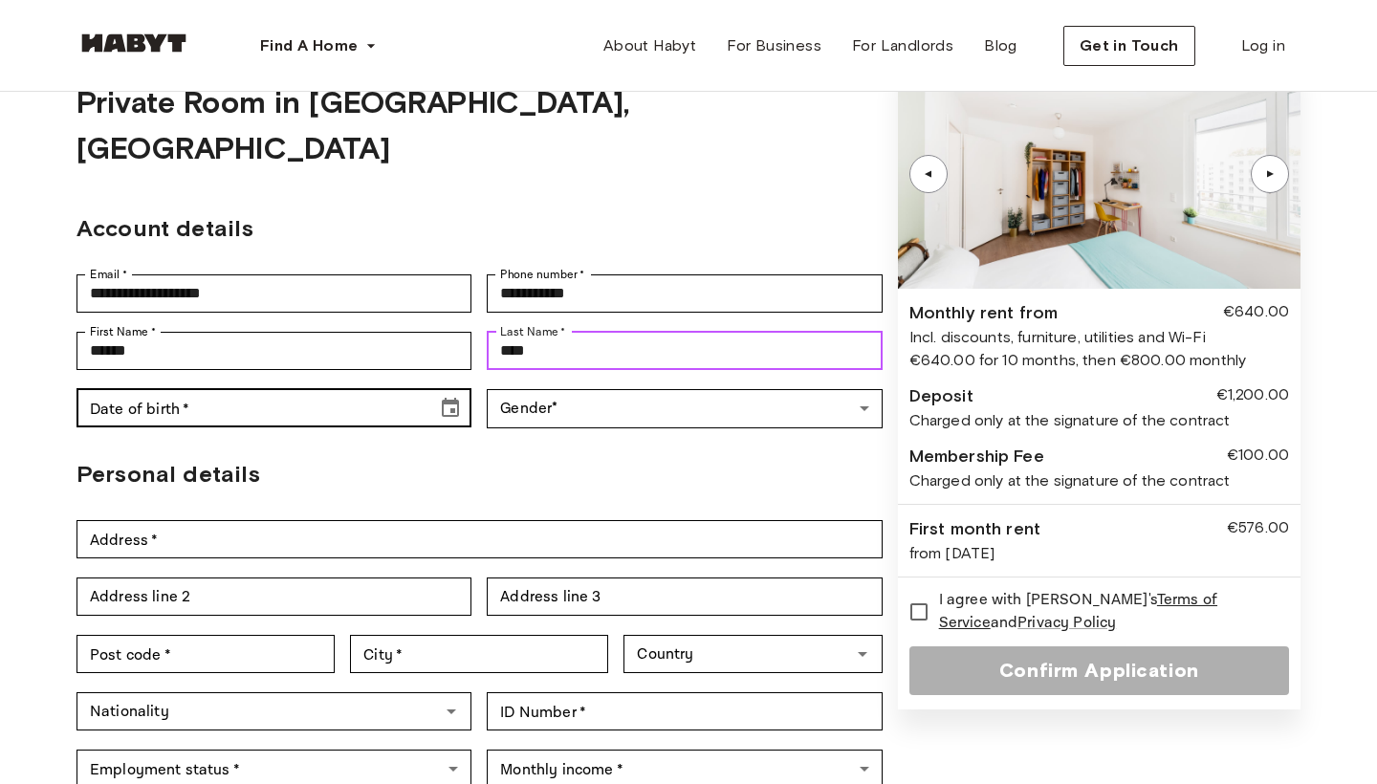
type input "****"
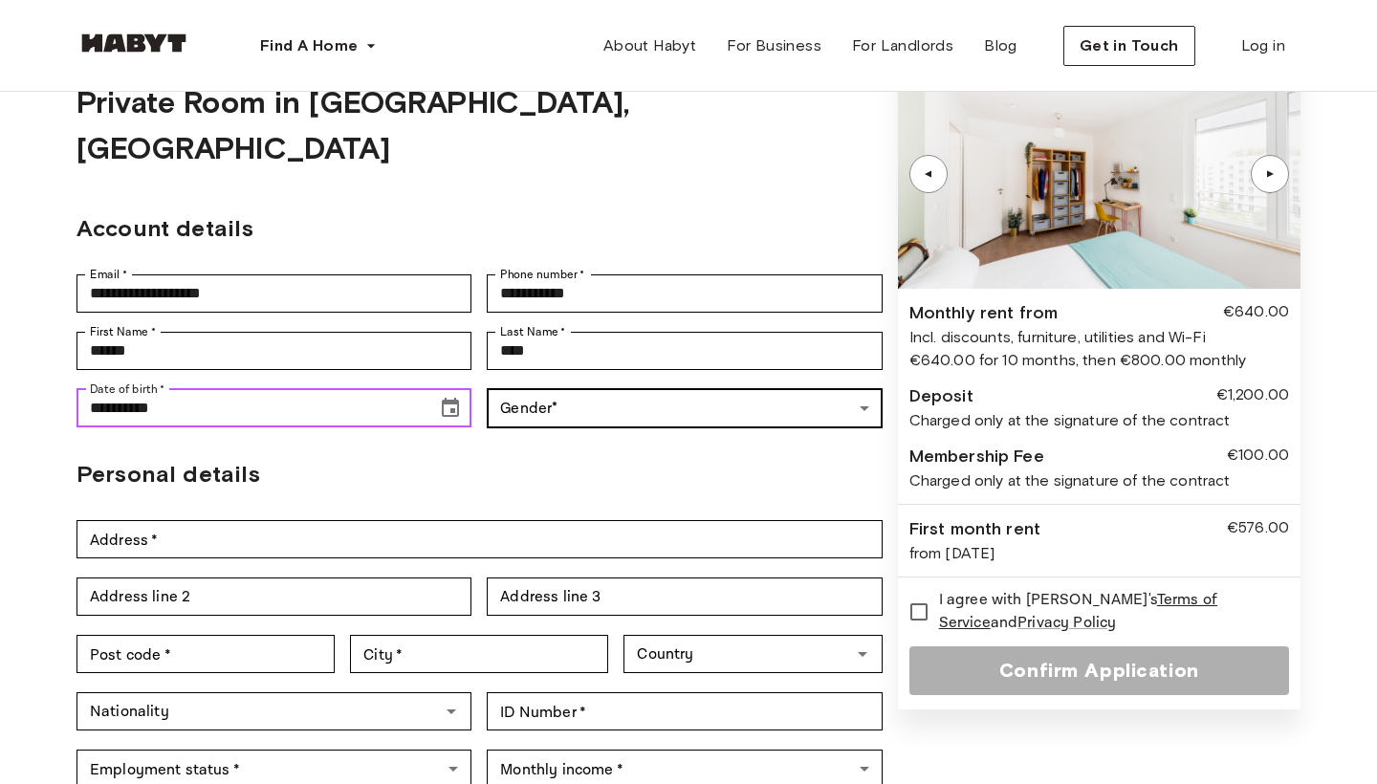
type input "**********"
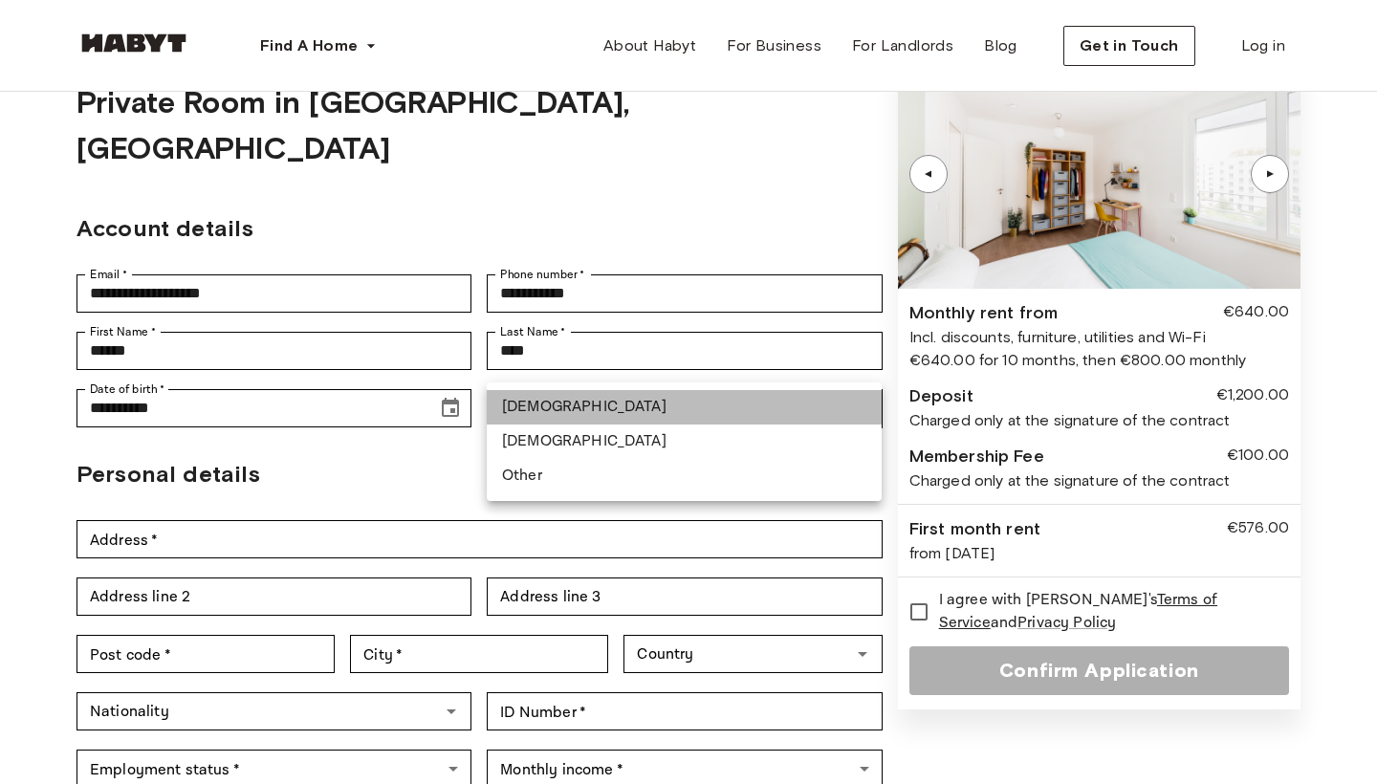
click at [577, 402] on li "Male" at bounding box center [684, 407] width 395 height 34
type input "****"
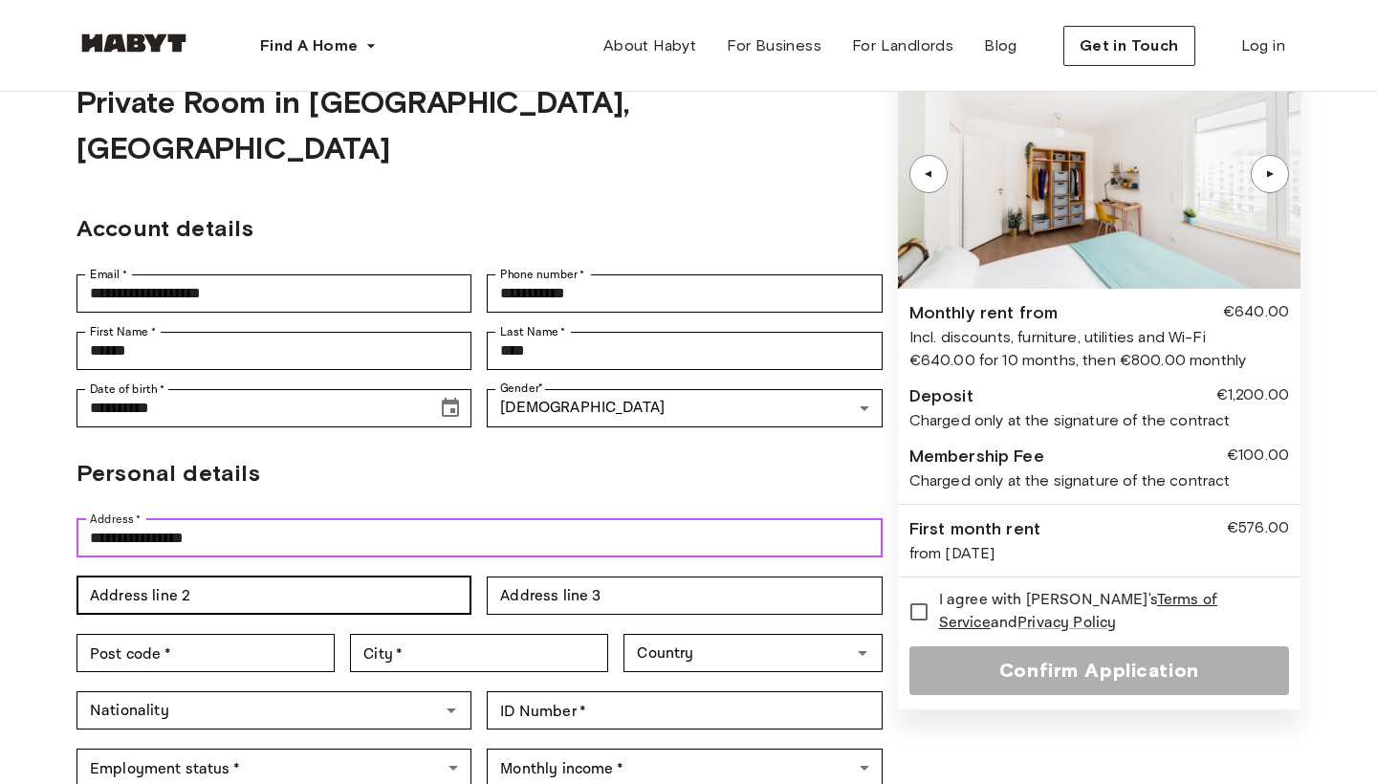
type input "**********"
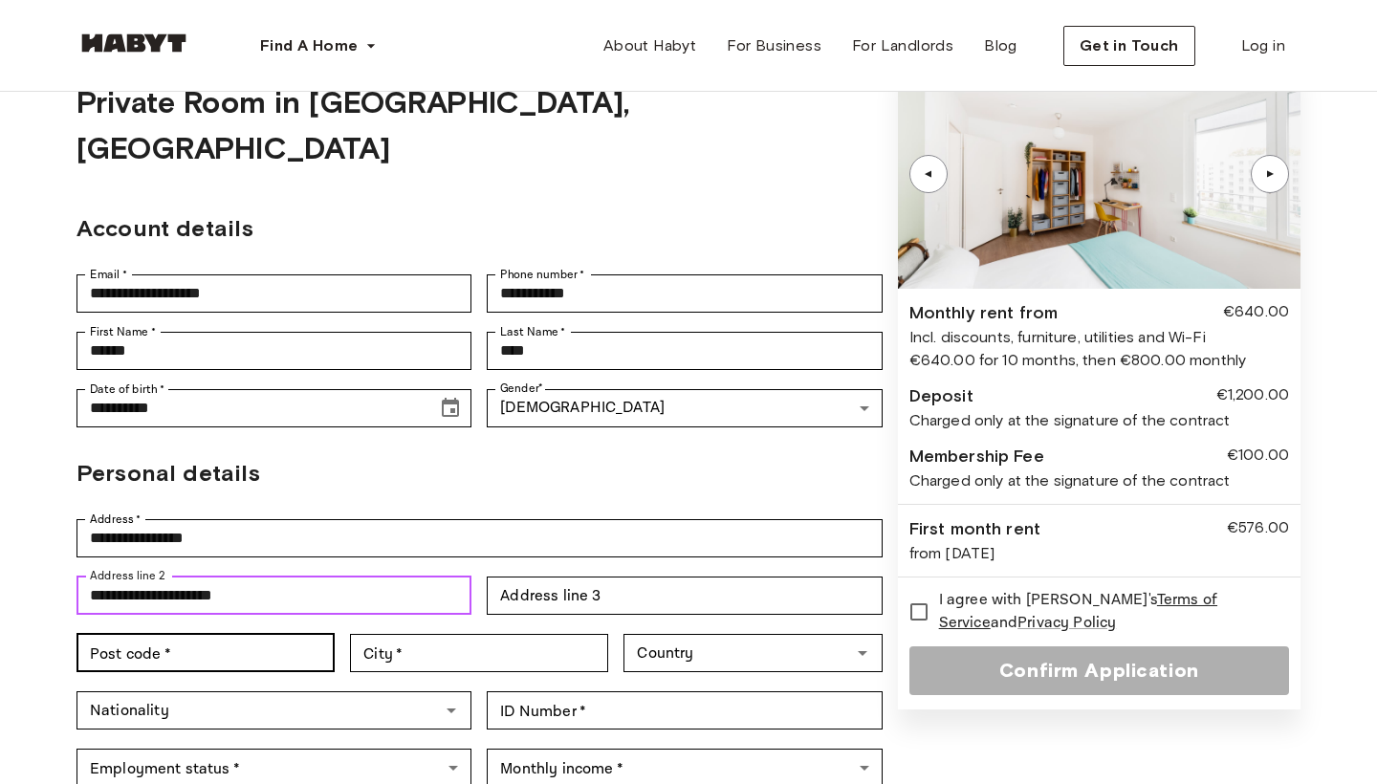
type input "**********"
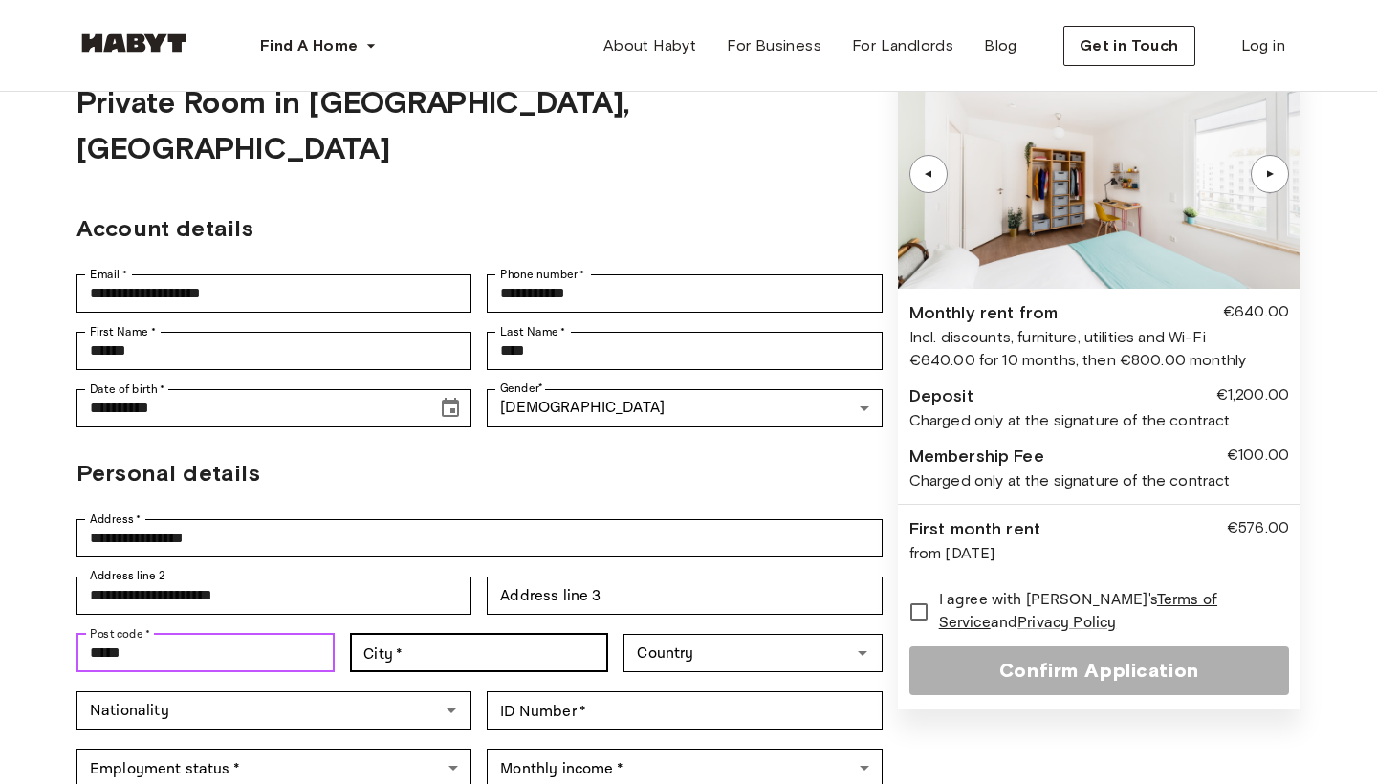
type input "*****"
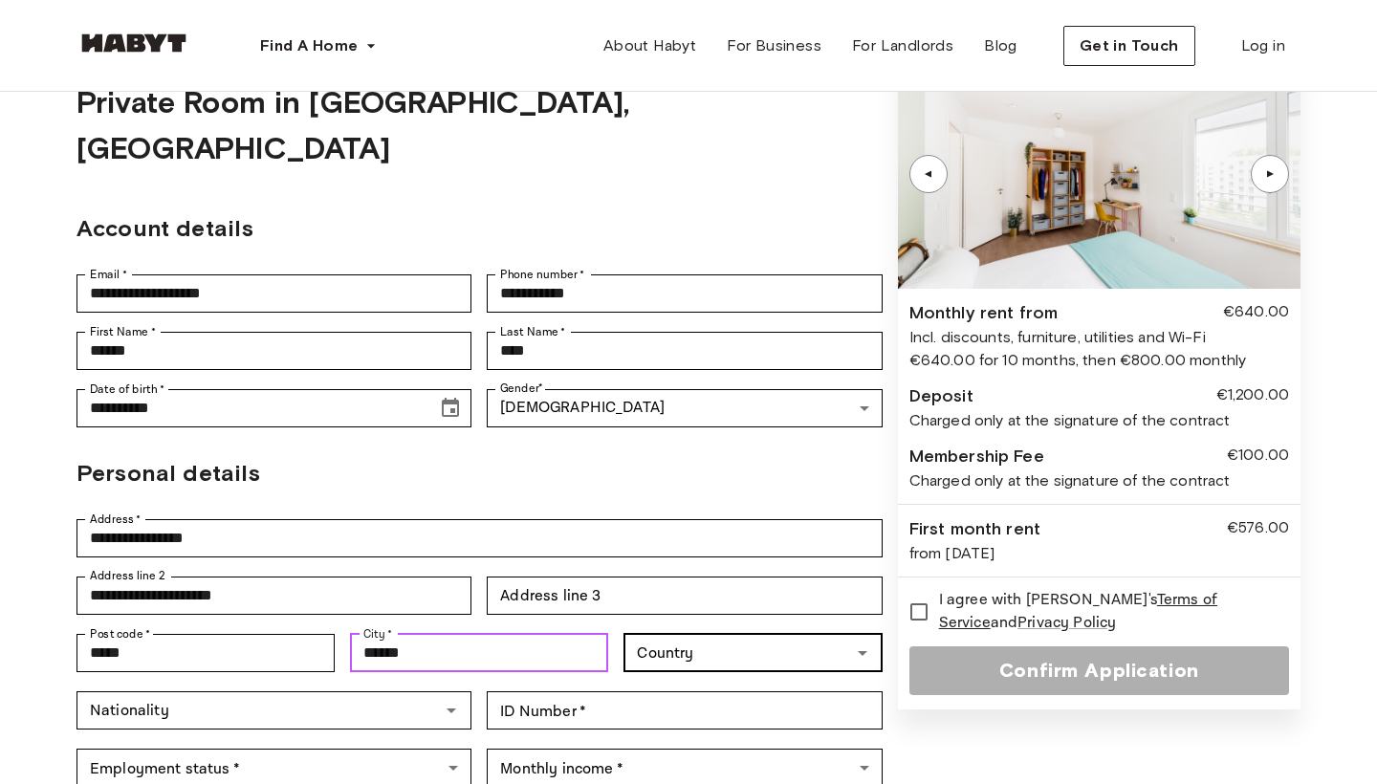
type input "******"
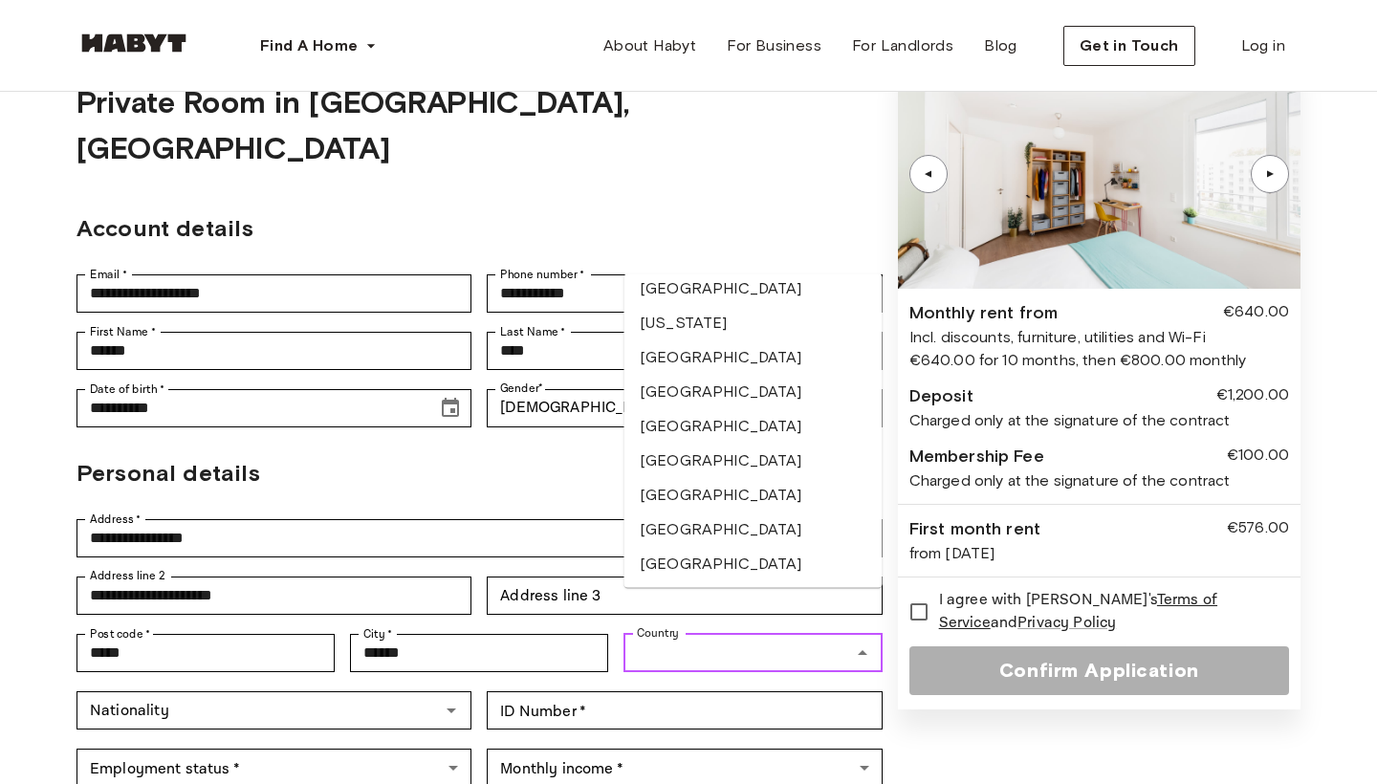
scroll to position [2682, 0]
click at [702, 360] on li "Germany" at bounding box center [754, 360] width 258 height 34
type input "*******"
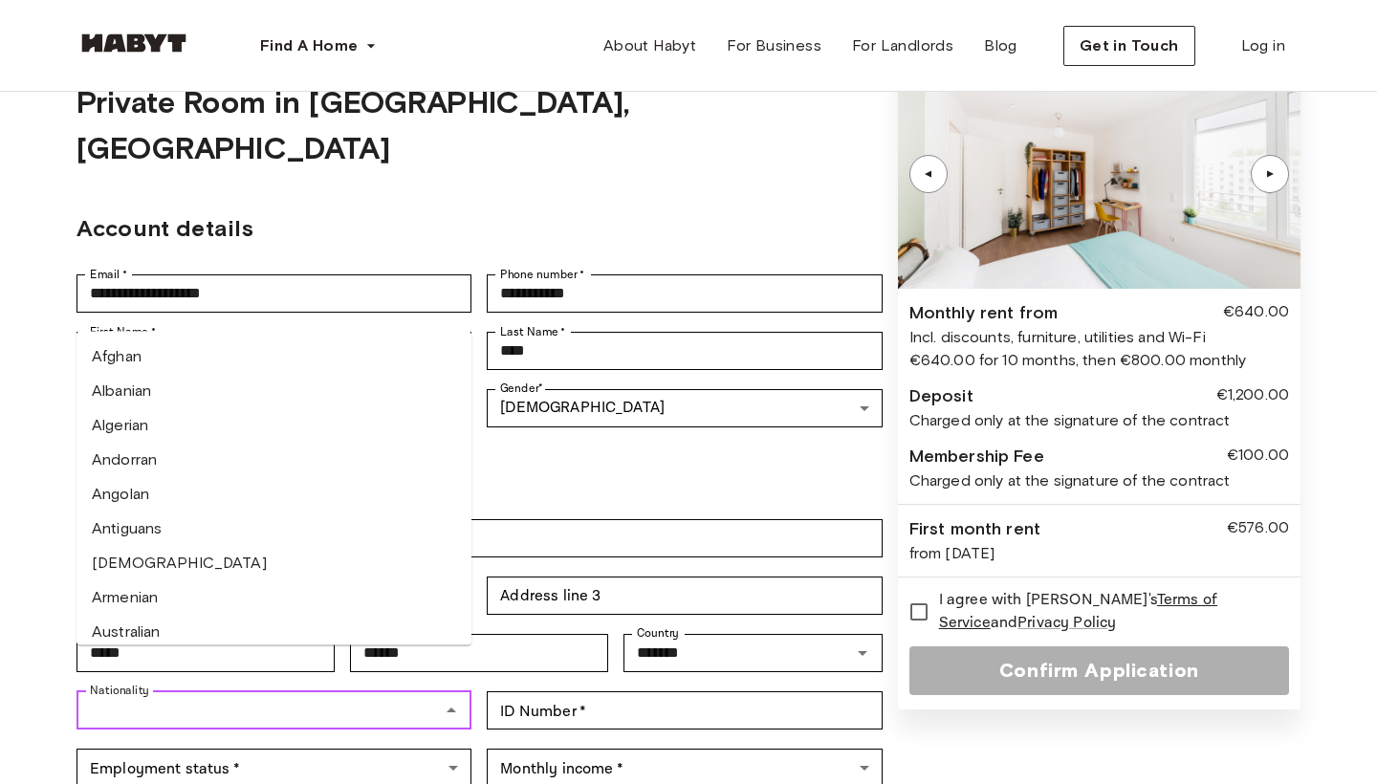
click at [342, 697] on input "Nationality" at bounding box center [258, 710] width 352 height 27
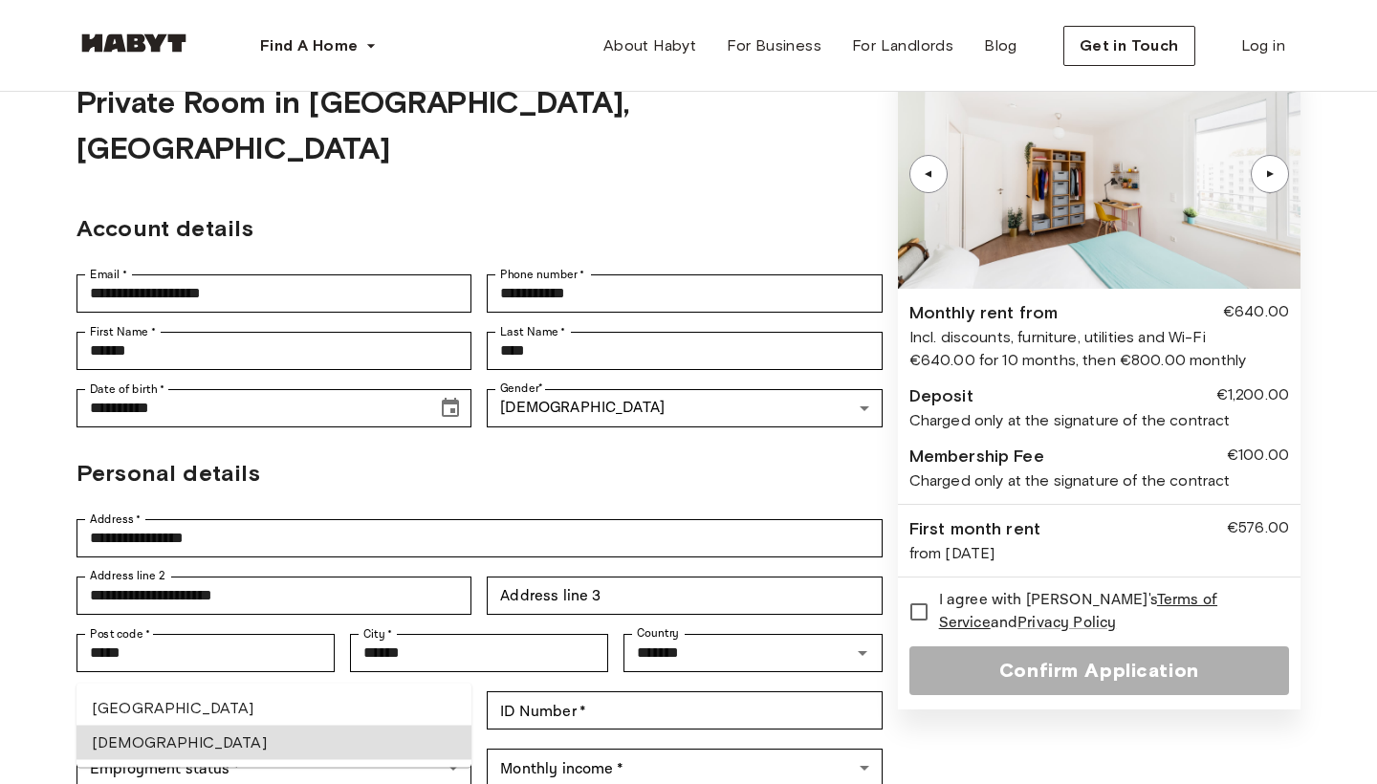
type input "******"
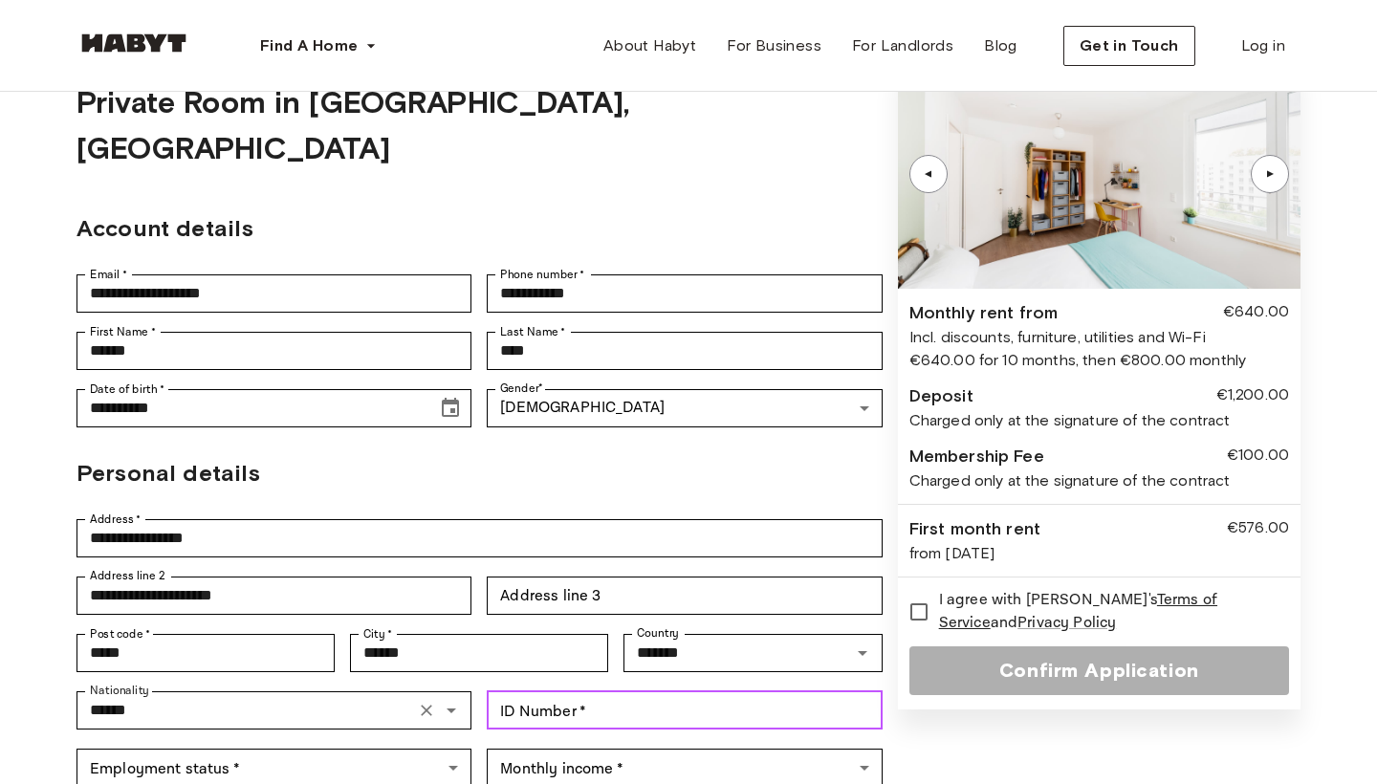
click at [552, 691] on input "ID Number   *" at bounding box center [684, 710] width 395 height 38
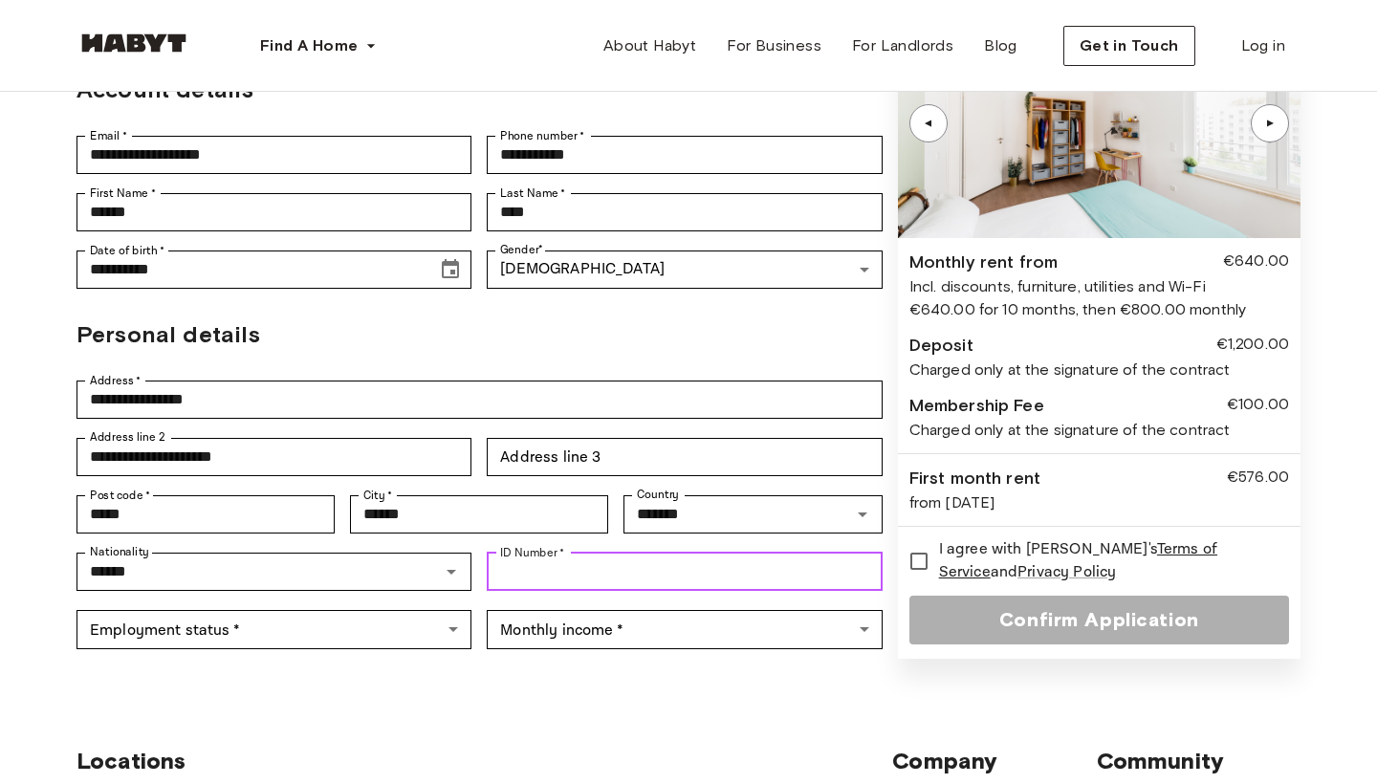
scroll to position [245, 0]
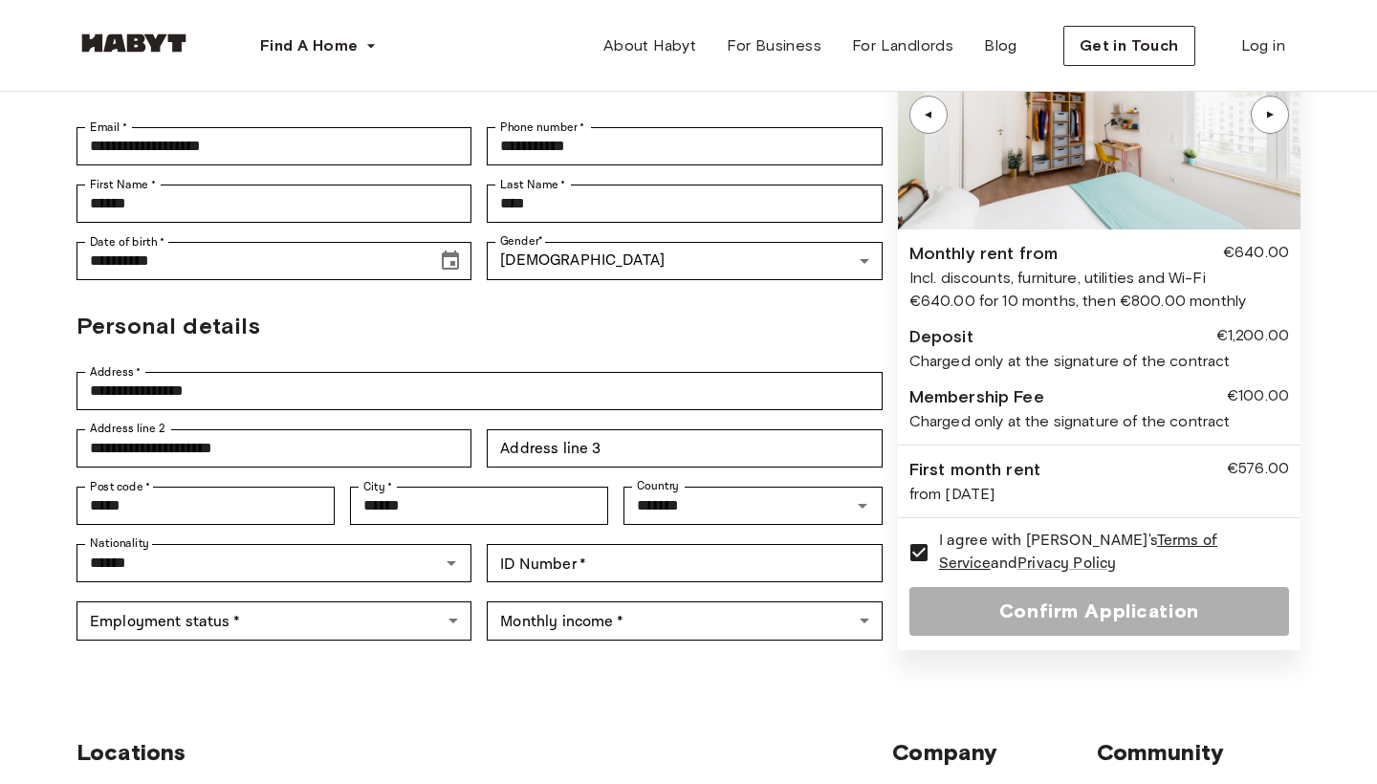
click at [1050, 587] on div "Confirm Application" at bounding box center [1100, 611] width 380 height 49
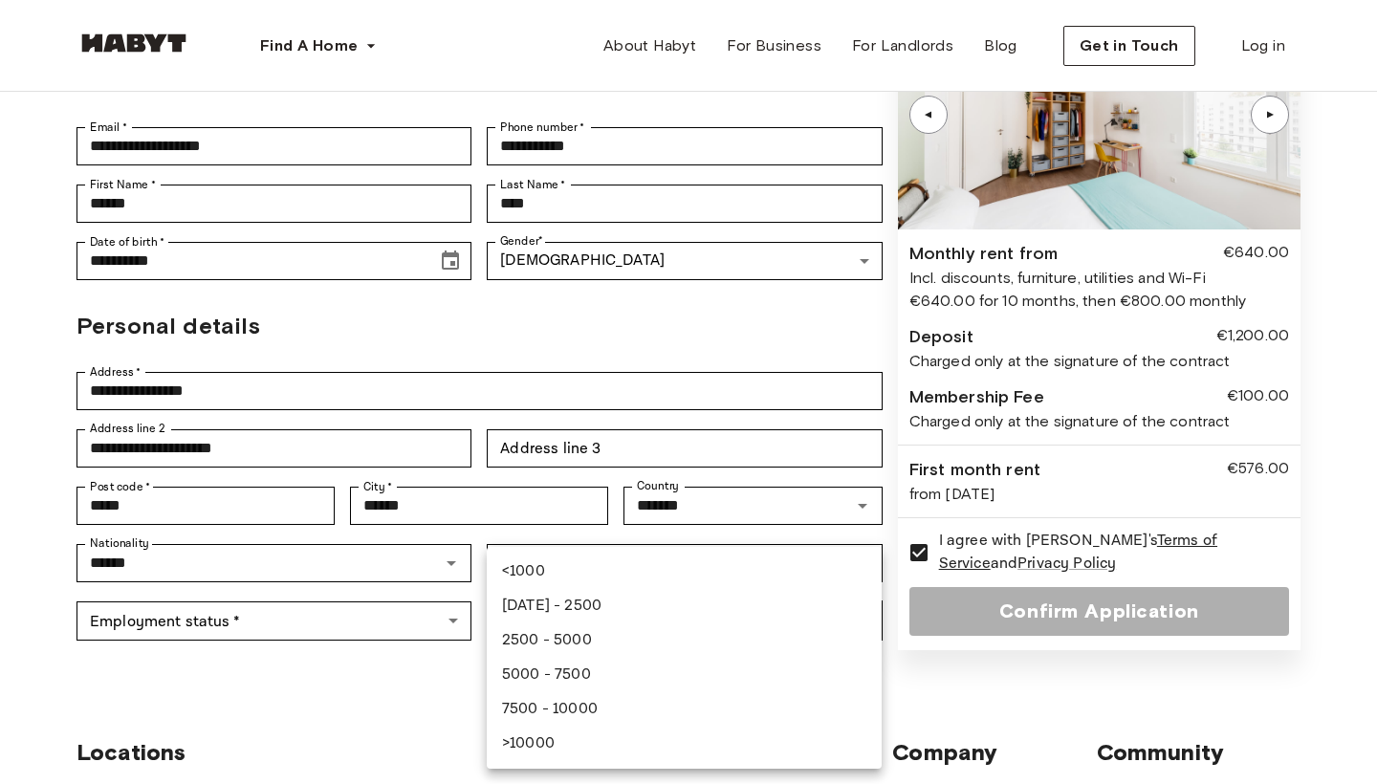
click at [652, 587] on body "**********" at bounding box center [688, 655] width 1377 height 1801
click at [592, 606] on li "1000 - 2500" at bounding box center [684, 606] width 395 height 34
type input "**********"
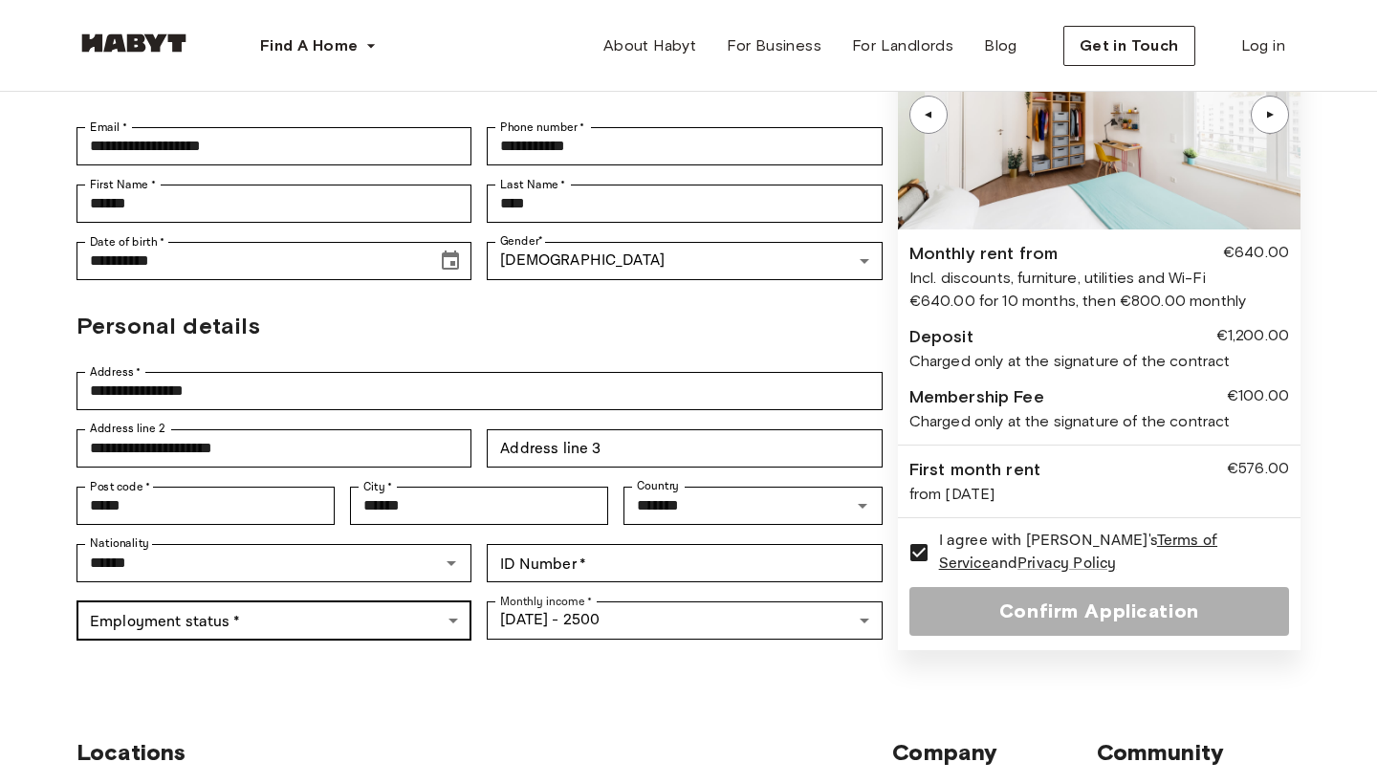
click at [147, 566] on body "**********" at bounding box center [688, 655] width 1377 height 1801
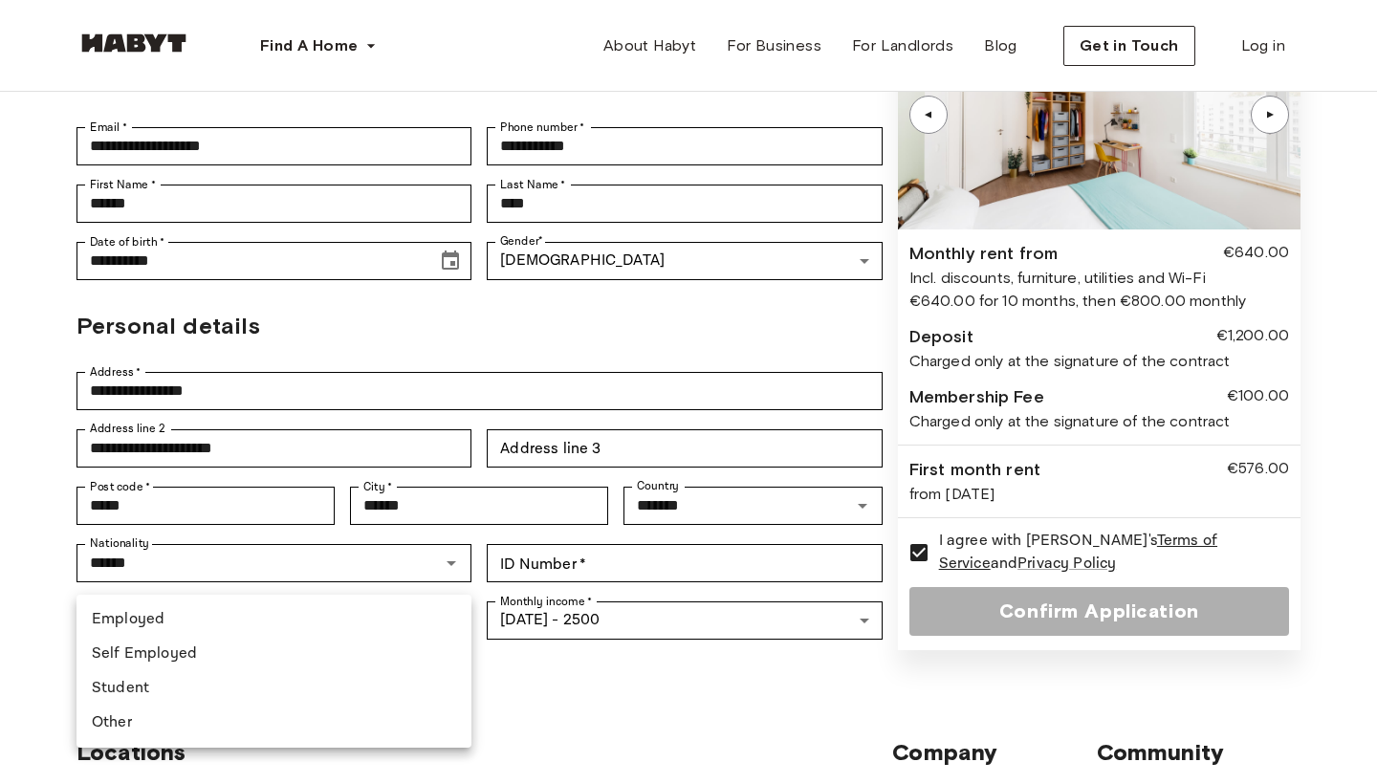
click at [140, 690] on li "Student" at bounding box center [274, 688] width 395 height 34
type input "*******"
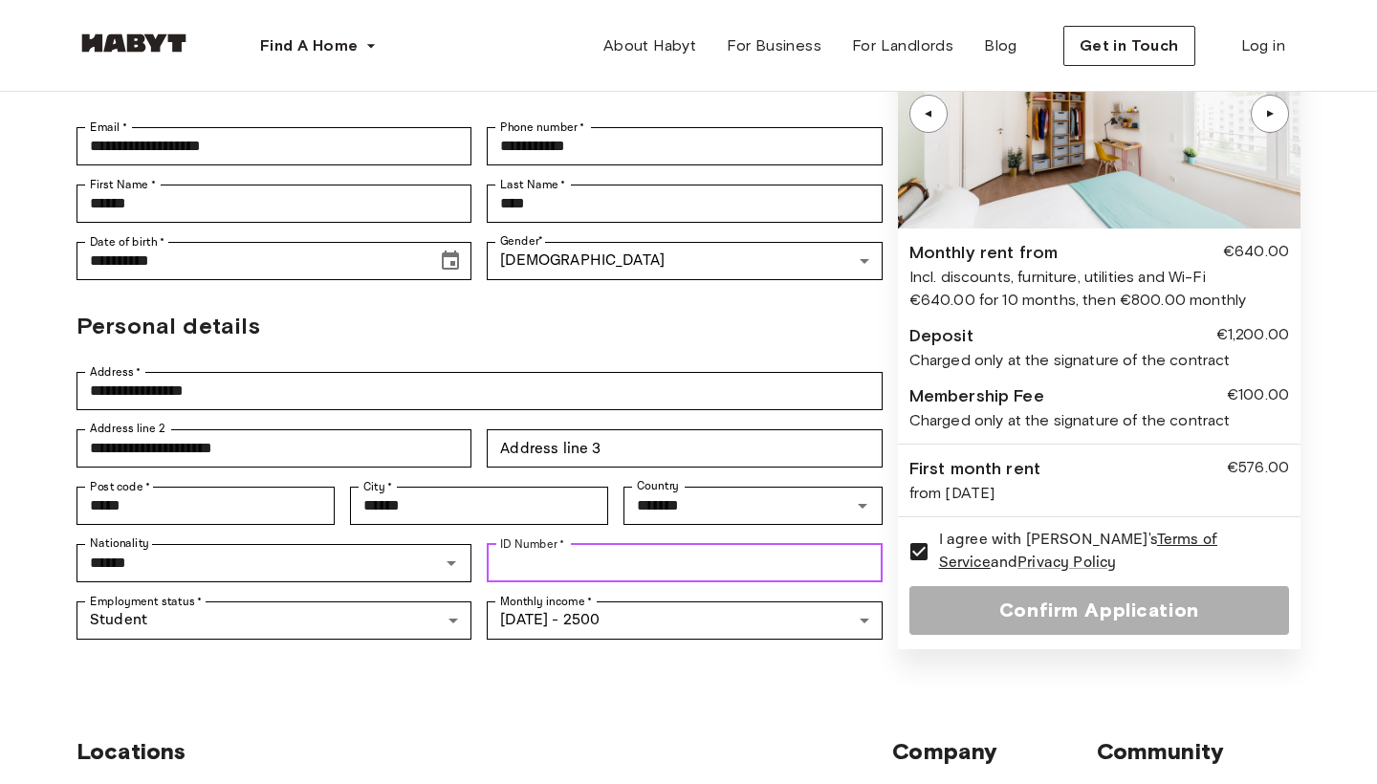
click at [560, 544] on input "ID Number   *" at bounding box center [684, 563] width 395 height 38
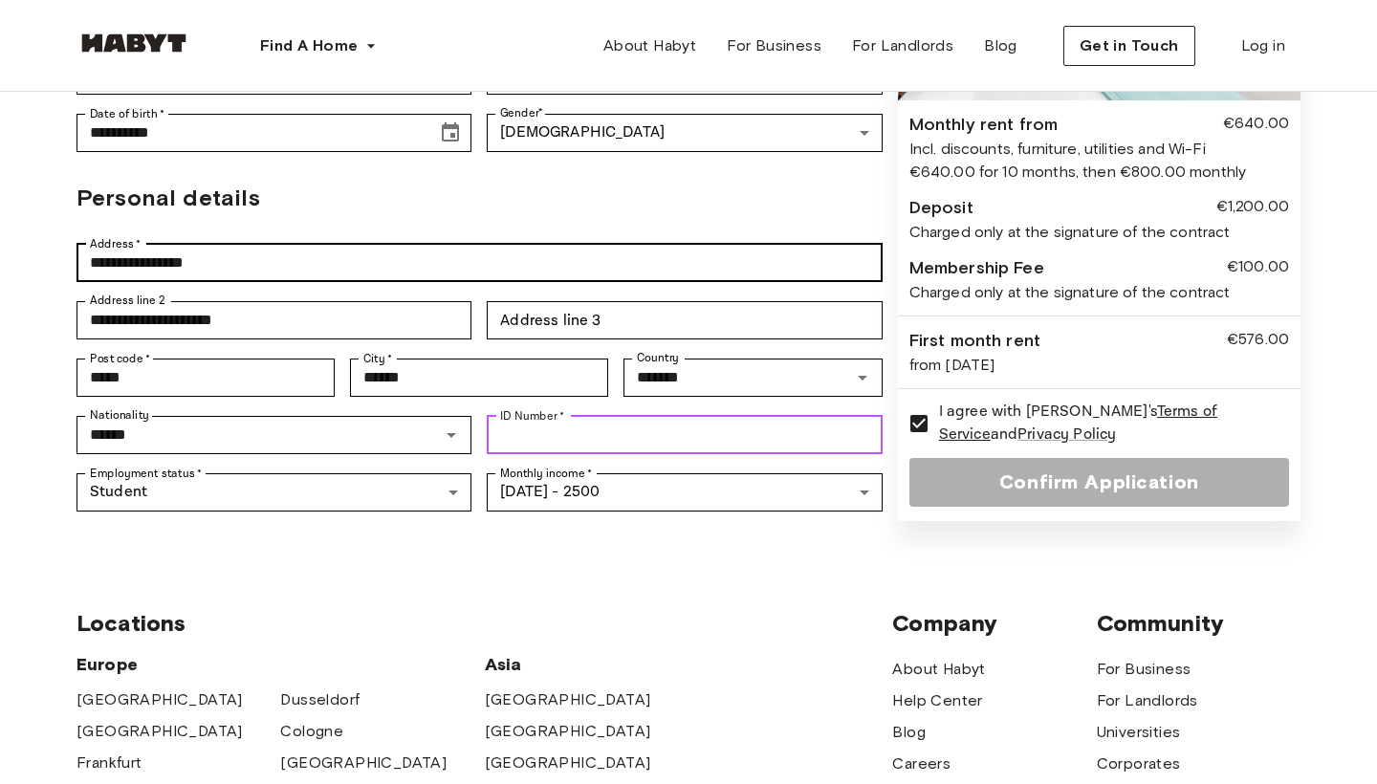
scroll to position [387, 0]
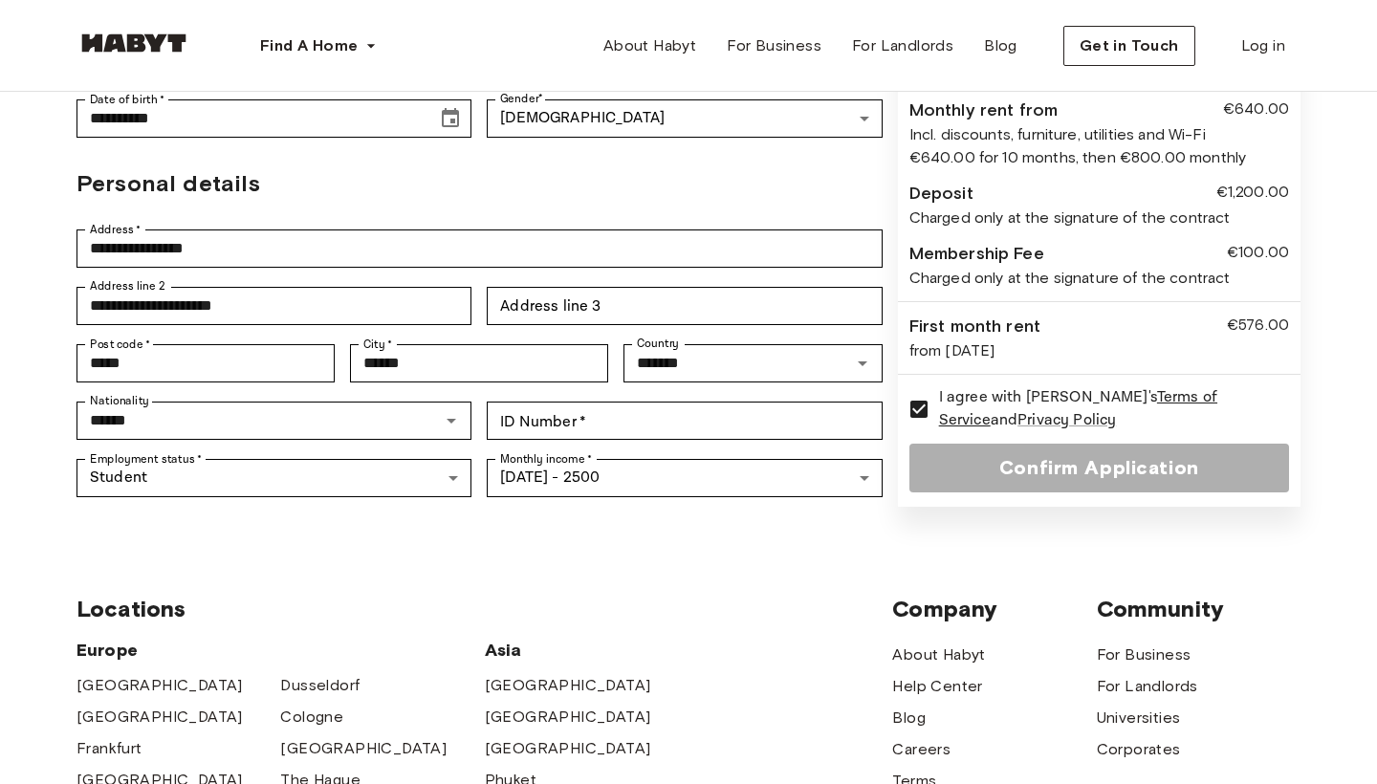
click at [1004, 454] on div "▲ ▲ Monthly rent from €640.00 Incl. discounts, furniture, utilities and Wi-Fi €…" at bounding box center [1099, 182] width 403 height 650
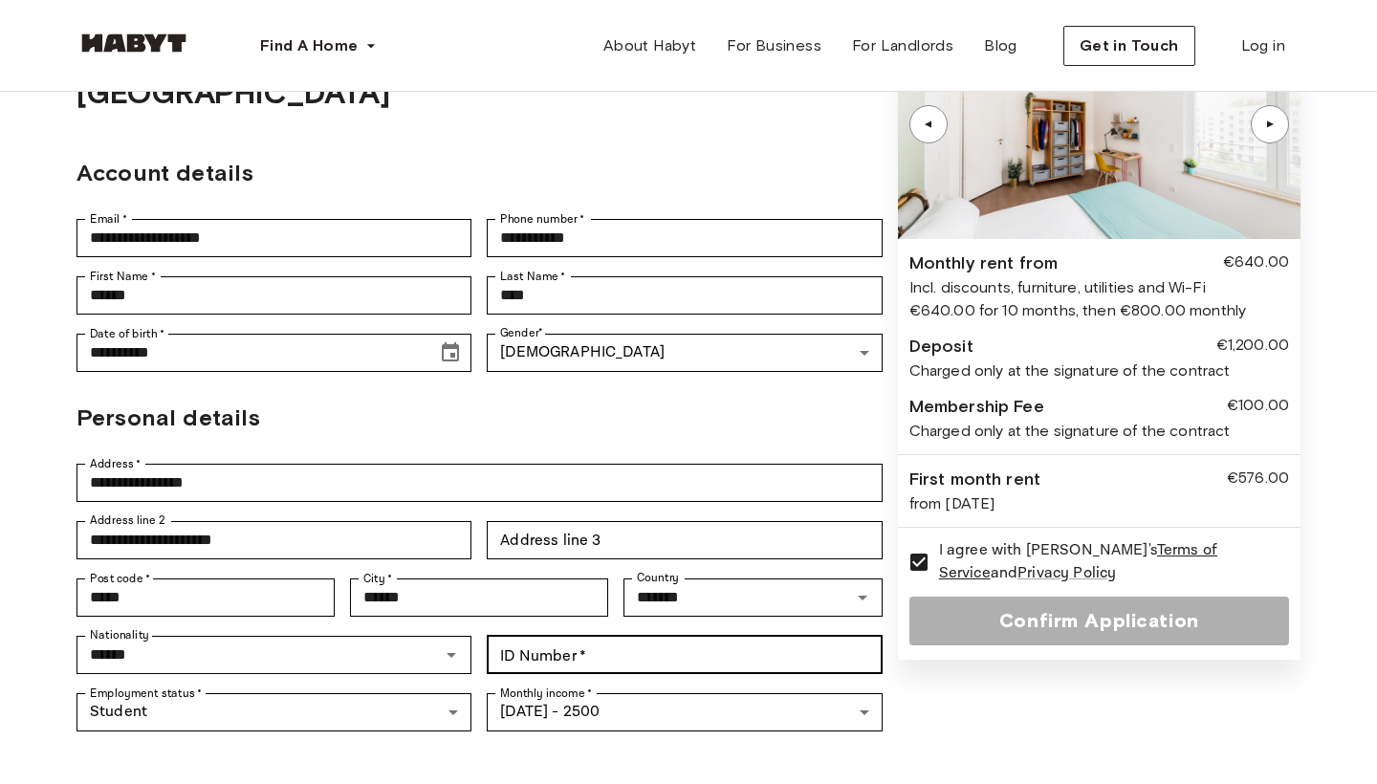
scroll to position [157, 0]
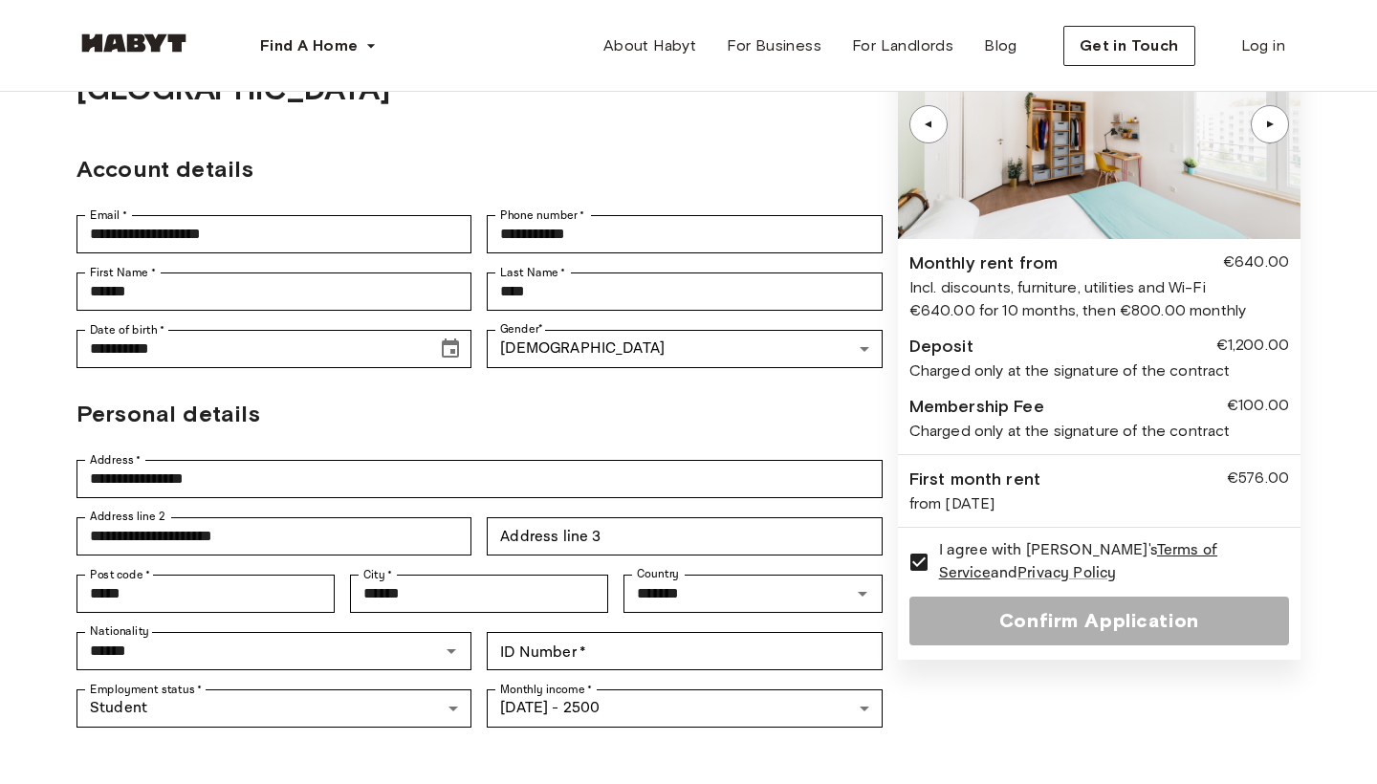
click at [1150, 627] on div "Confirm Application" at bounding box center [1100, 621] width 380 height 49
click at [932, 615] on div "Confirm Application" at bounding box center [1100, 621] width 380 height 49
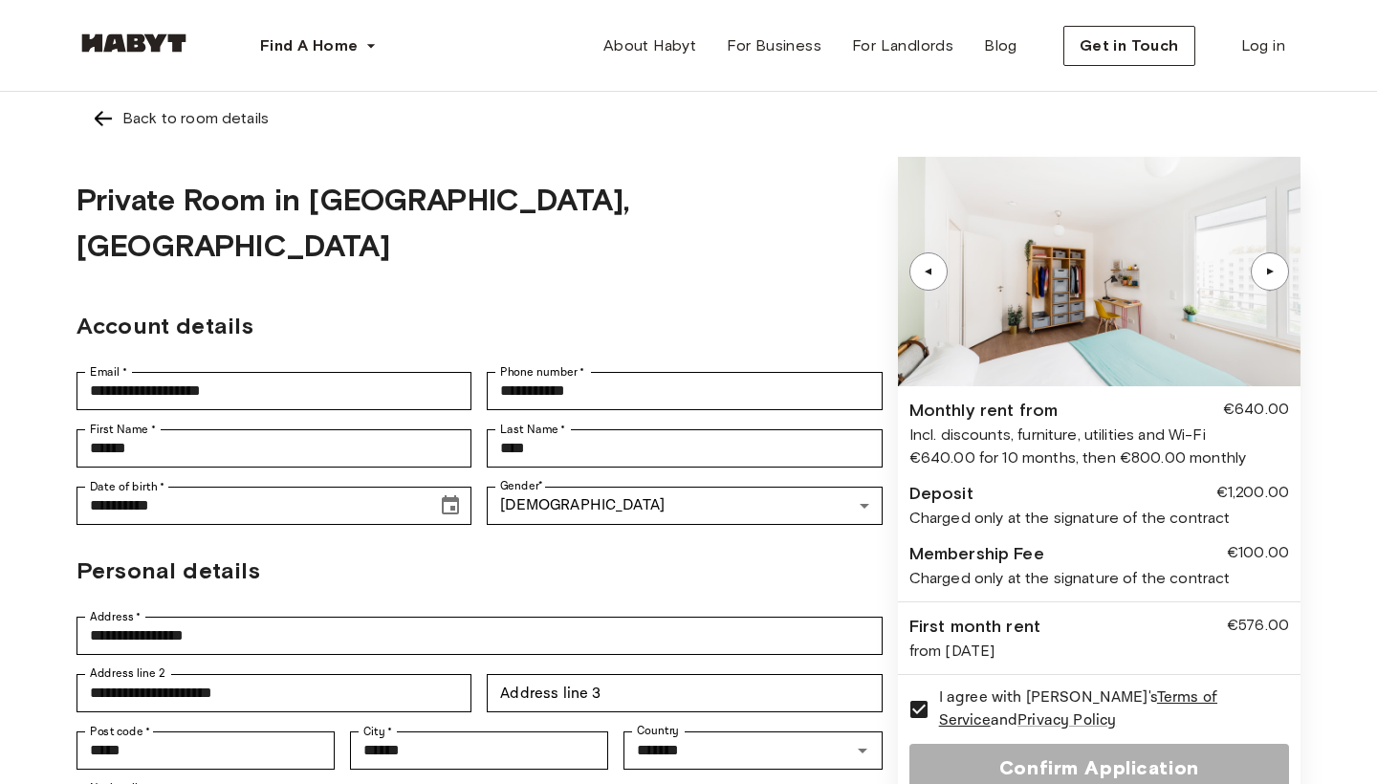
scroll to position [91, 0]
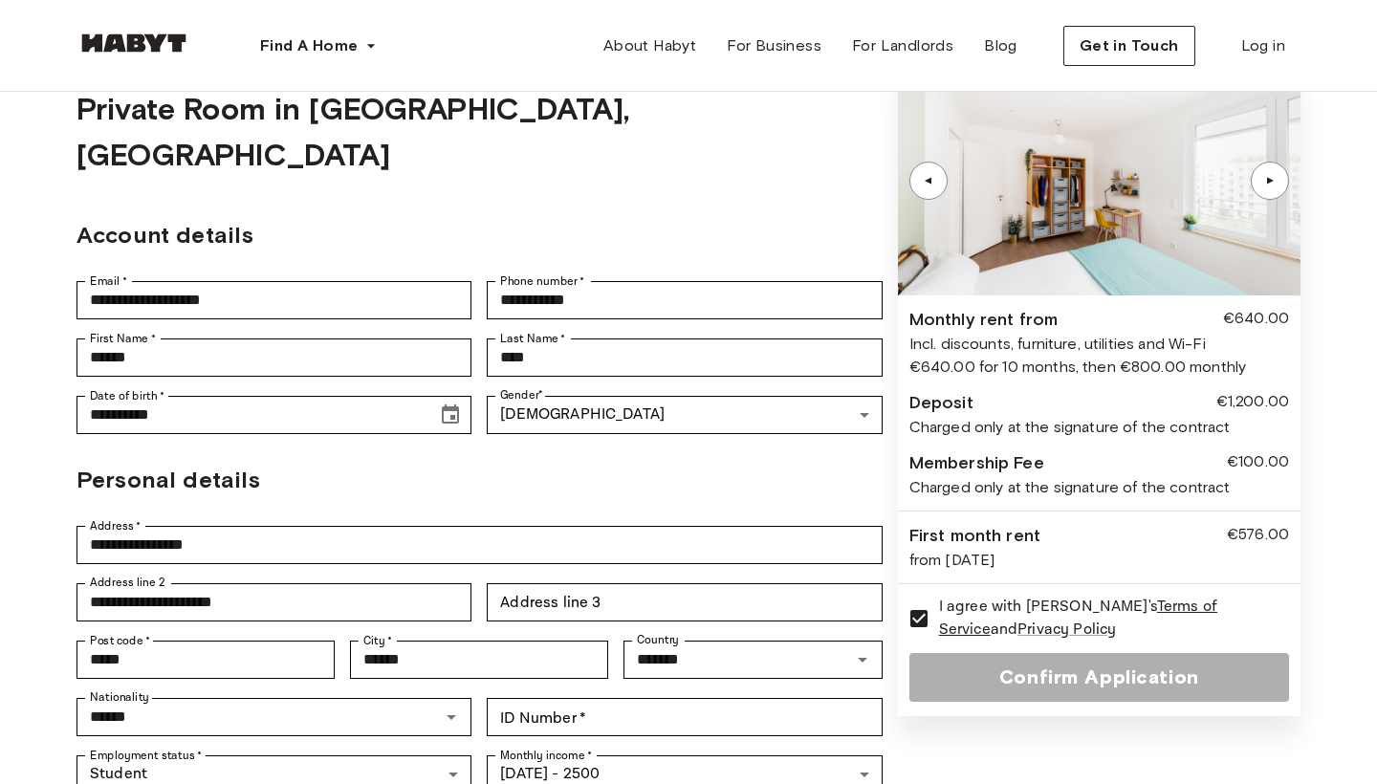
click at [1262, 186] on div "▲" at bounding box center [1270, 180] width 19 height 11
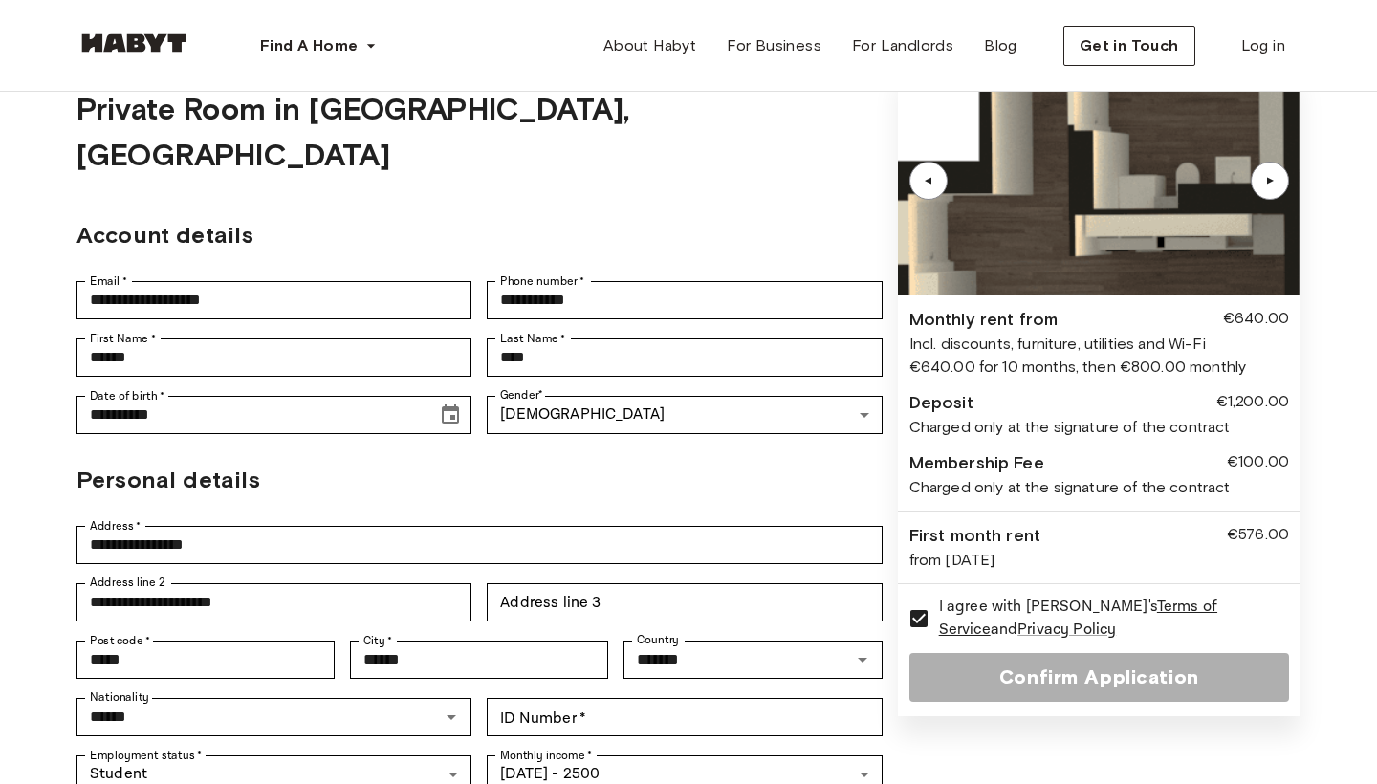
click at [1262, 186] on div "▲" at bounding box center [1270, 180] width 19 height 11
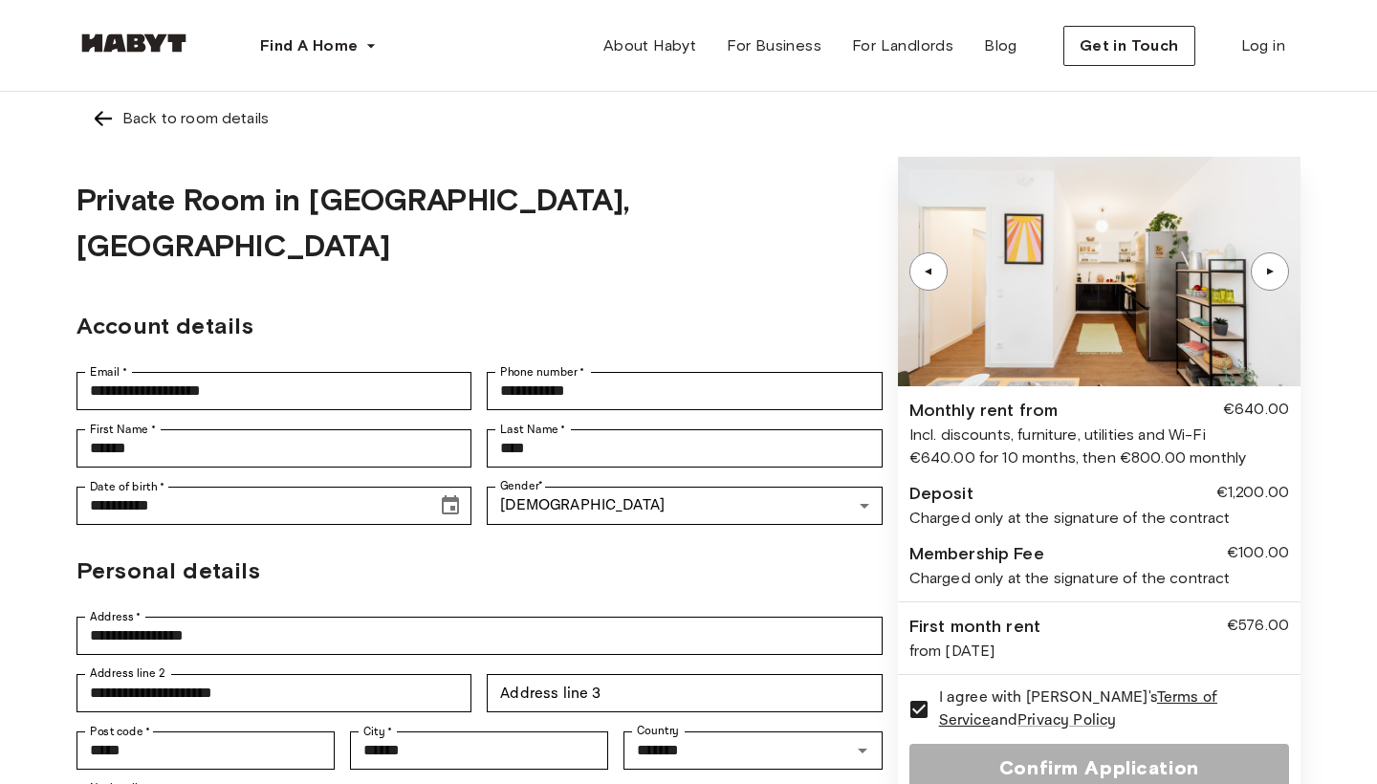
scroll to position [0, 0]
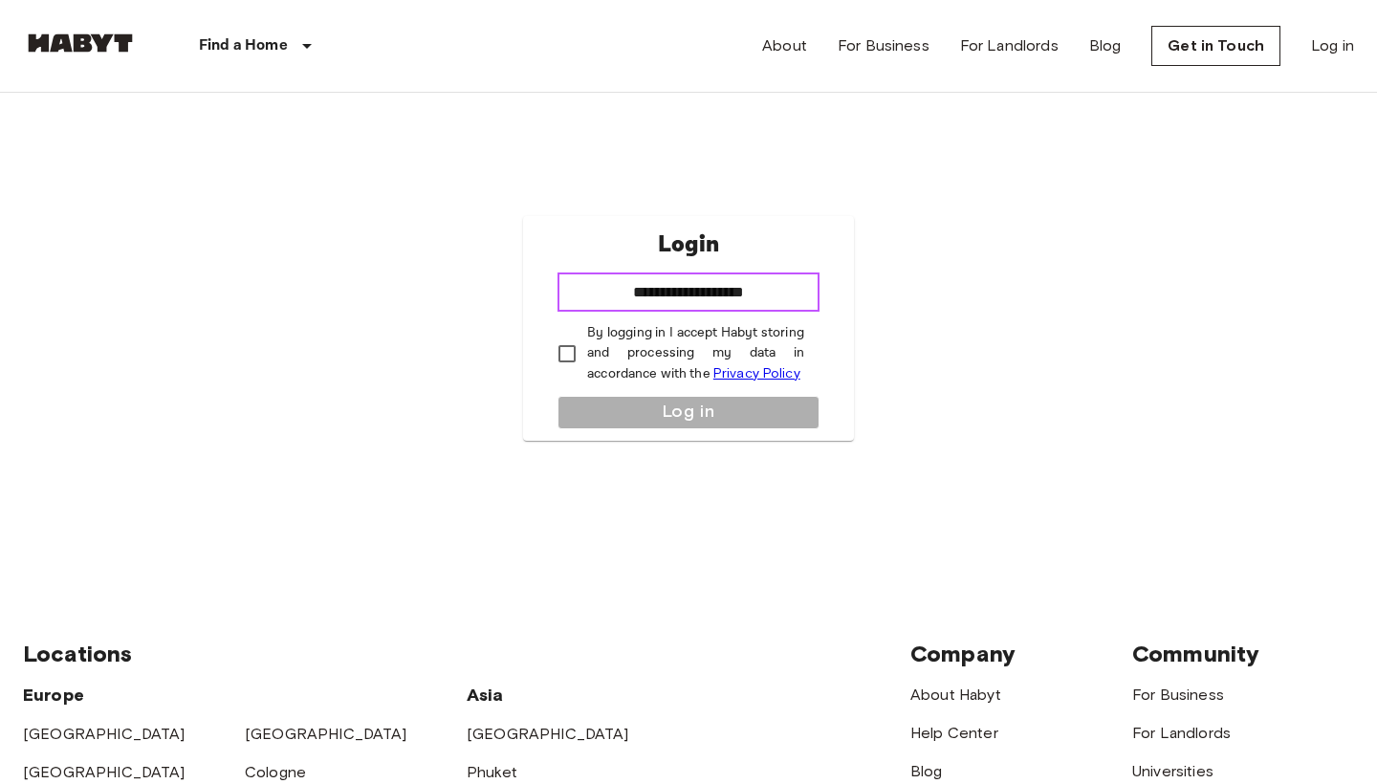
type input "**********"
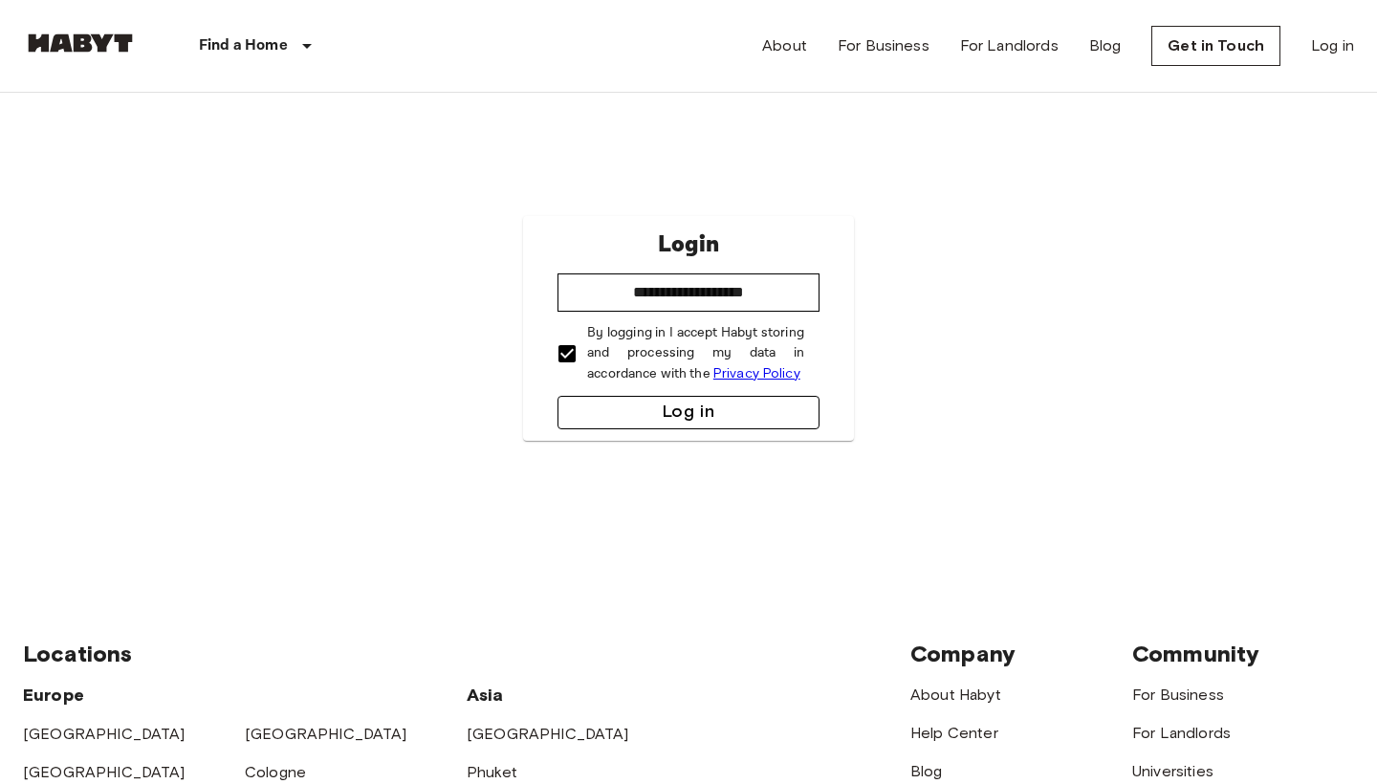
click at [645, 406] on button "Log in" at bounding box center [689, 412] width 262 height 33
